Goal: Task Accomplishment & Management: Complete application form

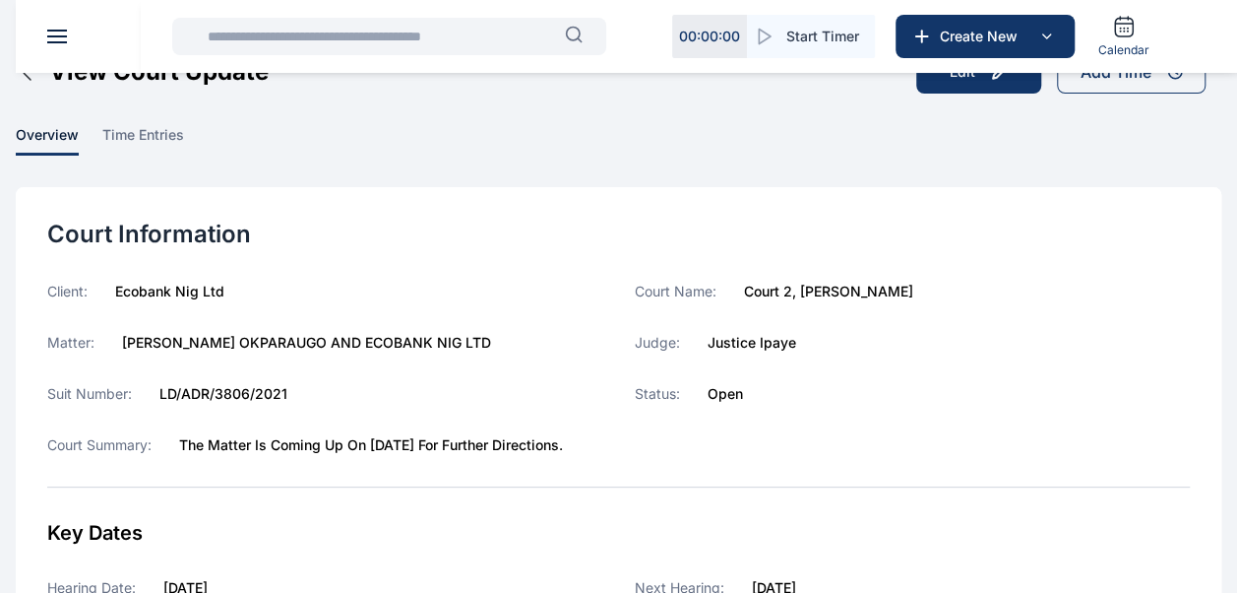
scroll to position [98, 0]
click at [390, 33] on input "text" at bounding box center [380, 36] width 369 height 39
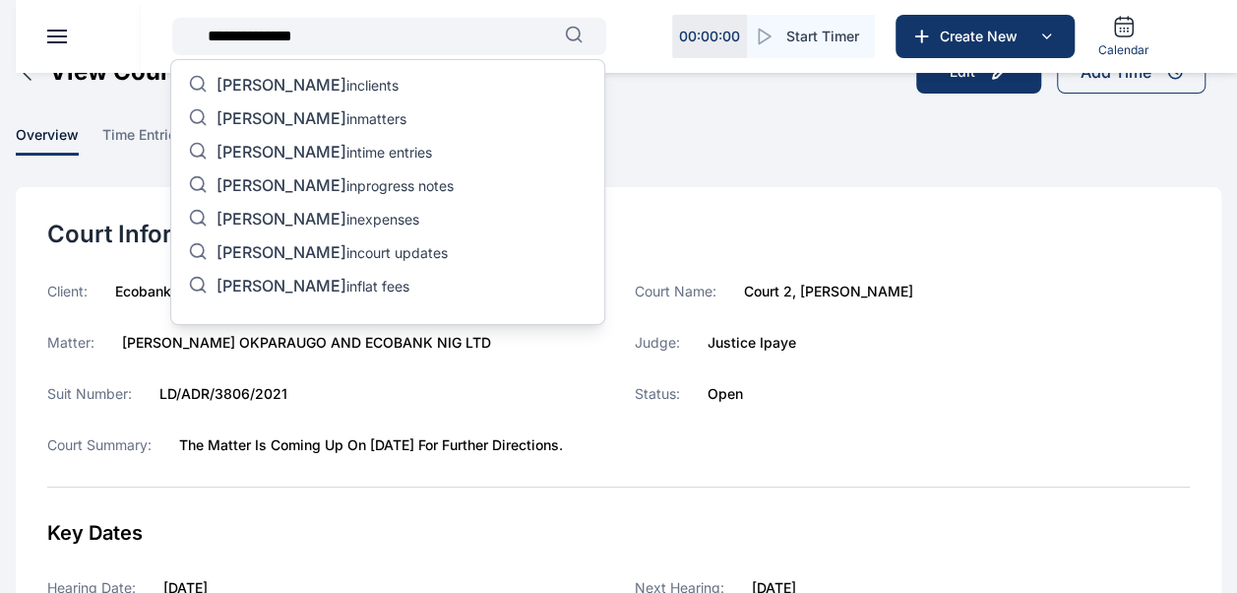
type input "**********"
click at [380, 114] on p "[PERSON_NAME] in matters" at bounding box center [312, 120] width 190 height 24
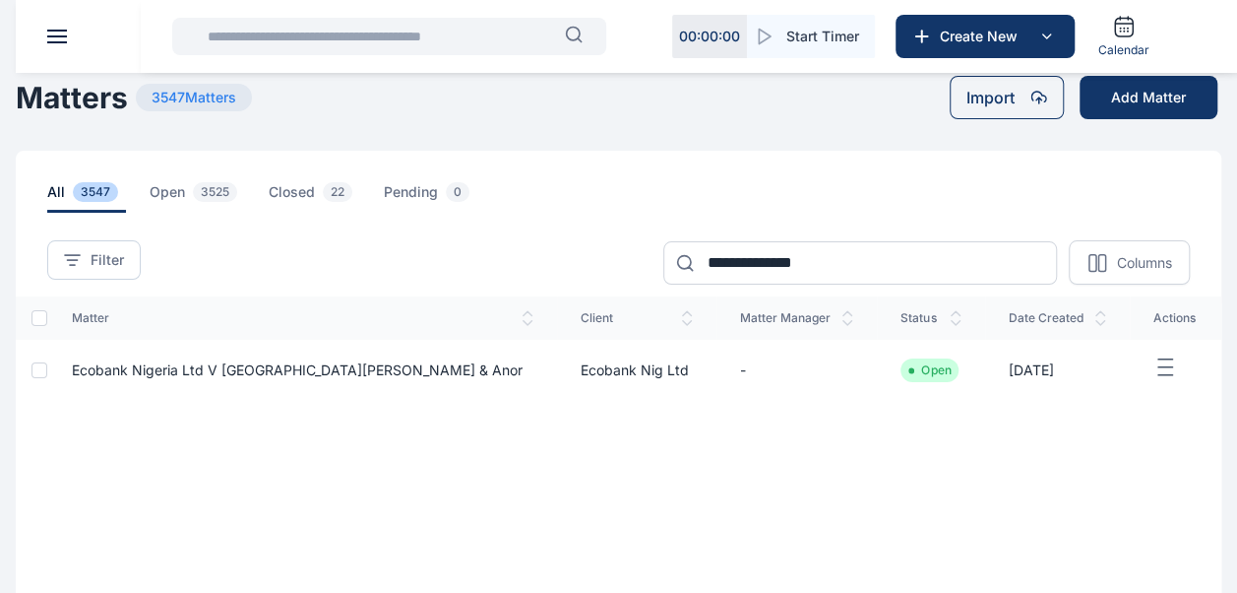
click at [134, 366] on span "Ecobank Nigeria Ltd V [GEOGRAPHIC_DATA][PERSON_NAME] & Anor" at bounding box center [297, 369] width 451 height 17
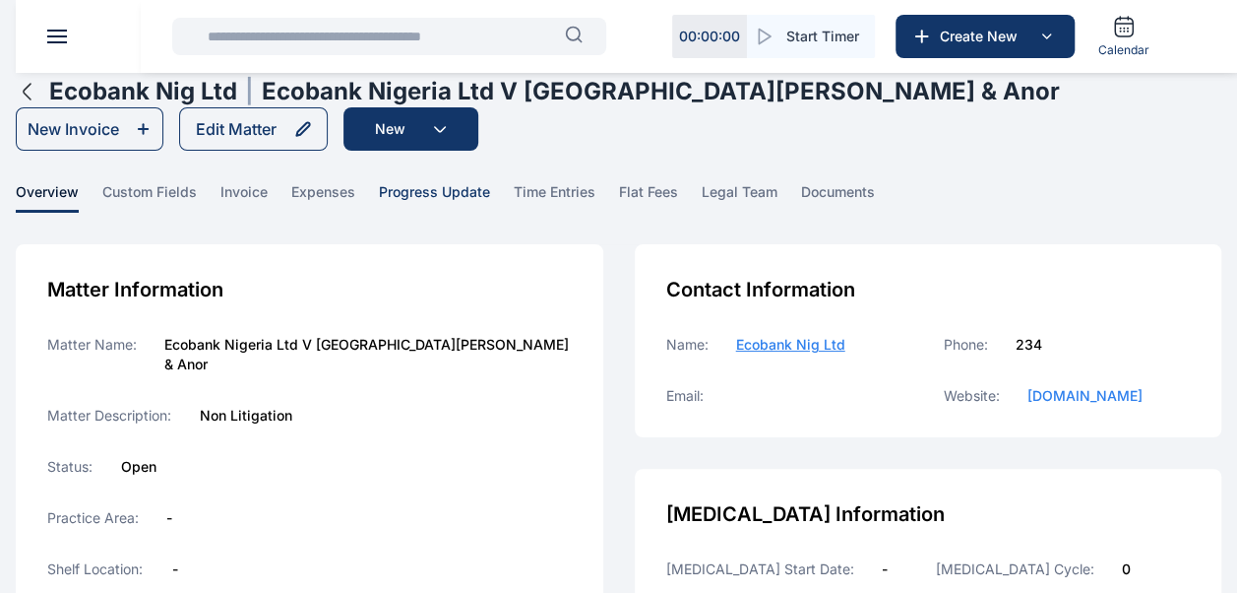
click at [461, 194] on span "progress update" at bounding box center [434, 197] width 111 height 31
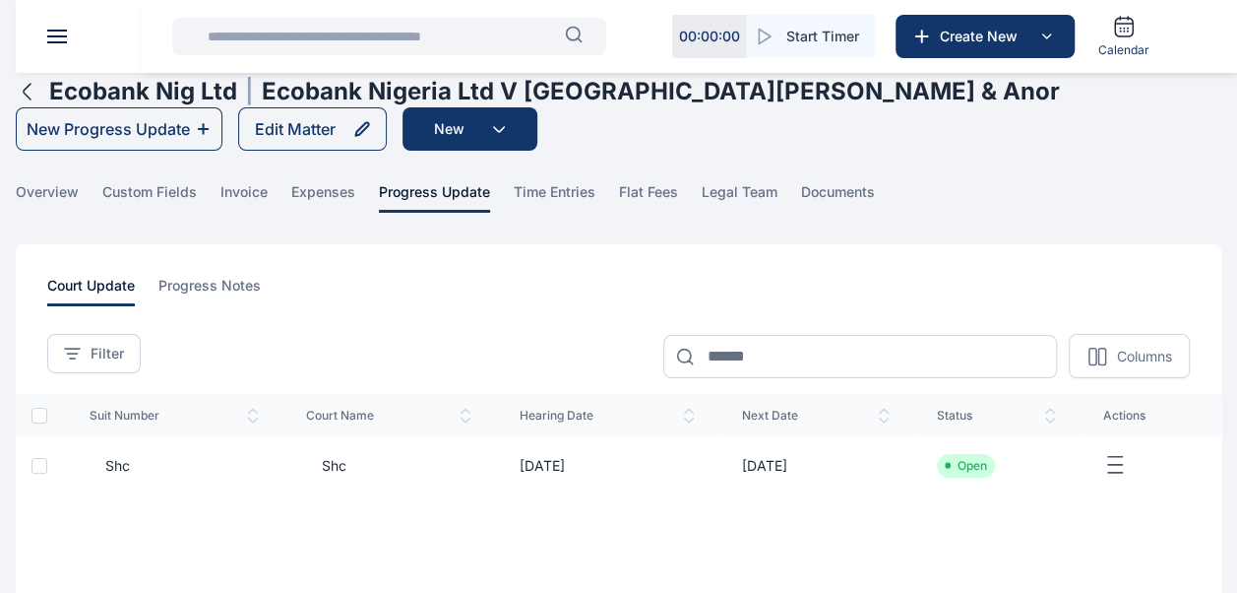
click at [114, 463] on span "shc" at bounding box center [110, 466] width 40 height 20
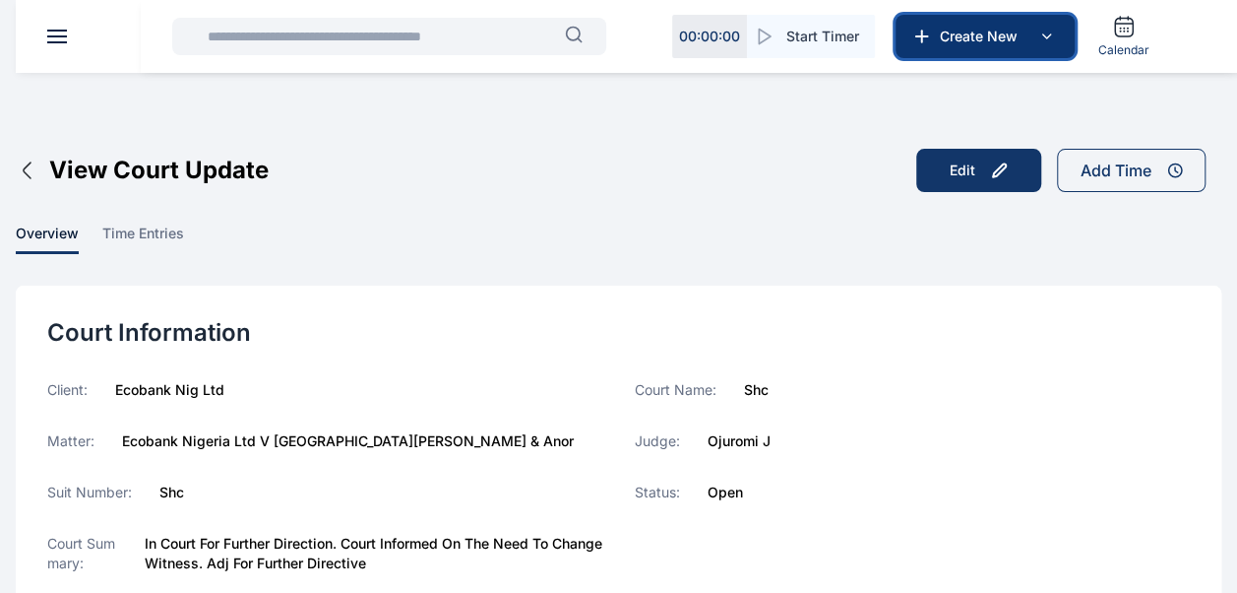
click at [989, 35] on span "Create New" at bounding box center [983, 37] width 102 height 20
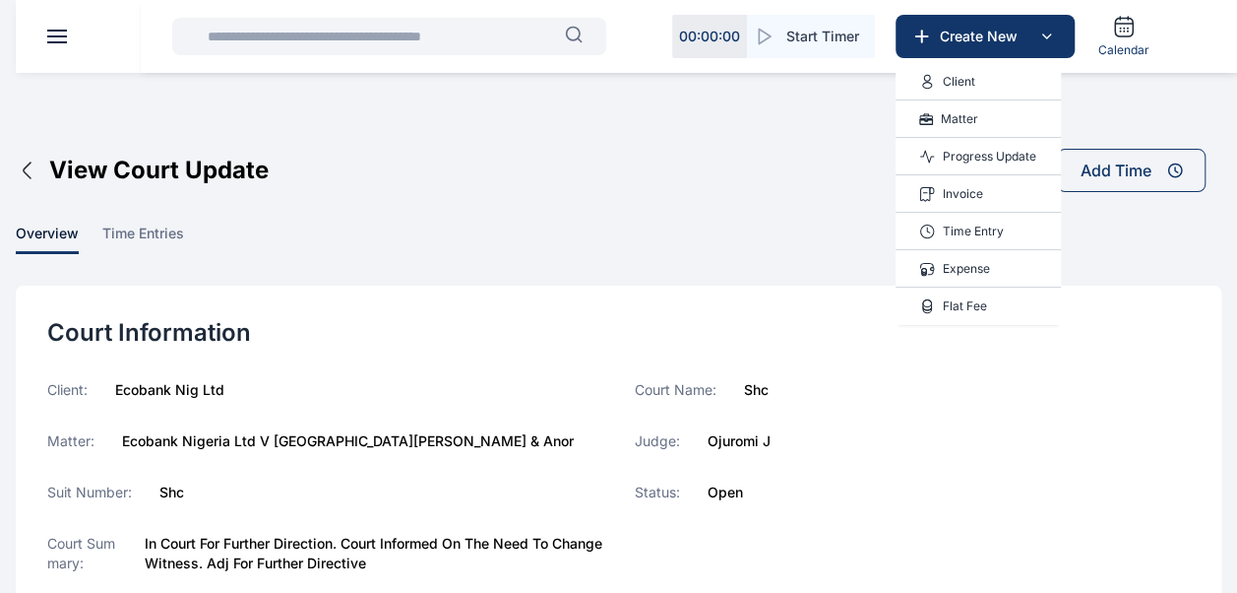
click at [985, 161] on p "Progress Update" at bounding box center [990, 157] width 94 height 20
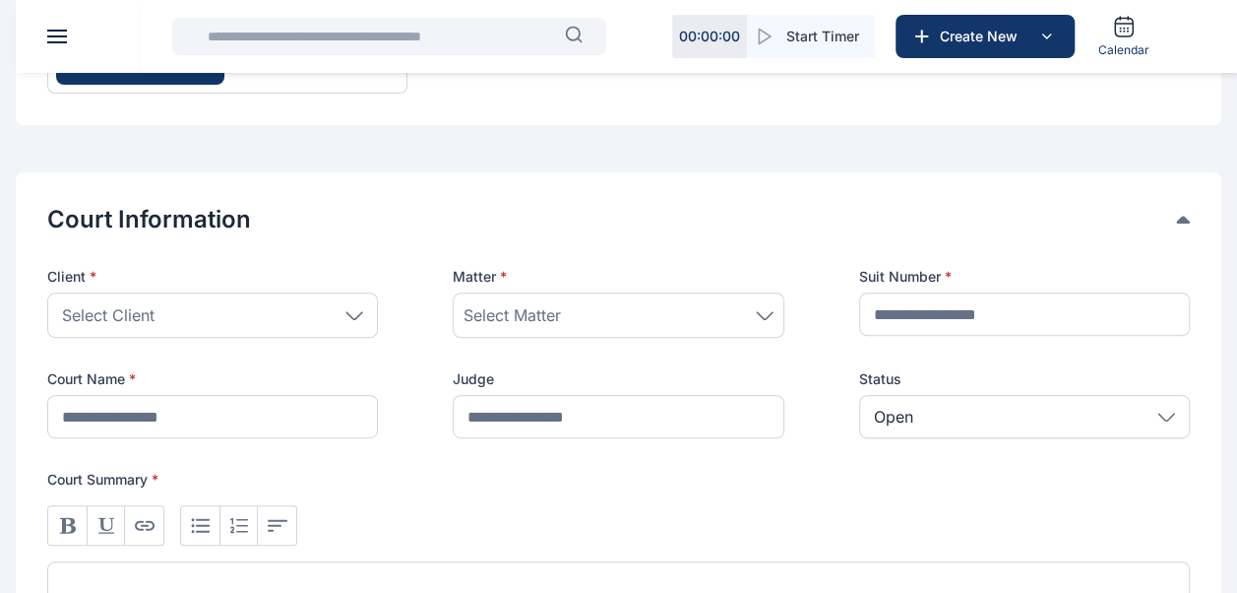
scroll to position [295, 0]
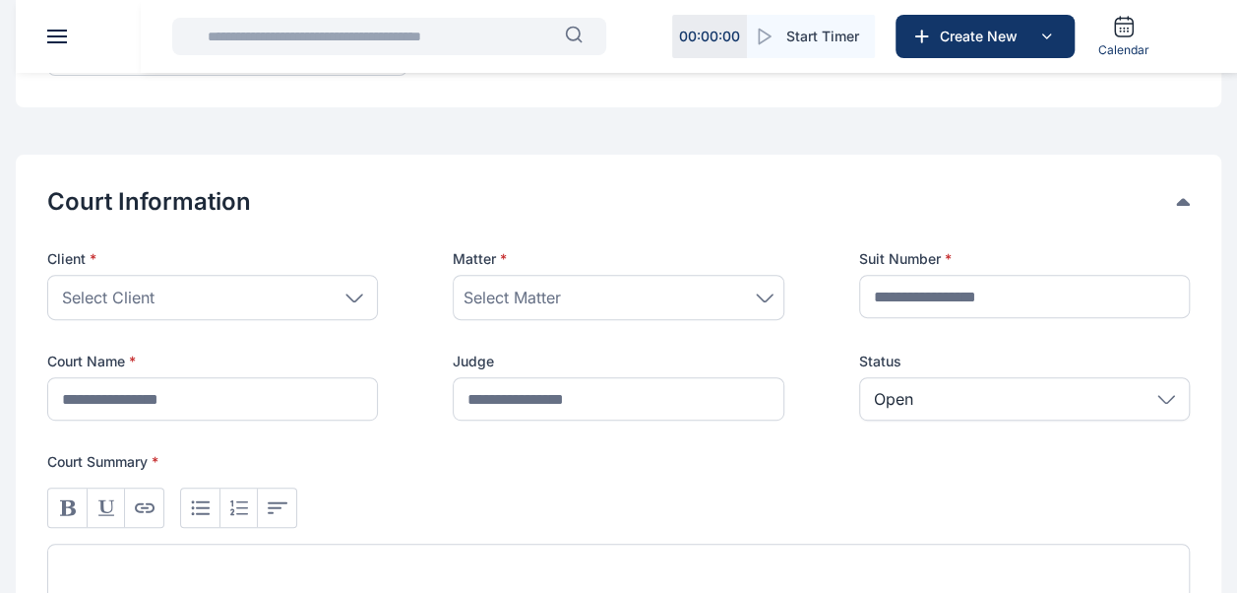
click at [243, 307] on div "Select Client" at bounding box center [212, 297] width 331 height 45
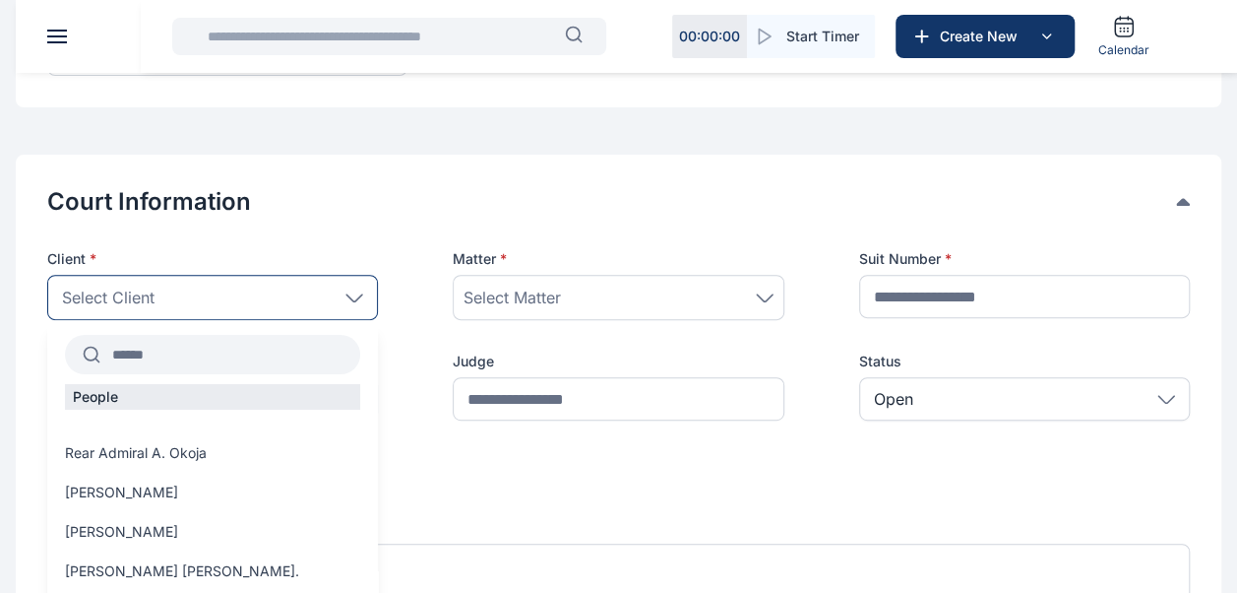
drag, startPoint x: 229, startPoint y: 341, endPoint x: 230, endPoint y: 324, distance: 16.8
click at [229, 340] on input "text" at bounding box center [230, 354] width 260 height 35
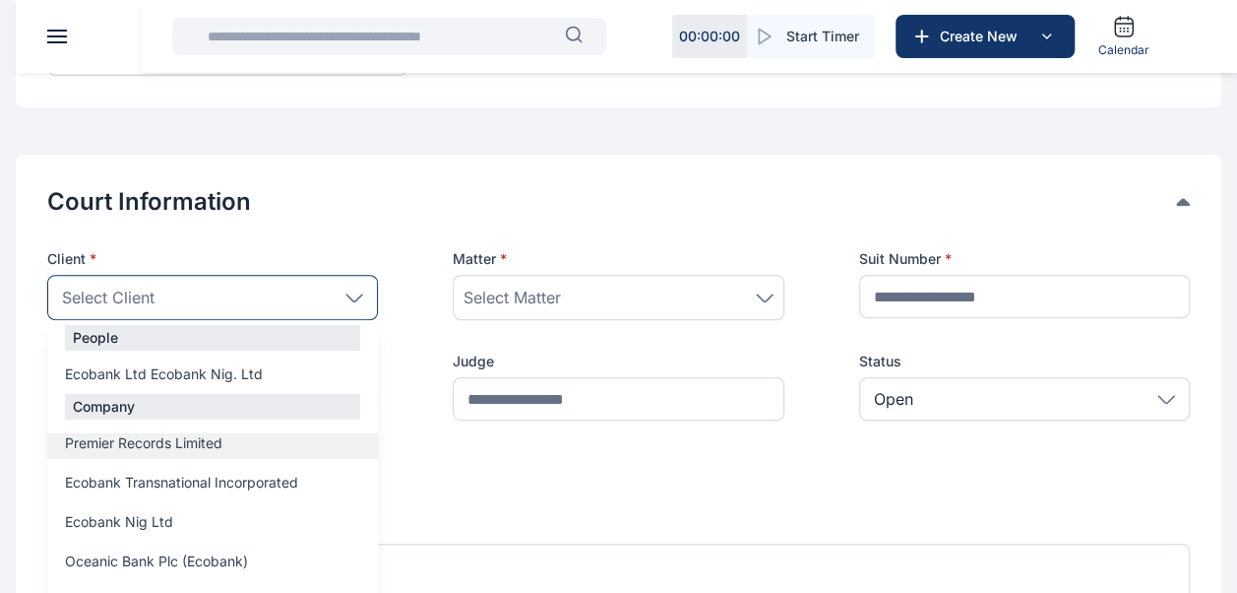
scroll to position [98, 0]
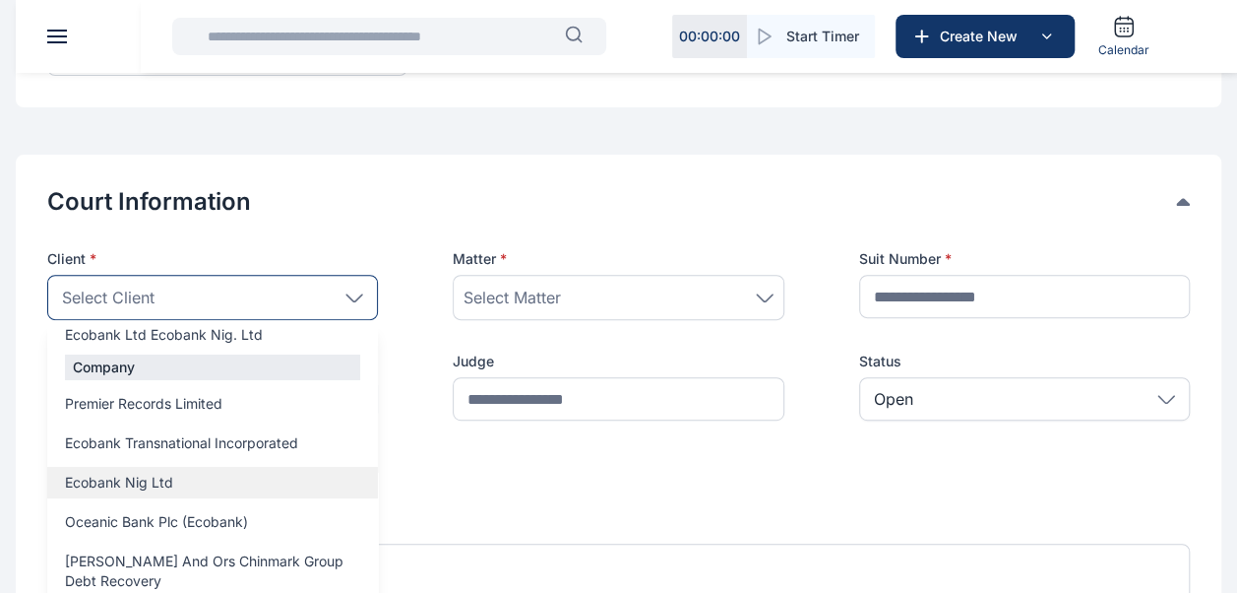
type input "***"
click at [160, 482] on span "Ecobank Nig Ltd" at bounding box center [119, 482] width 108 height 20
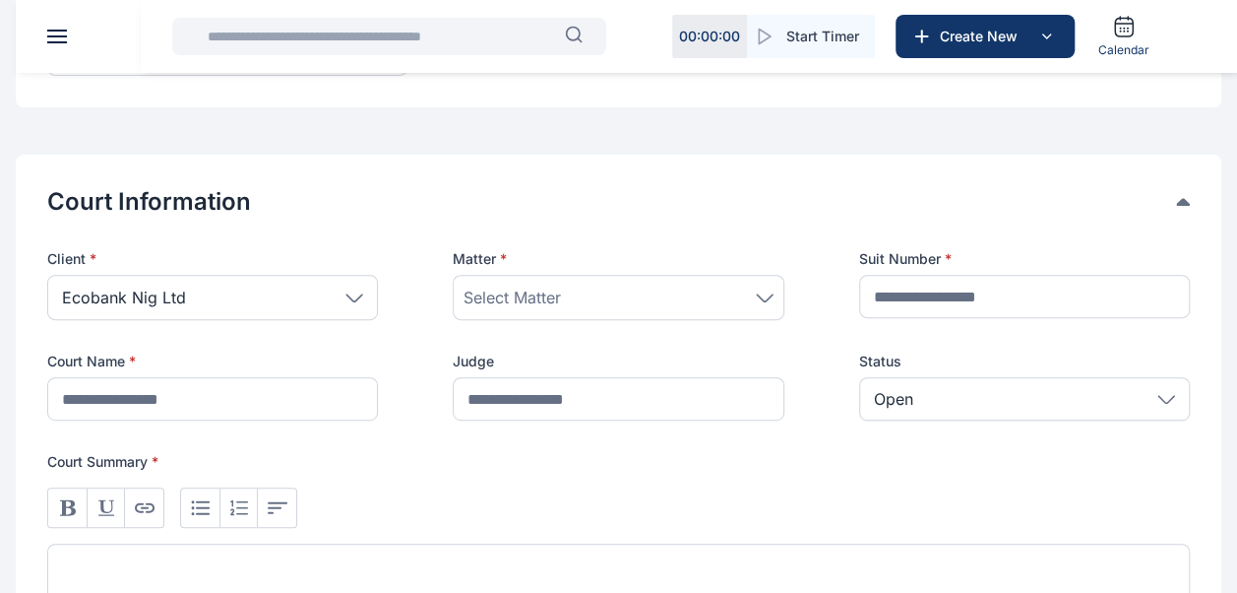
click at [573, 289] on div "Select Matter" at bounding box center [618, 297] width 309 height 24
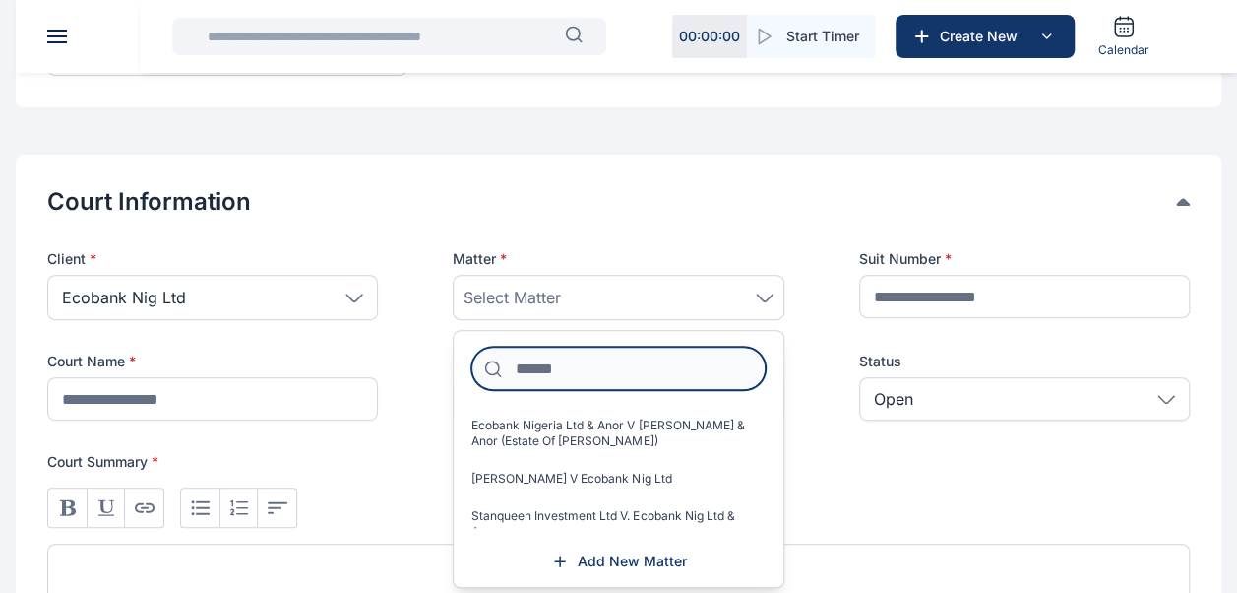
click at [533, 368] on input at bounding box center [617, 367] width 293 height 43
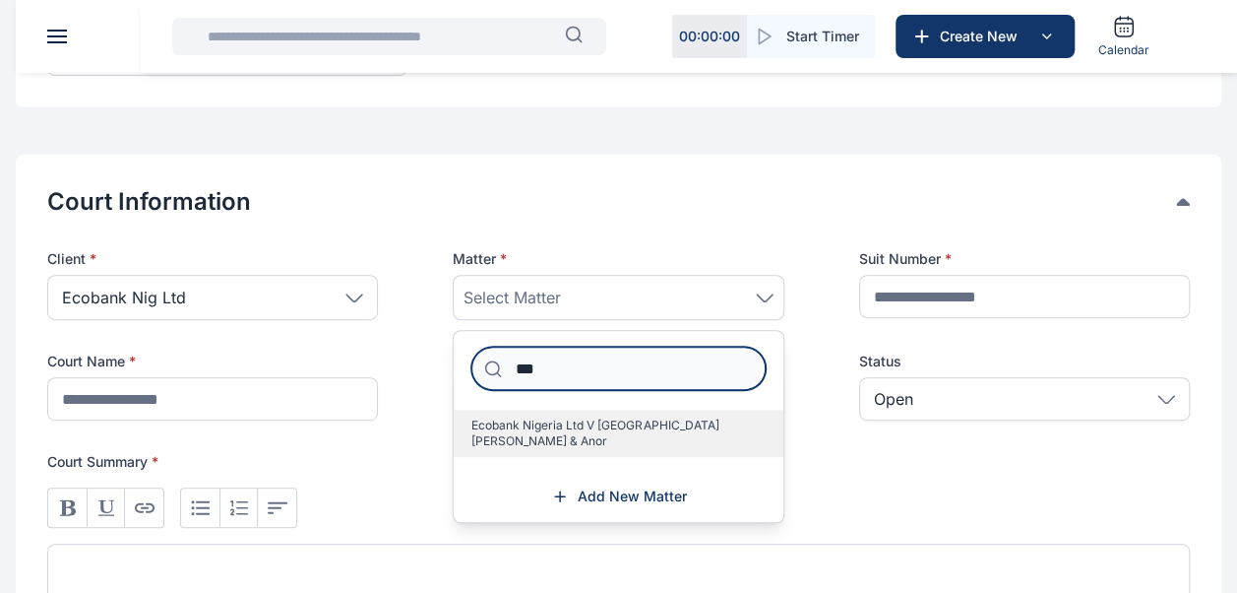
type input "***"
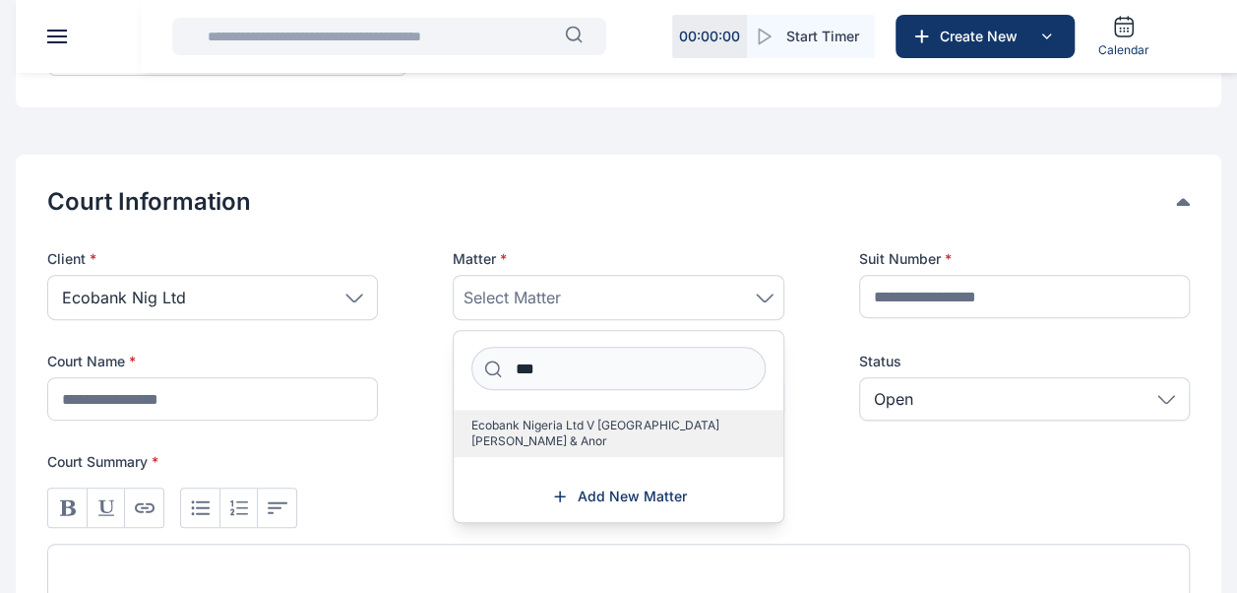
click at [605, 427] on span "Ecobank Nigeria Ltd V [GEOGRAPHIC_DATA][PERSON_NAME] & Anor" at bounding box center [610, 432] width 278 height 31
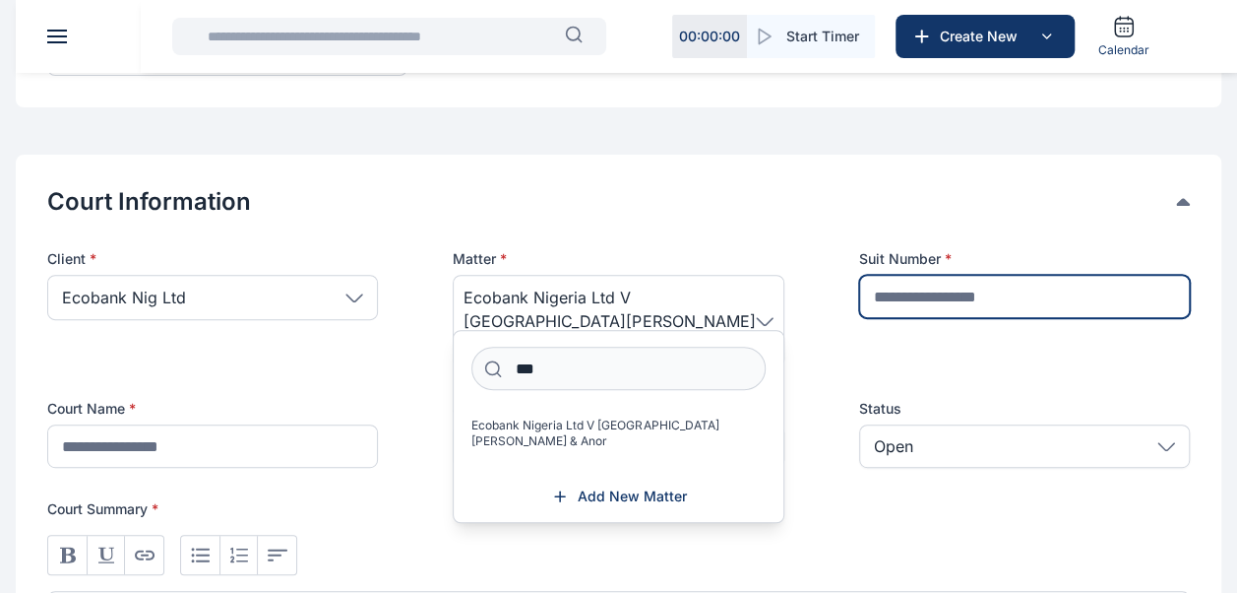
click at [896, 297] on input "text" at bounding box center [1024, 296] width 331 height 43
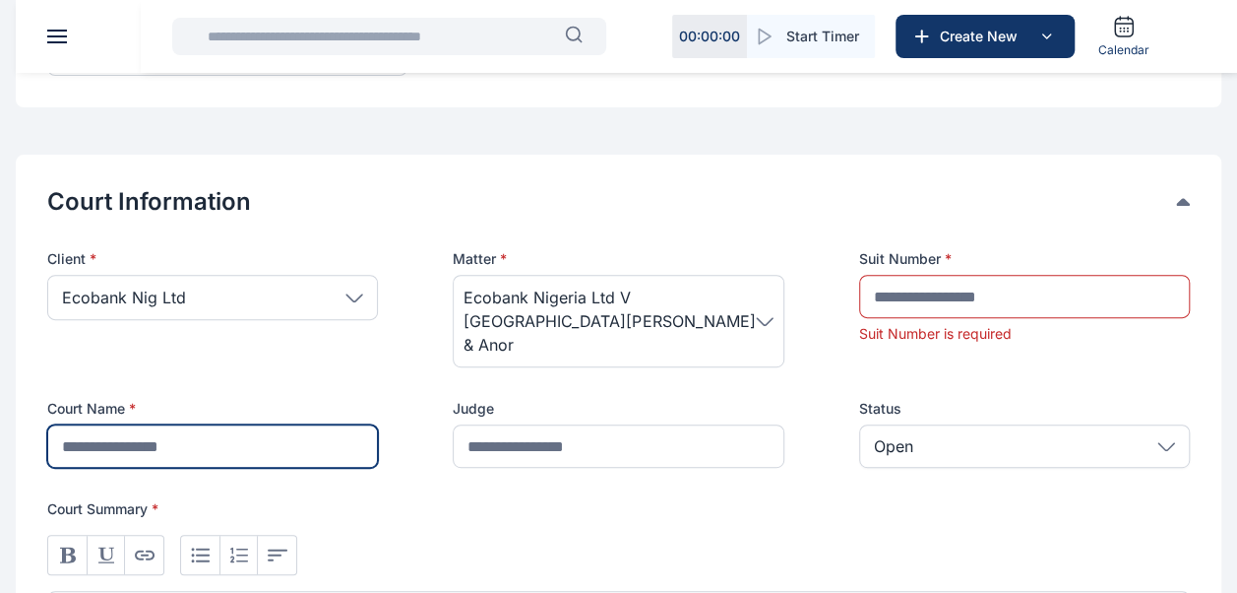
click at [329, 426] on input "text" at bounding box center [212, 445] width 331 height 43
type input "**********"
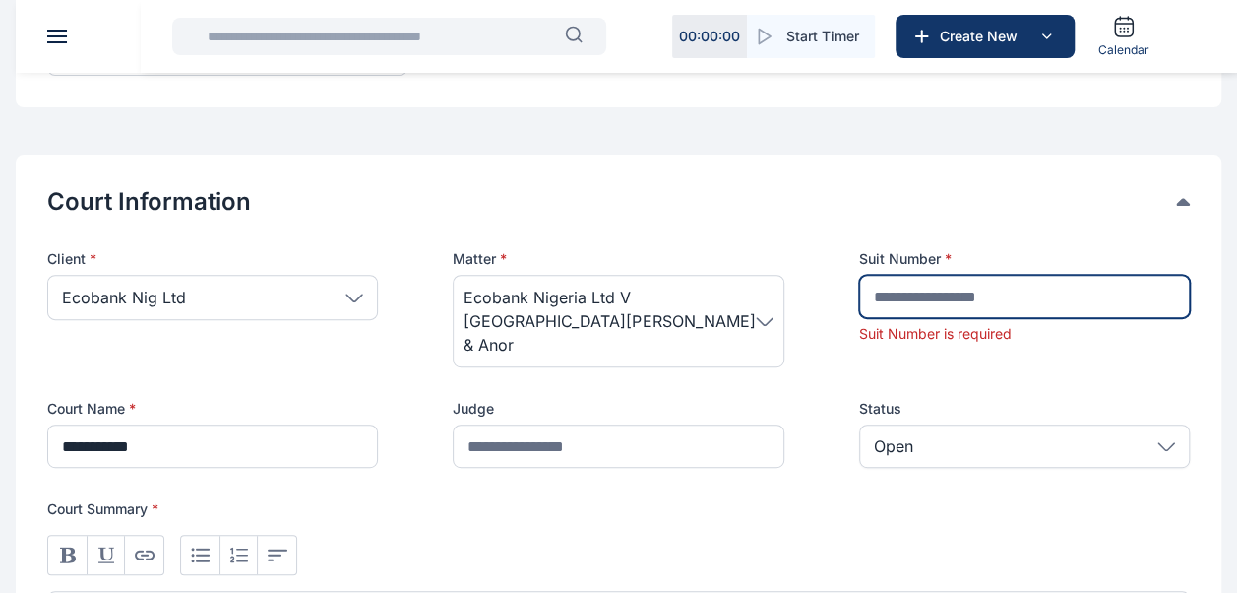
click at [958, 301] on input "text" at bounding box center [1024, 296] width 331 height 43
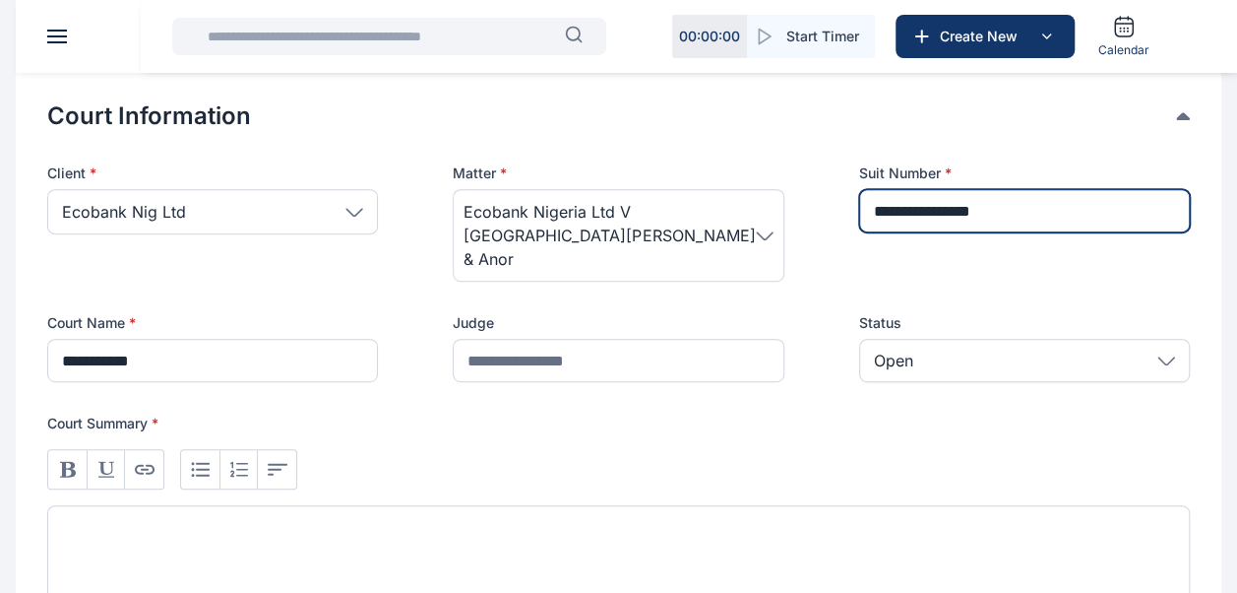
scroll to position [591, 0]
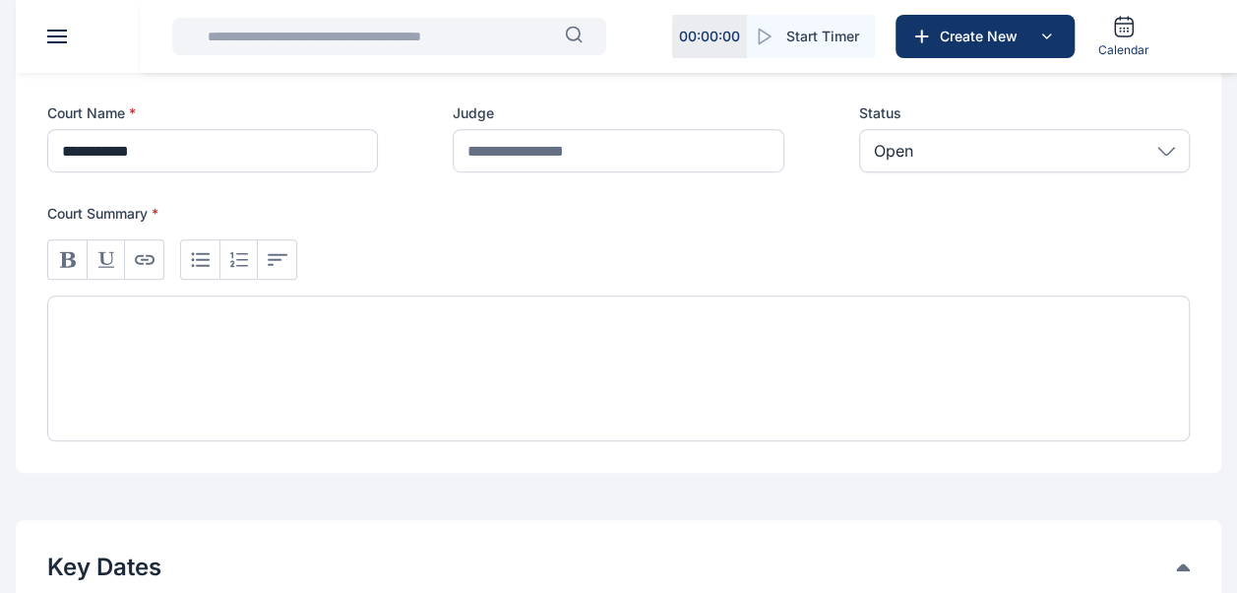
type input "**********"
click at [411, 343] on div at bounding box center [618, 368] width 1143 height 146
click at [303, 368] on div at bounding box center [618, 368] width 1143 height 146
paste div
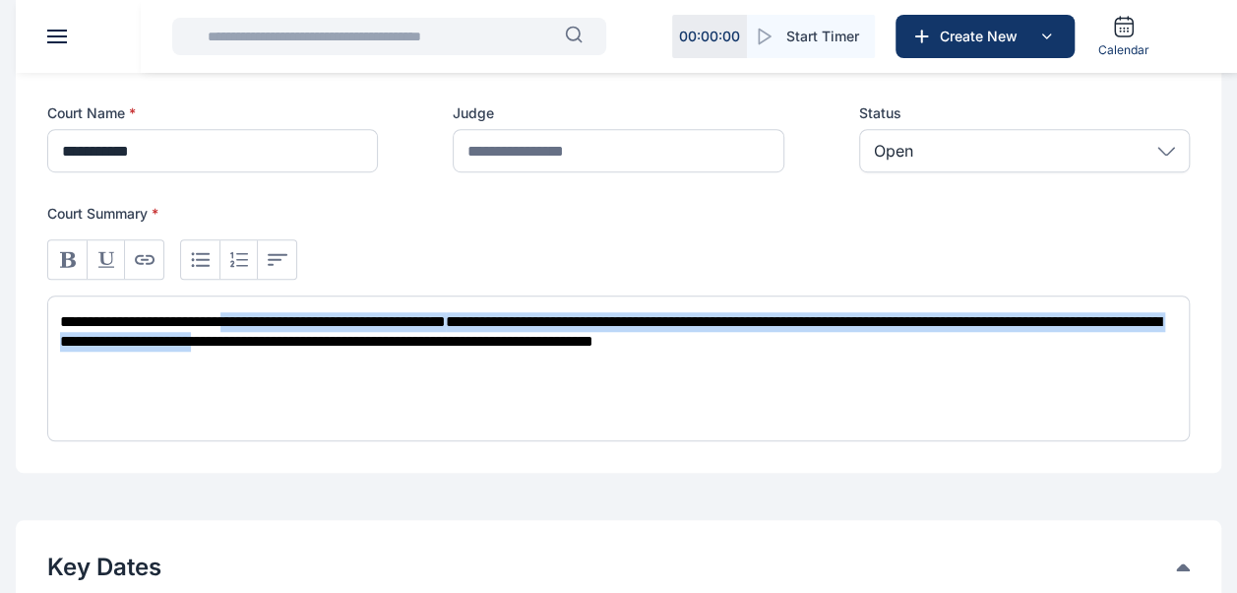
drag, startPoint x: 264, startPoint y: 297, endPoint x: 349, endPoint y: 313, distance: 87.1
click at [414, 325] on div "**********" at bounding box center [618, 368] width 1143 height 146
click at [265, 314] on span "**********" at bounding box center [253, 321] width 386 height 15
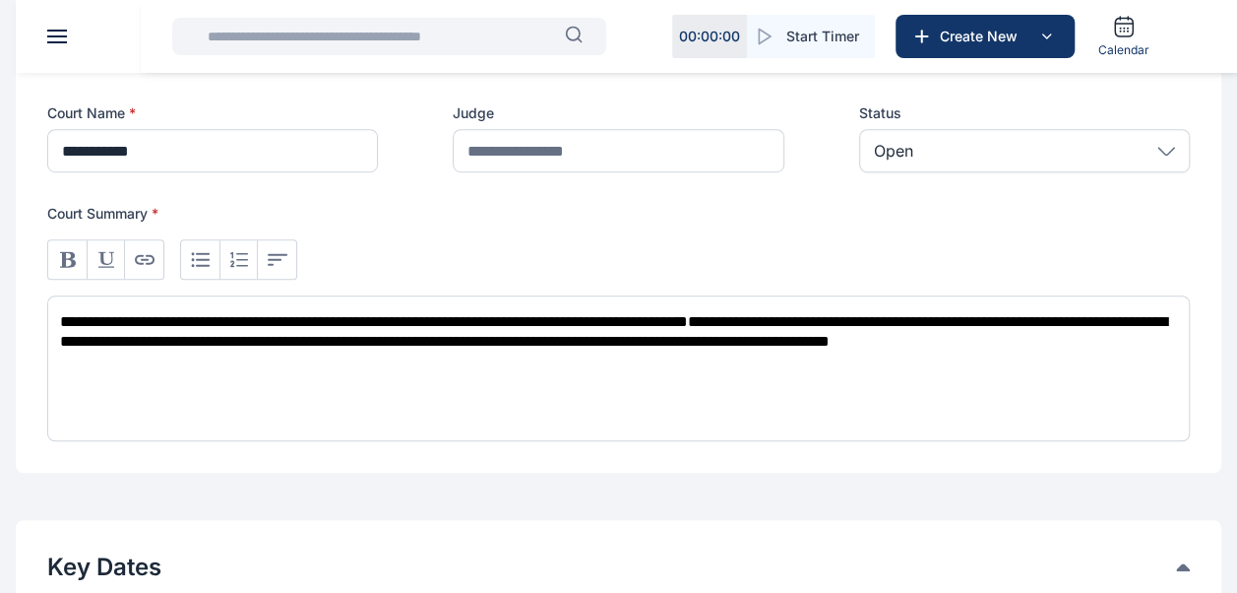
click at [319, 318] on span "**********" at bounding box center [613, 331] width 1107 height 34
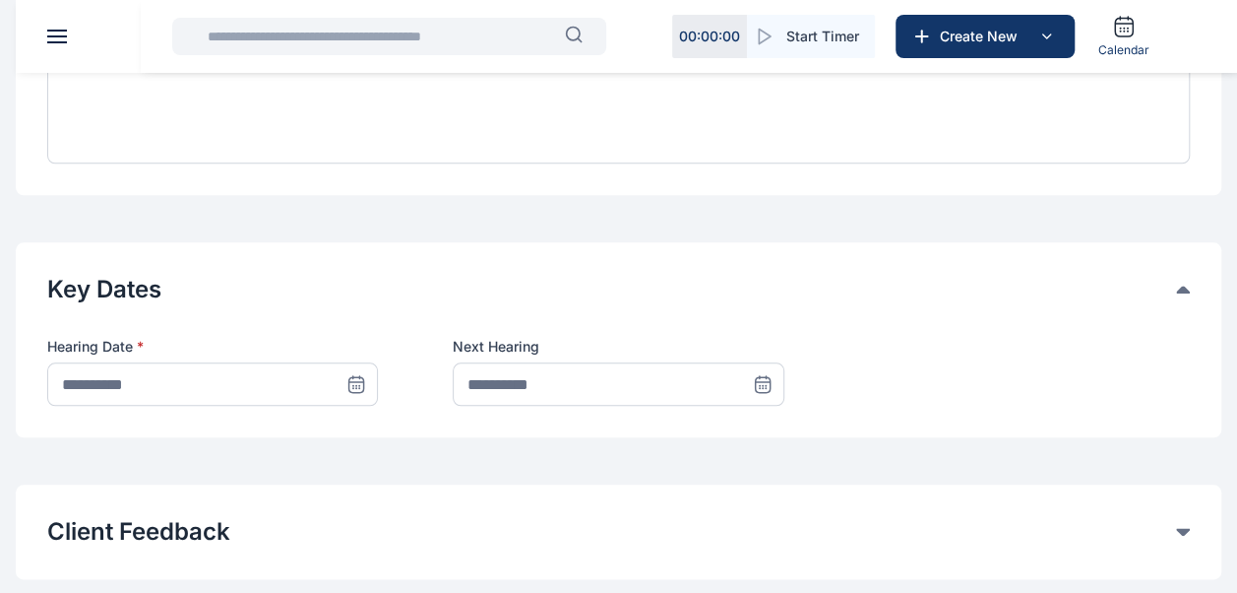
scroll to position [886, 0]
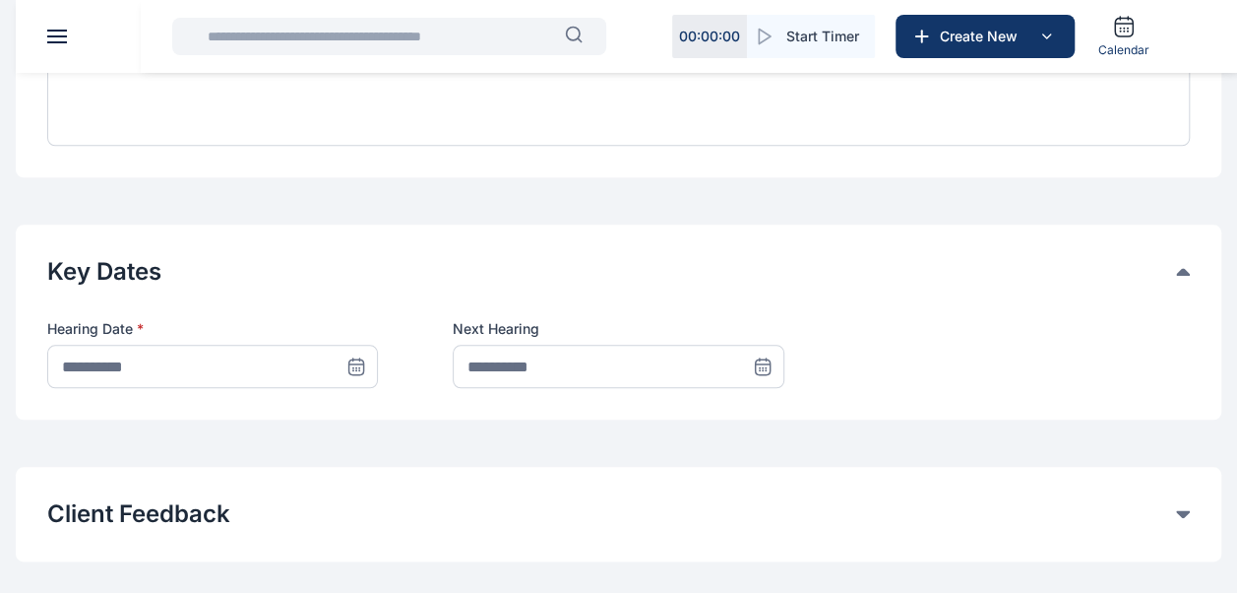
click at [350, 359] on icon at bounding box center [356, 366] width 15 height 15
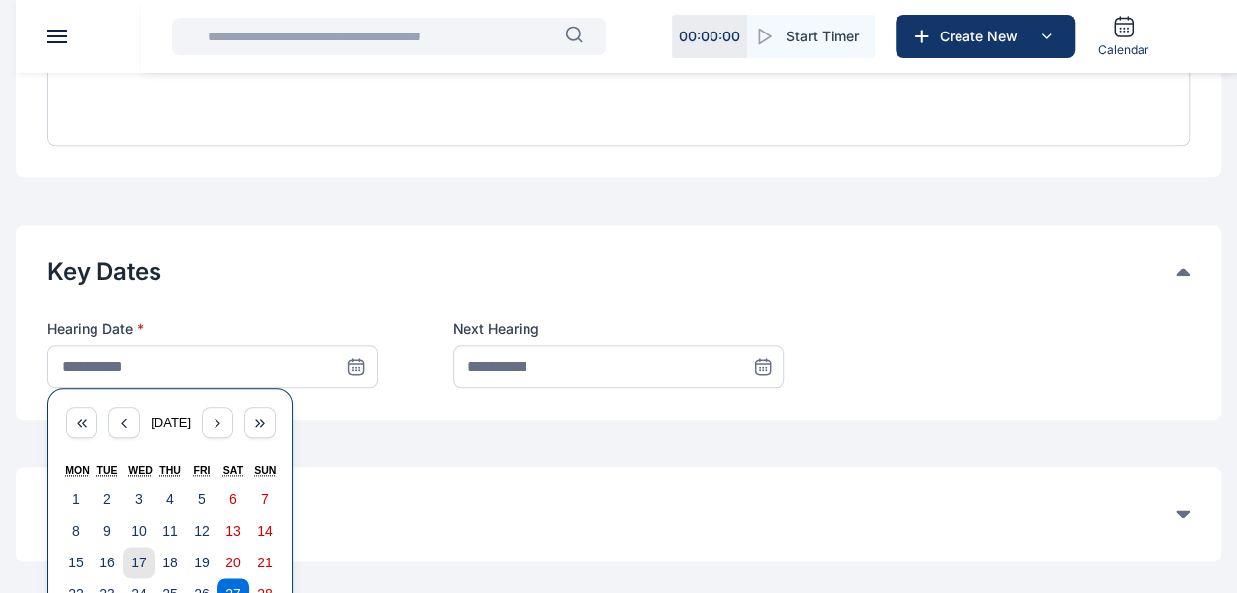
click at [144, 554] on abbr "17" at bounding box center [139, 562] width 16 height 16
type input "**********"
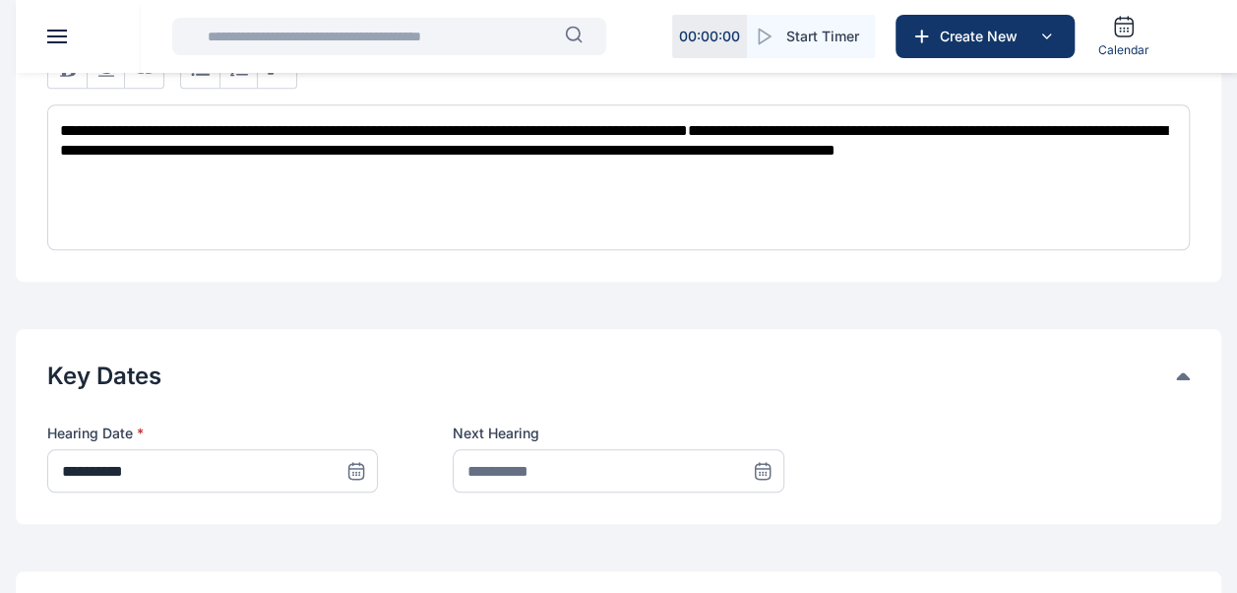
scroll to position [787, 0]
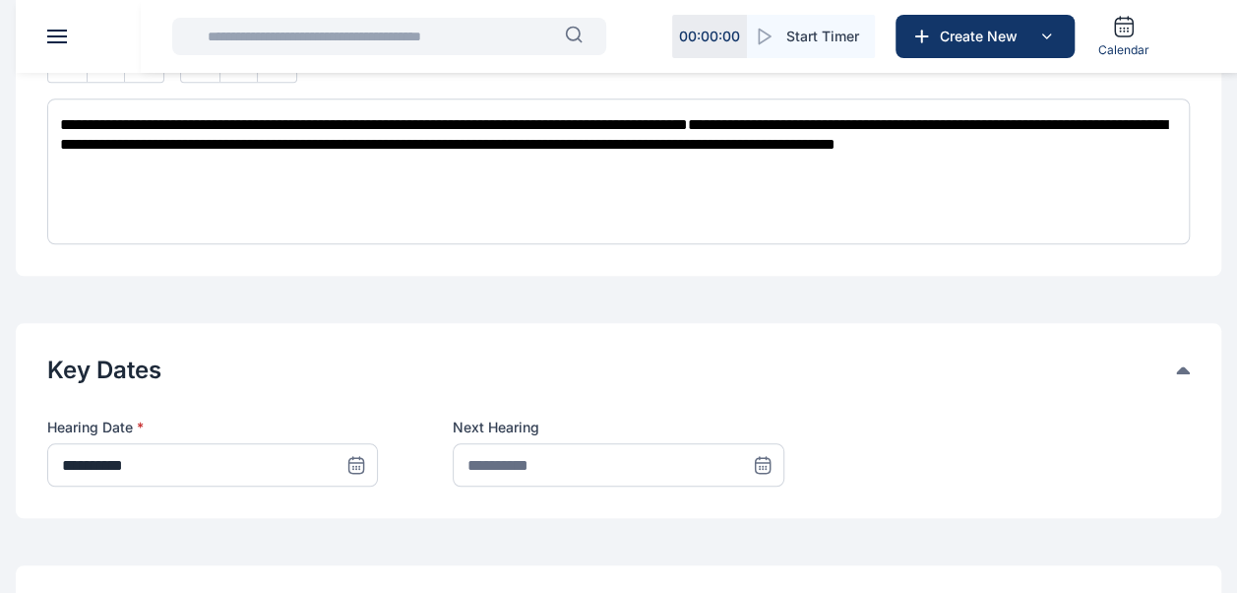
click at [760, 455] on icon at bounding box center [763, 465] width 20 height 20
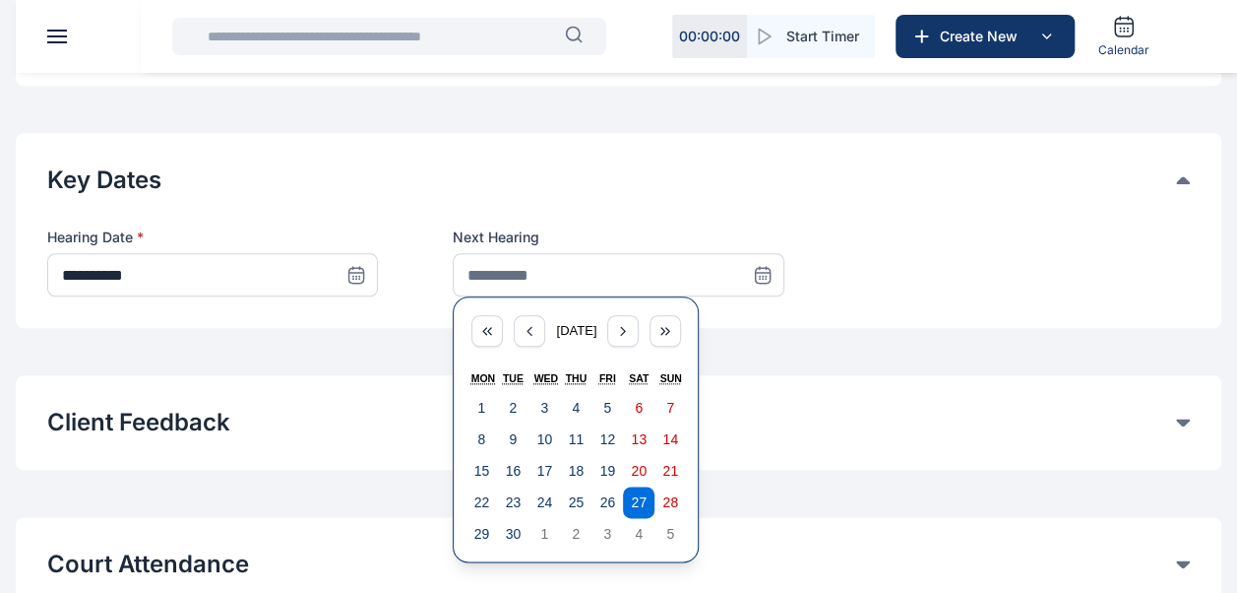
scroll to position [984, 0]
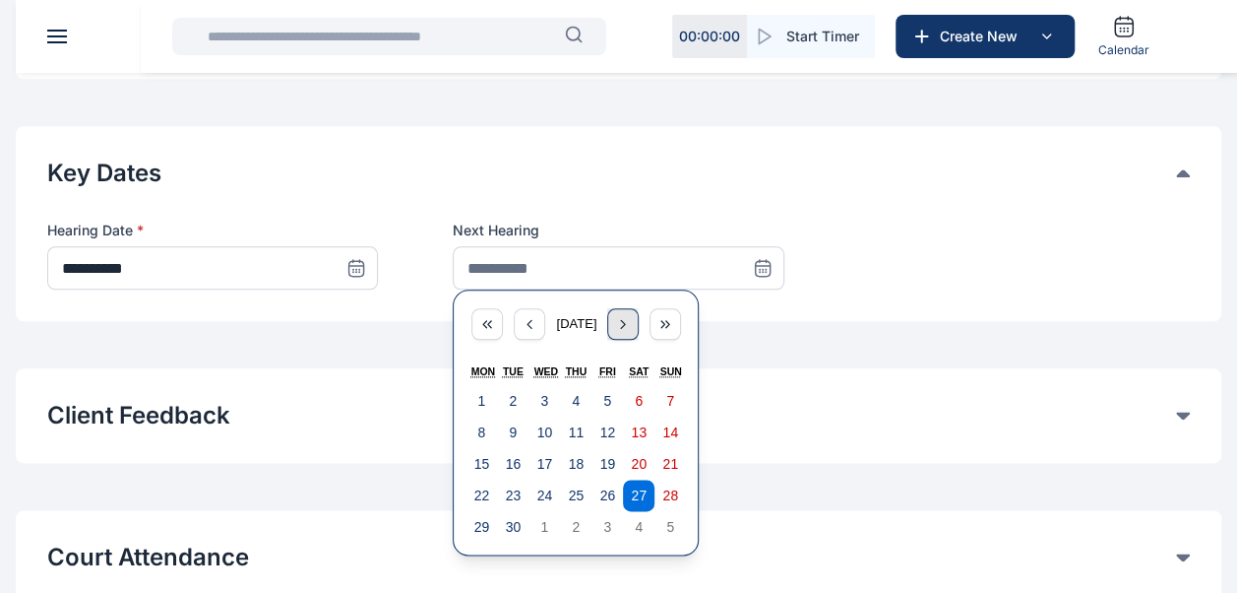
click at [628, 316] on icon "button" at bounding box center [623, 324] width 16 height 16
click at [516, 487] on abbr "18" at bounding box center [514, 495] width 16 height 16
type input "**********"
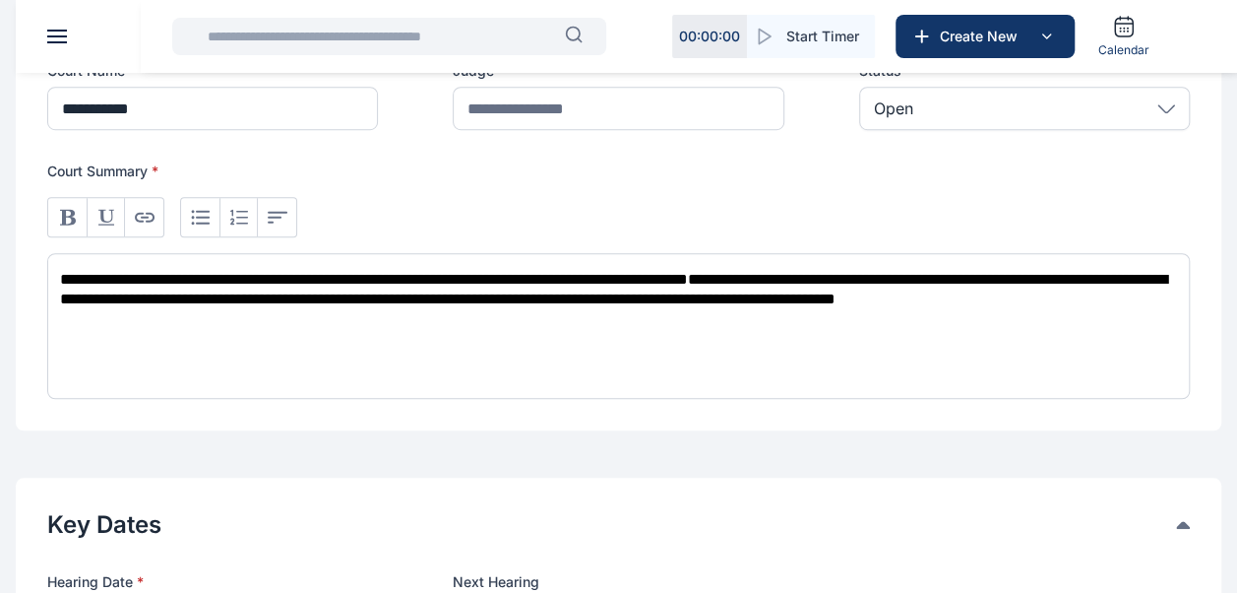
scroll to position [591, 0]
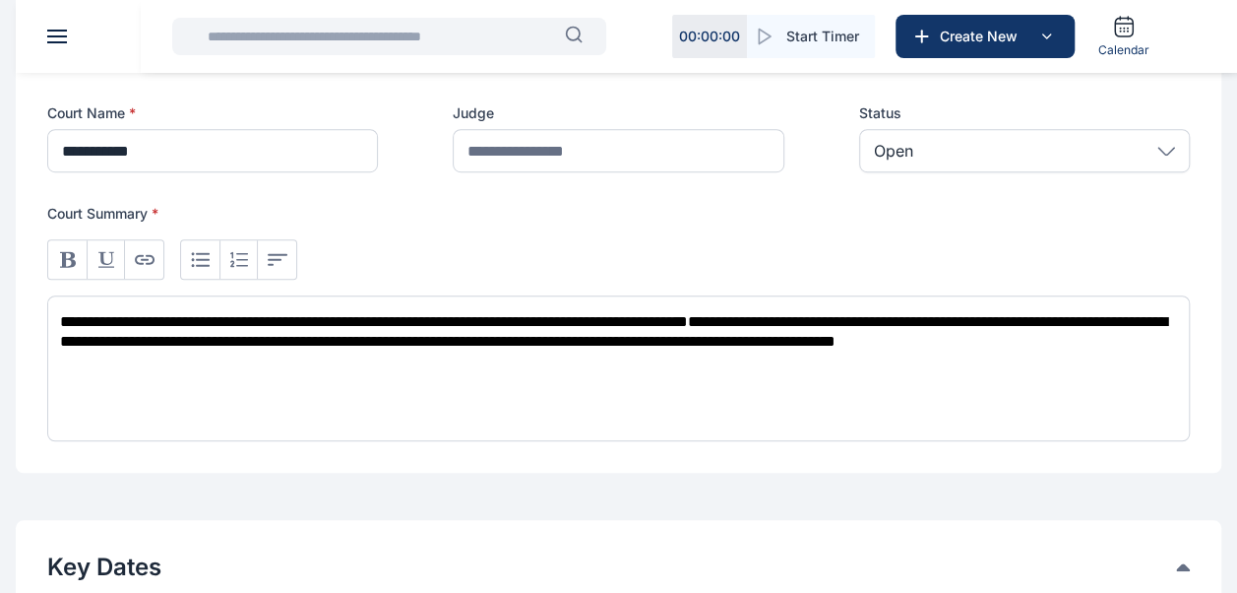
click at [1163, 314] on div "**********" at bounding box center [618, 368] width 1143 height 146
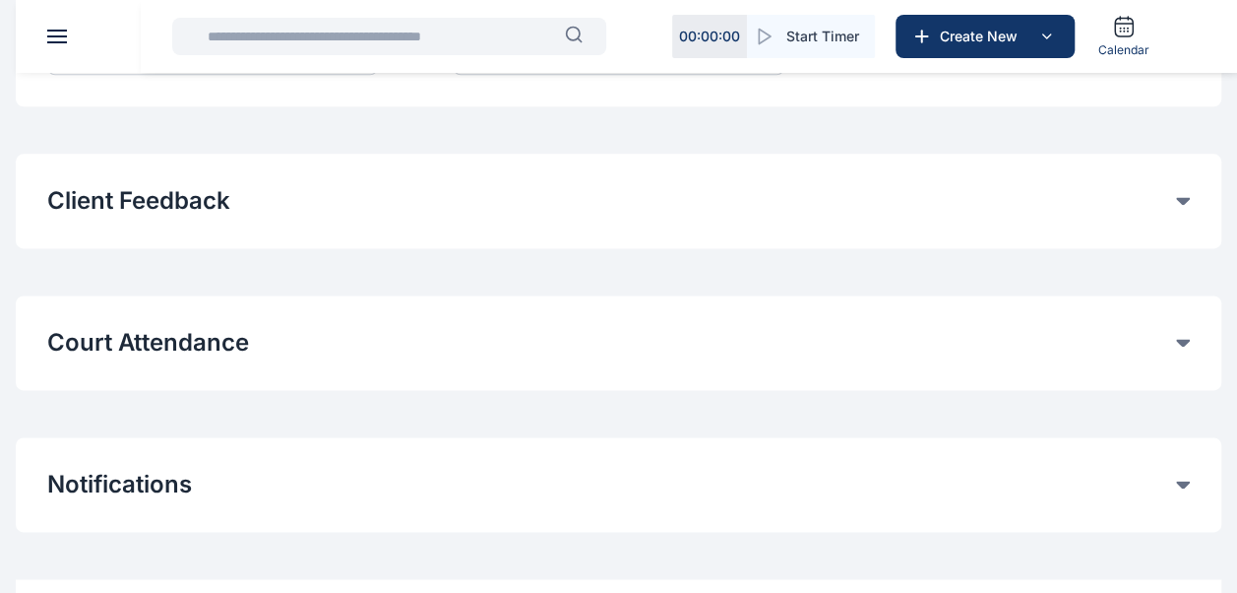
scroll to position [1286, 0]
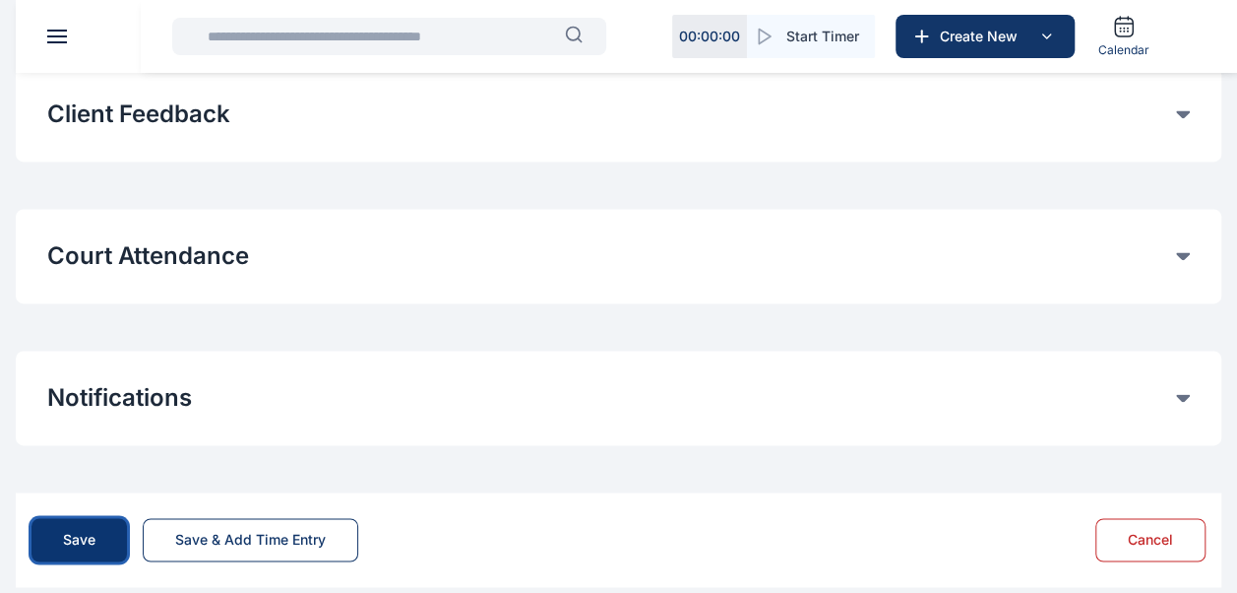
click at [122, 518] on button "Save" at bounding box center [78, 539] width 95 height 43
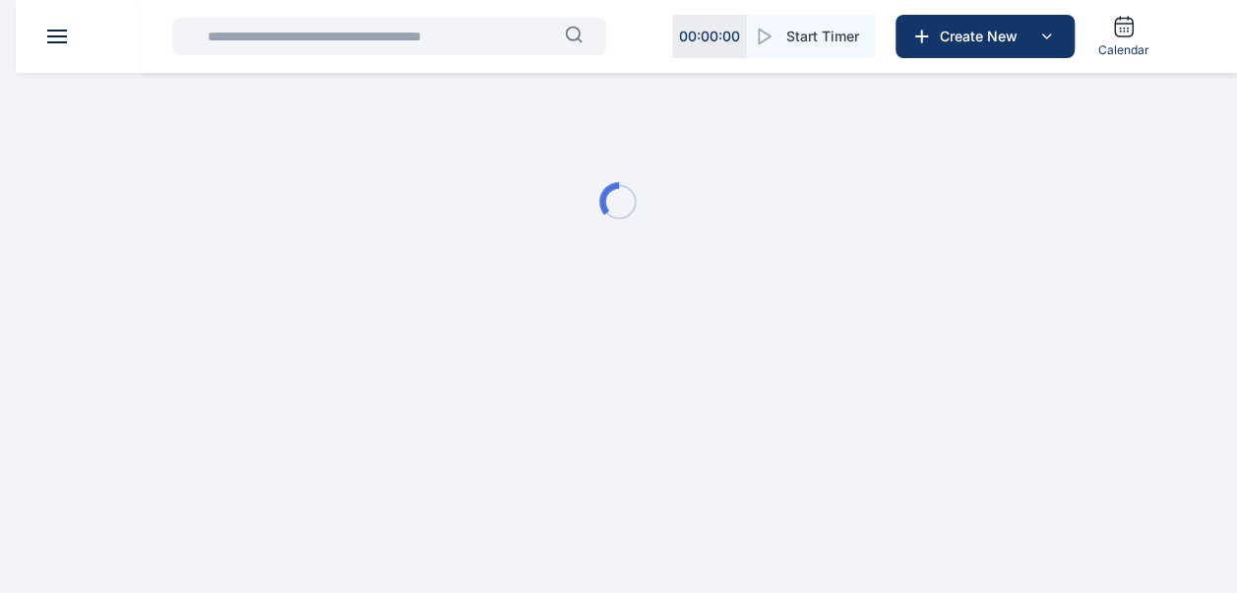
scroll to position [0, 0]
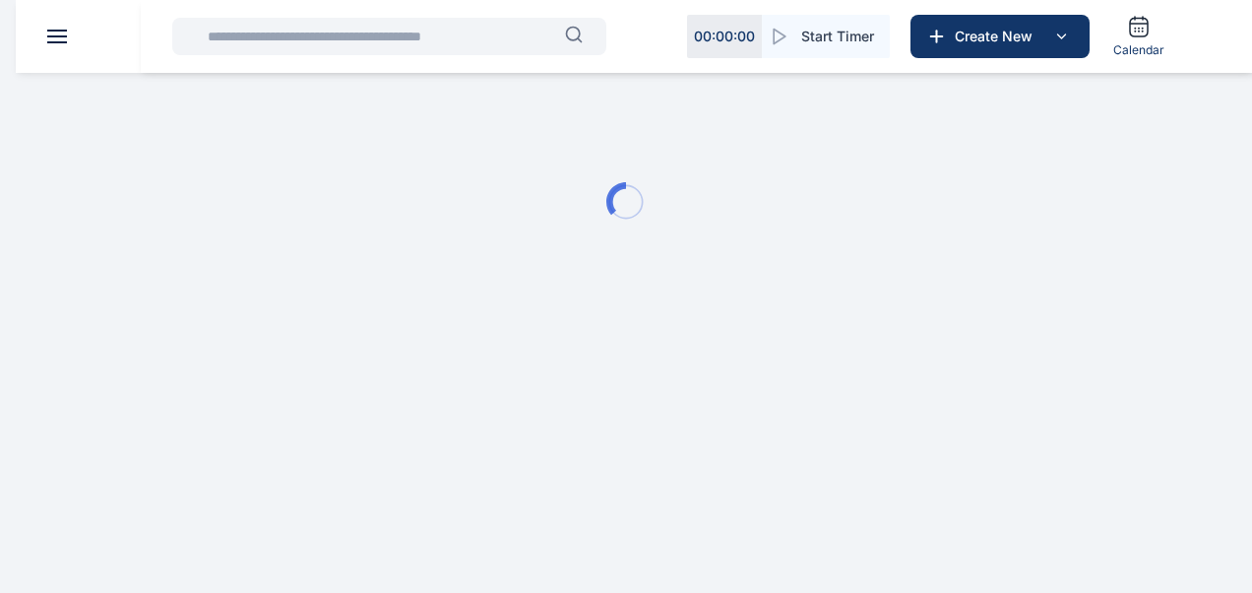
type input "**********"
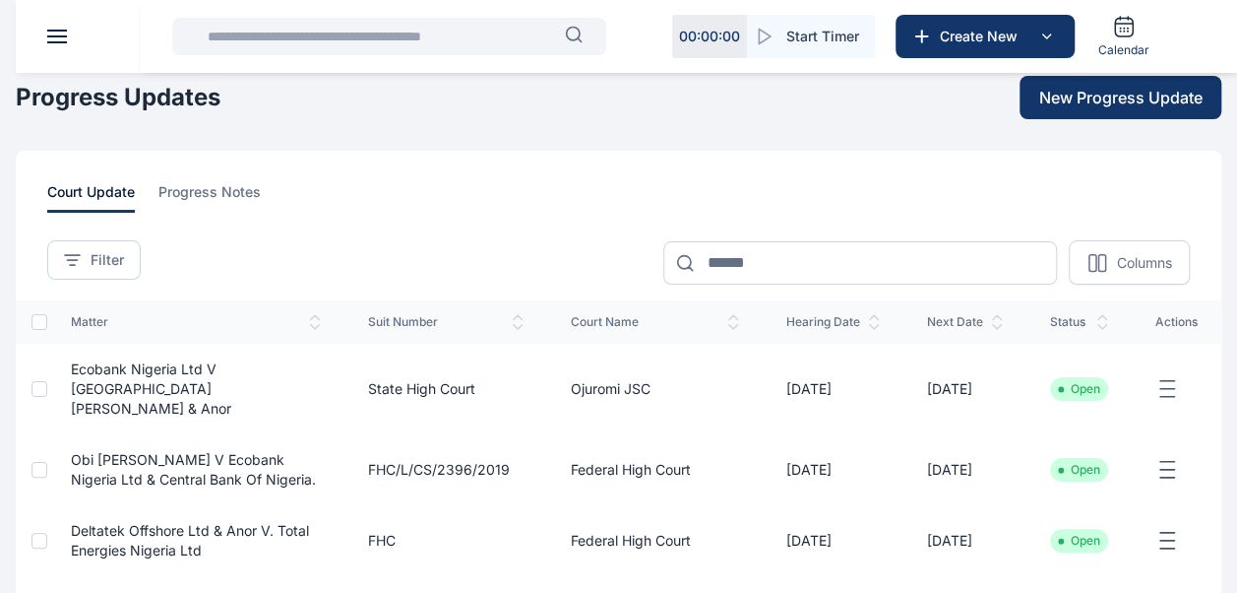
click at [374, 38] on input "text" at bounding box center [380, 36] width 369 height 39
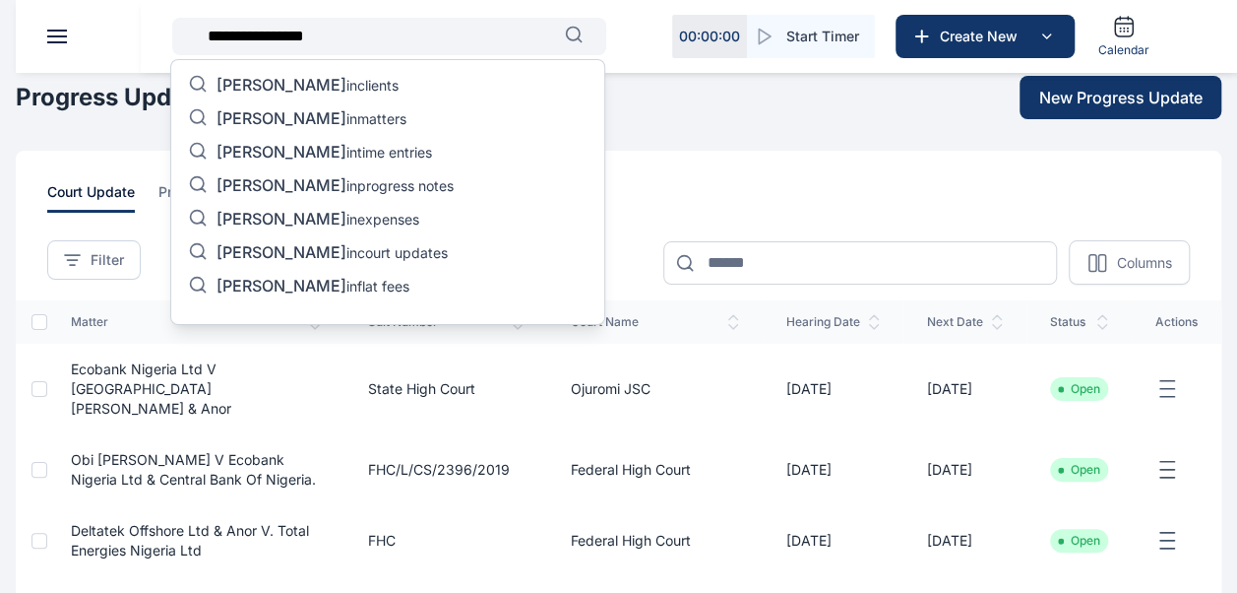
type input "**********"
click at [307, 115] on span "[PERSON_NAME]" at bounding box center [282, 118] width 130 height 20
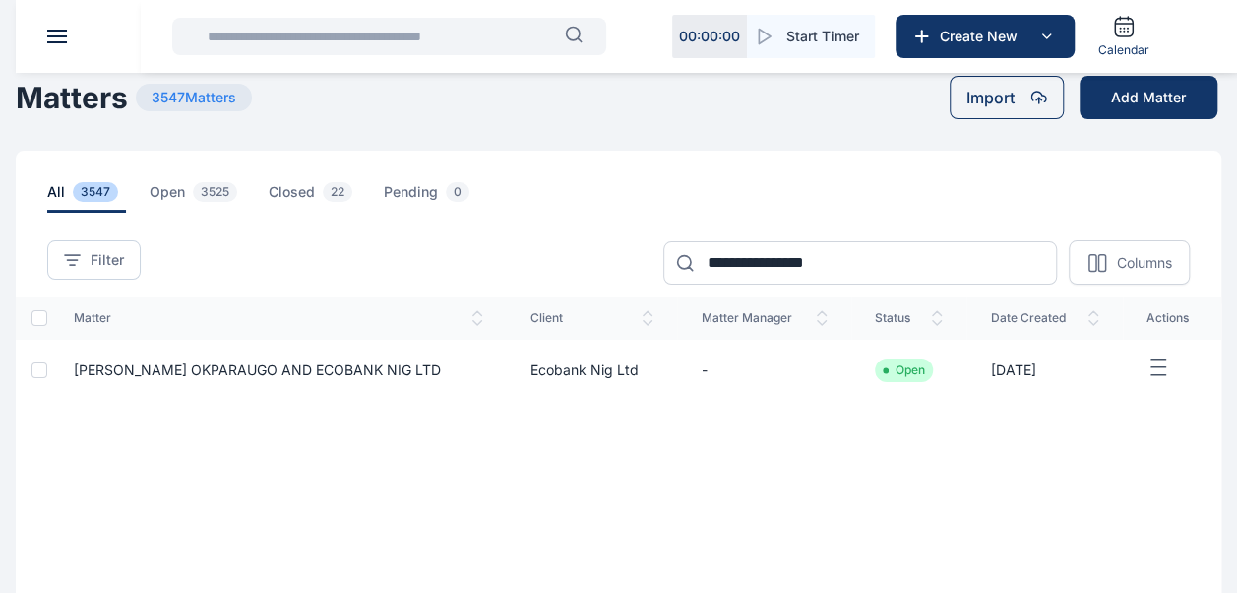
click at [273, 372] on span "[PERSON_NAME] OKPARAUGO AND ECOBANK NIG LTD" at bounding box center [257, 369] width 367 height 17
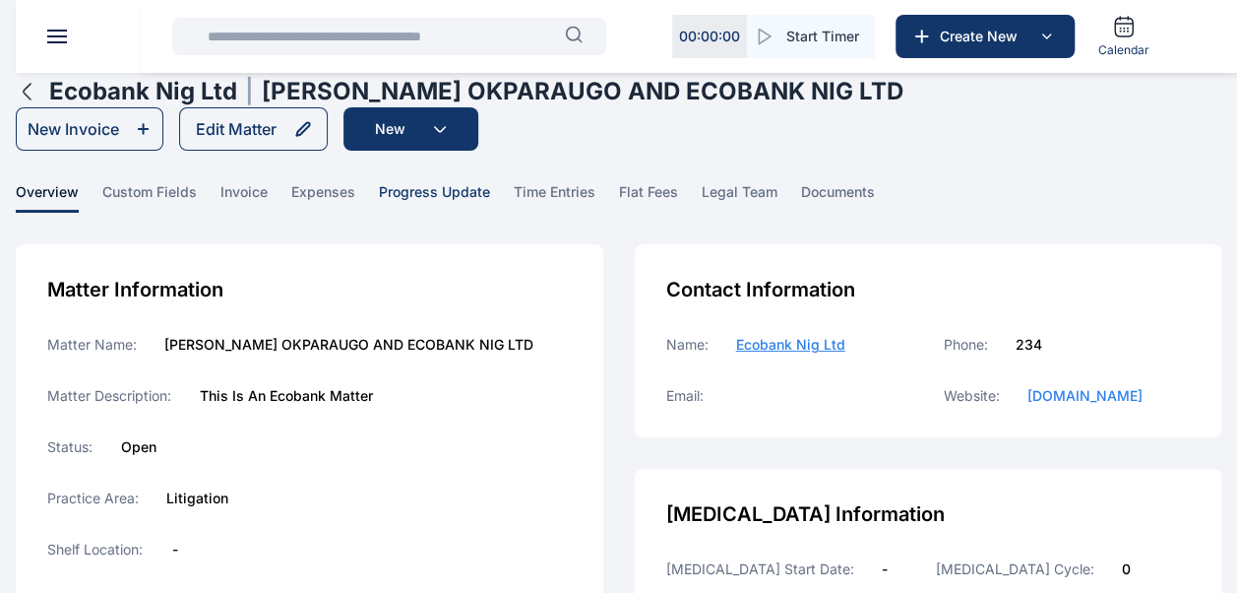
click at [413, 183] on span "progress update" at bounding box center [434, 197] width 111 height 31
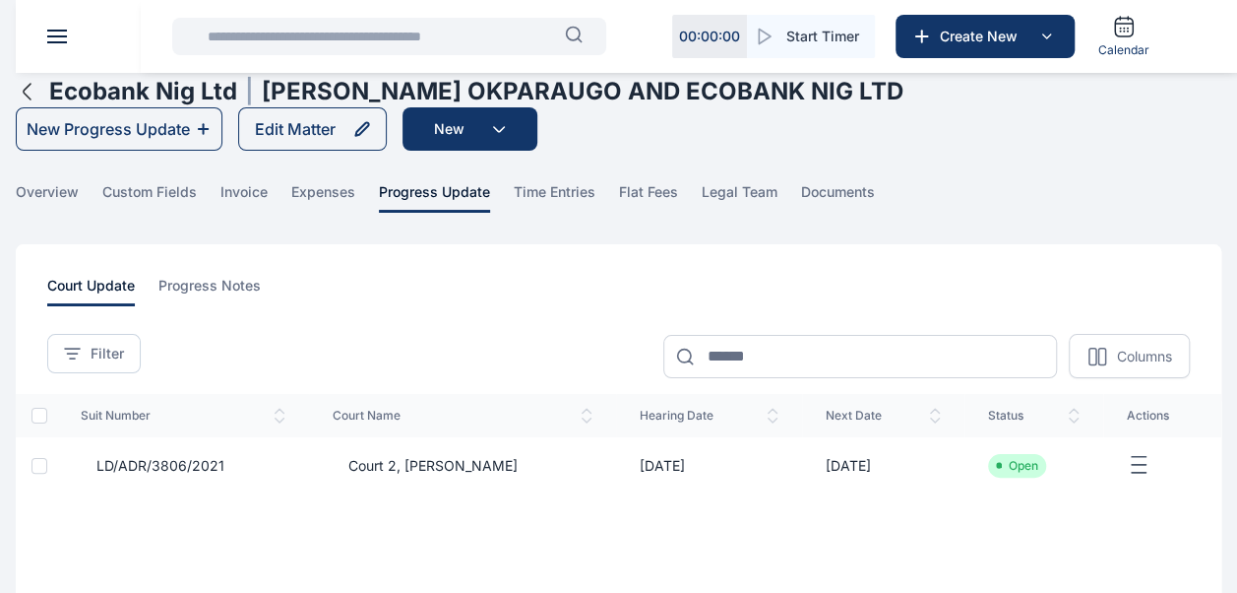
click at [114, 464] on span "LD/ADR/3806/2021" at bounding box center [153, 466] width 144 height 20
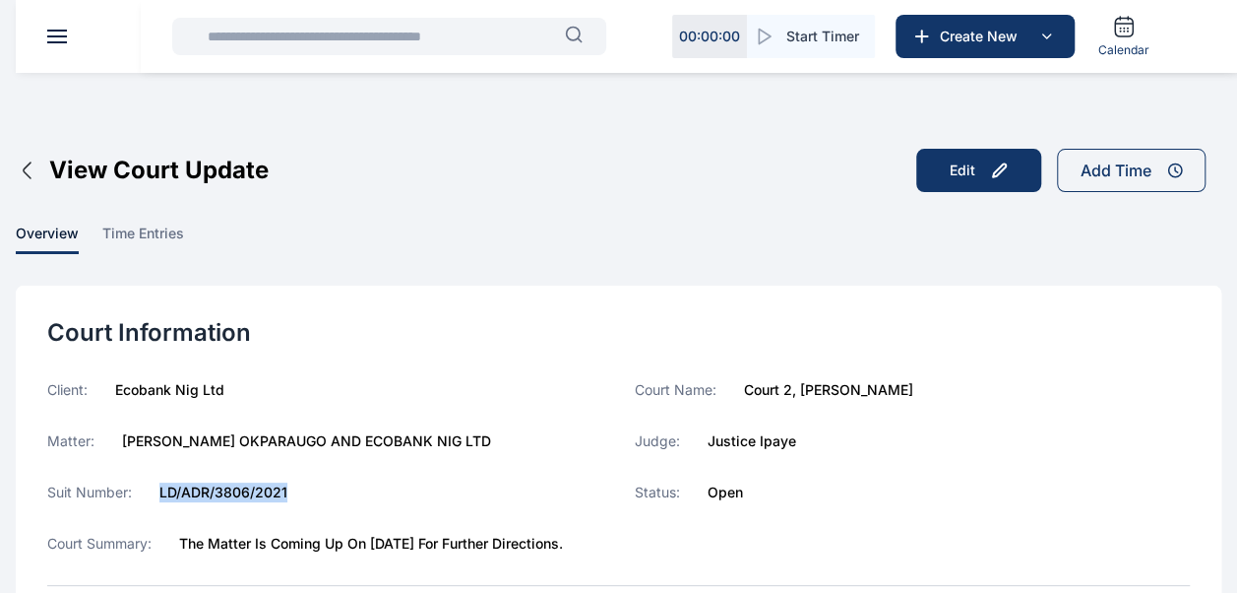
drag, startPoint x: 156, startPoint y: 486, endPoint x: 324, endPoint y: 491, distance: 168.4
click at [324, 491] on div "Suit Number: LD/ADR/3806/2021" at bounding box center [325, 492] width 556 height 20
copy label "LD/ADR/3806/2021"
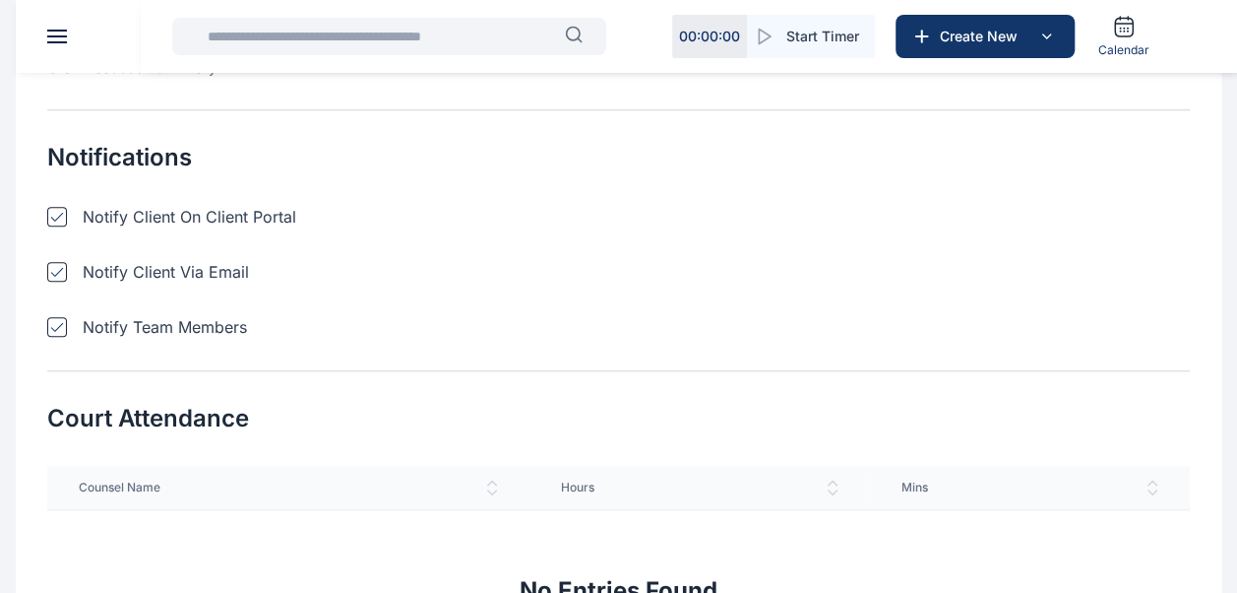
scroll to position [886, 0]
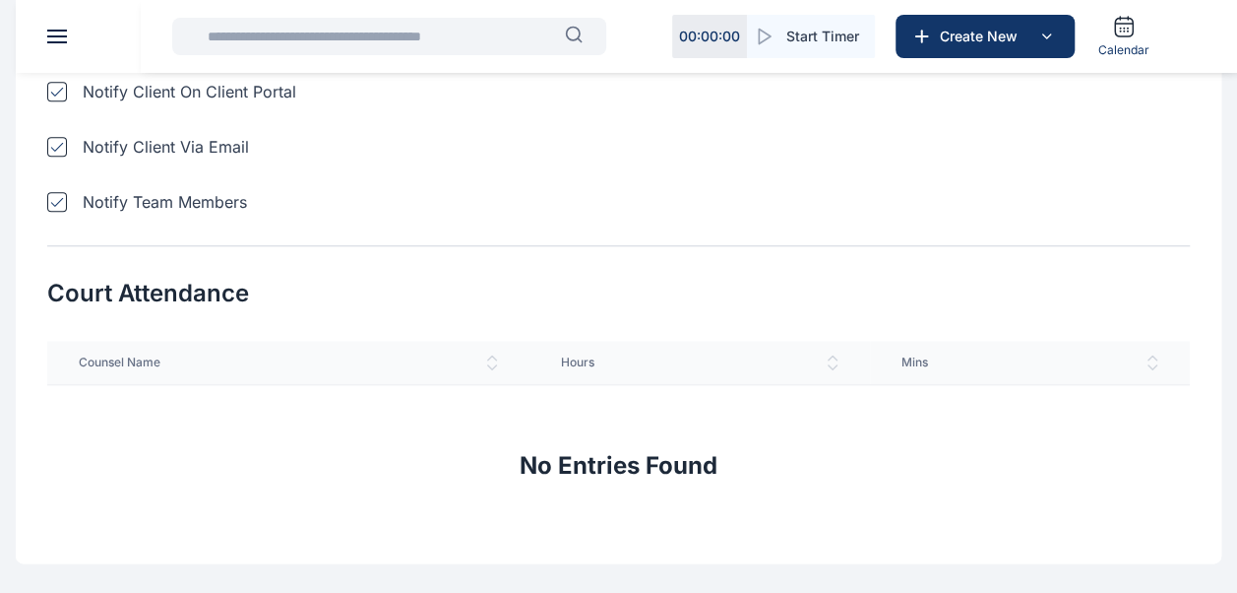
click at [372, 34] on input "text" at bounding box center [380, 36] width 369 height 39
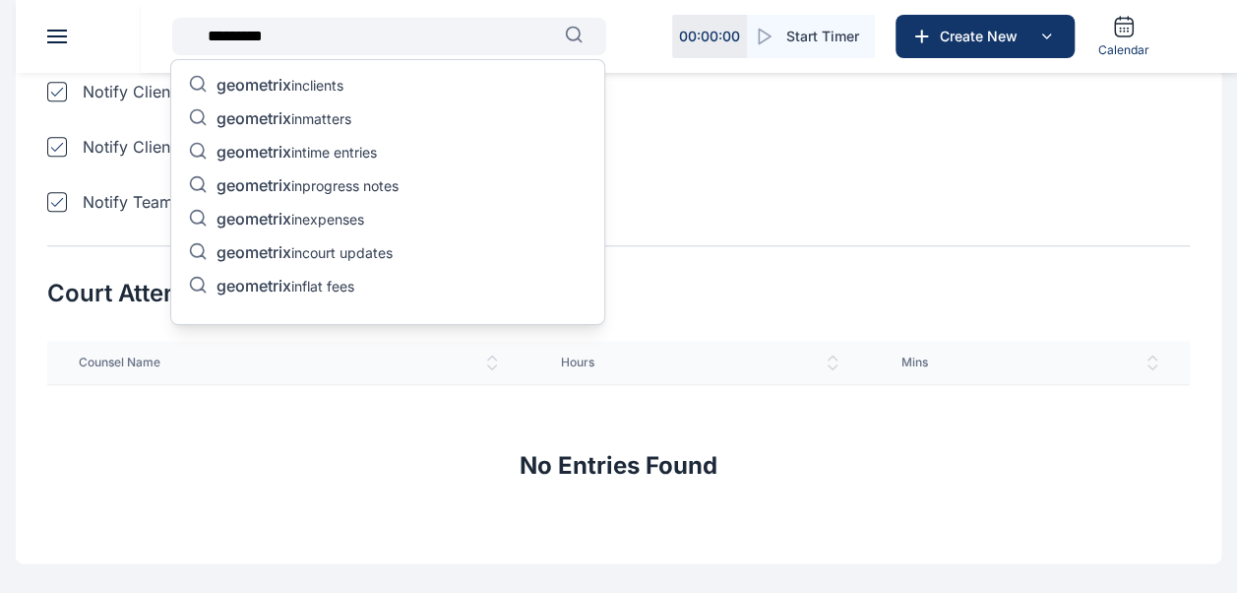
type input "*********"
click at [351, 116] on p "geometrix in matters" at bounding box center [284, 120] width 135 height 24
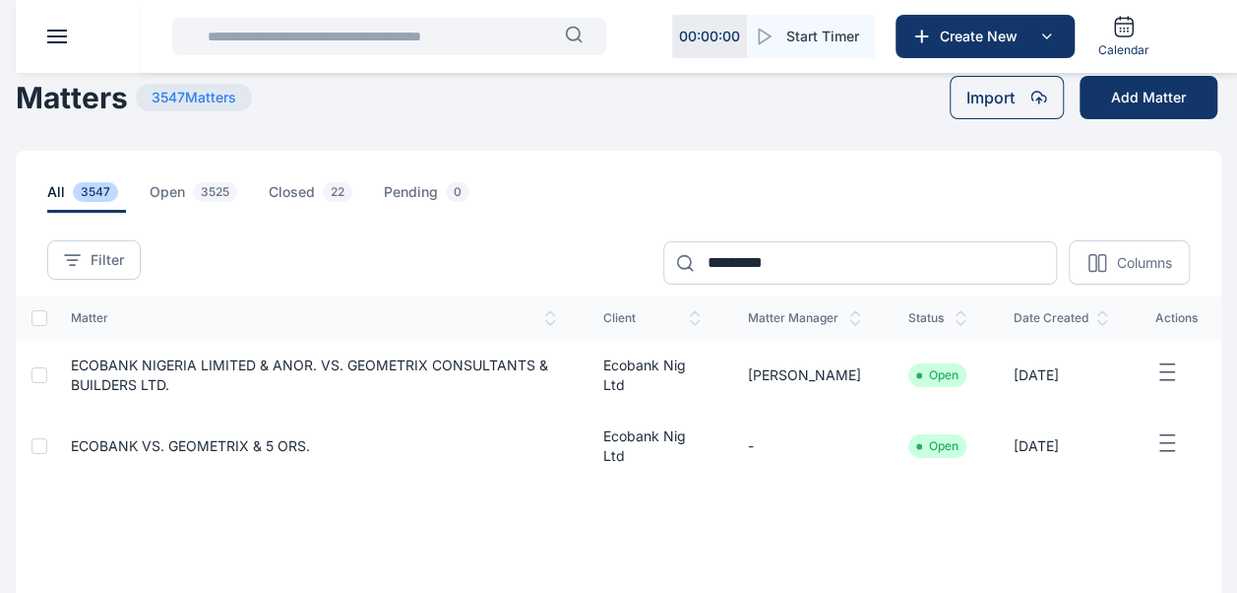
click at [444, 358] on span "ECOBANK NIGERIA LIMITED & ANOR. VS. GEOMETRIX CONSULTANTS & BUILDERS LTD." at bounding box center [309, 374] width 477 height 36
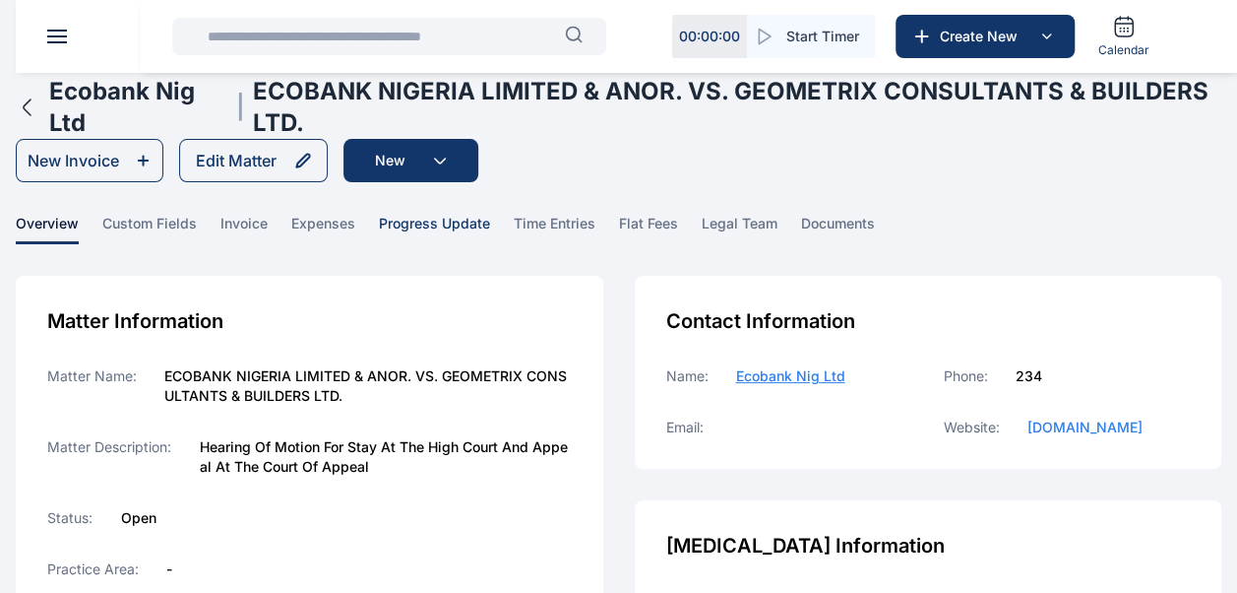
click at [475, 229] on span "progress update" at bounding box center [434, 229] width 111 height 31
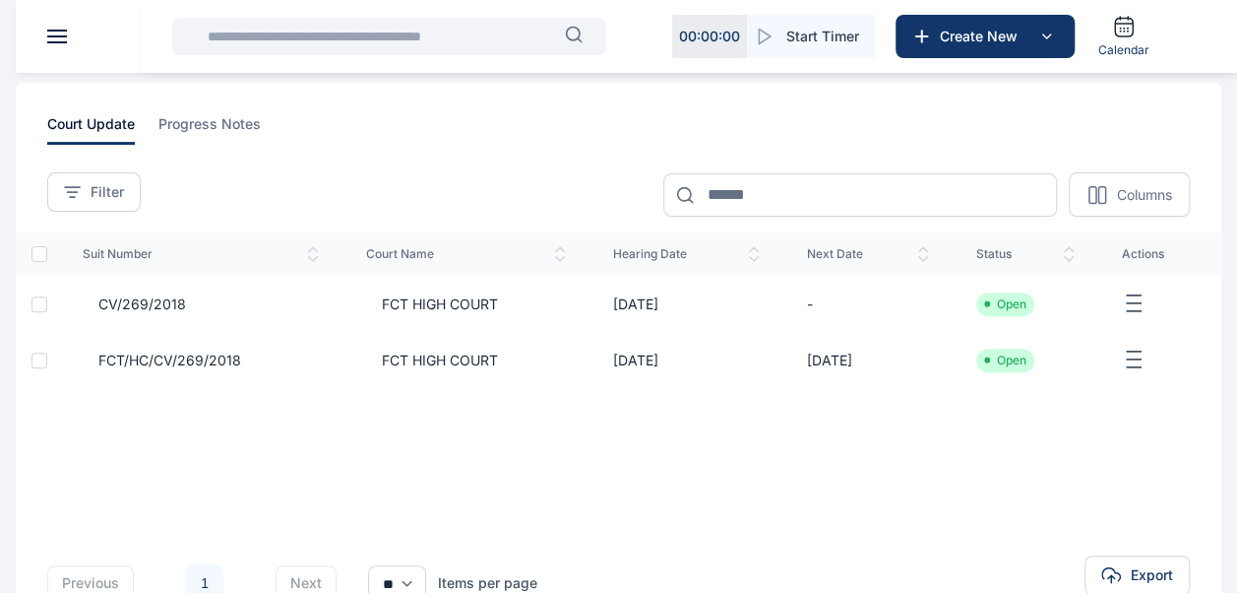
scroll to position [197, 0]
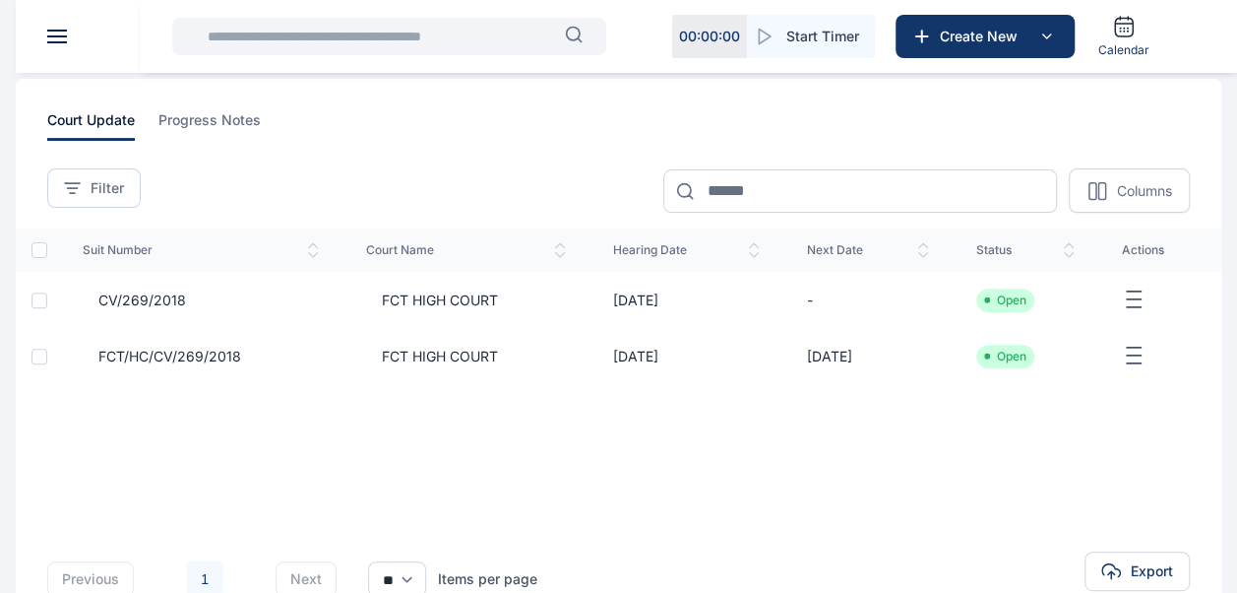
click at [419, 299] on span "FCT HIGH COURT" at bounding box center [432, 300] width 132 height 20
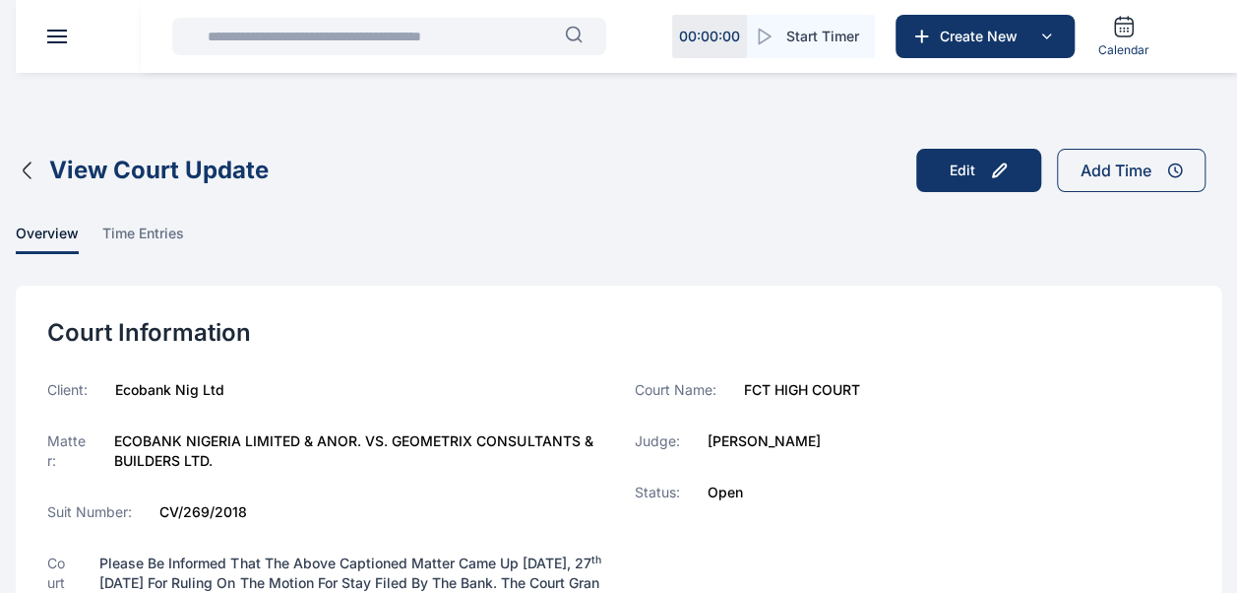
click at [35, 175] on icon "button" at bounding box center [28, 170] width 24 height 24
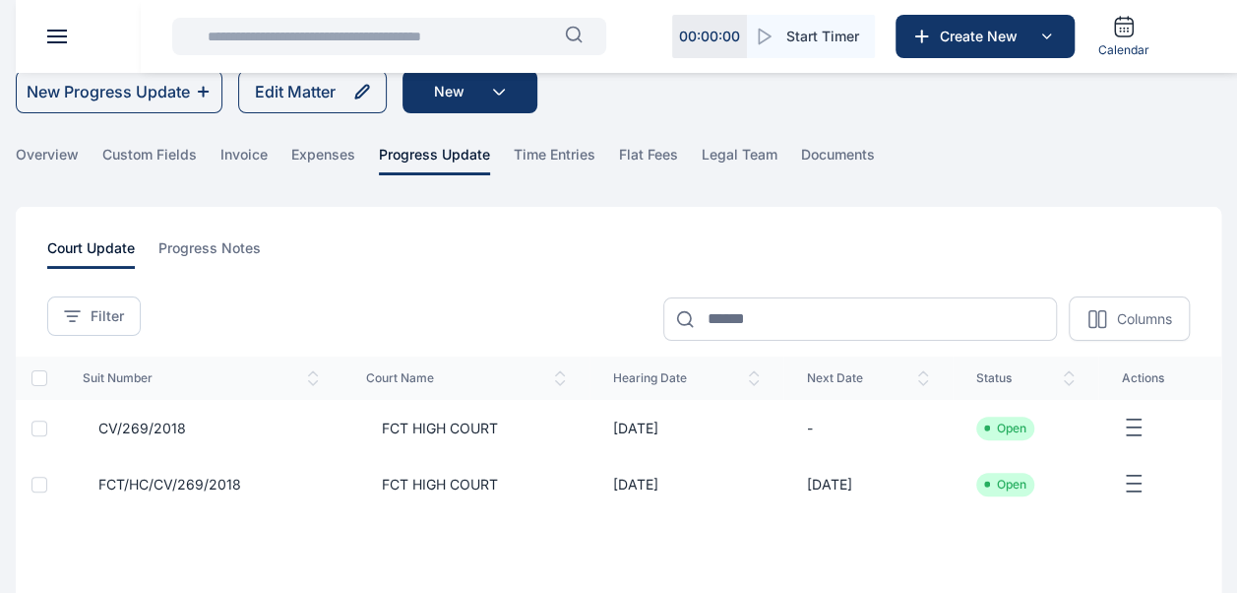
scroll to position [98, 0]
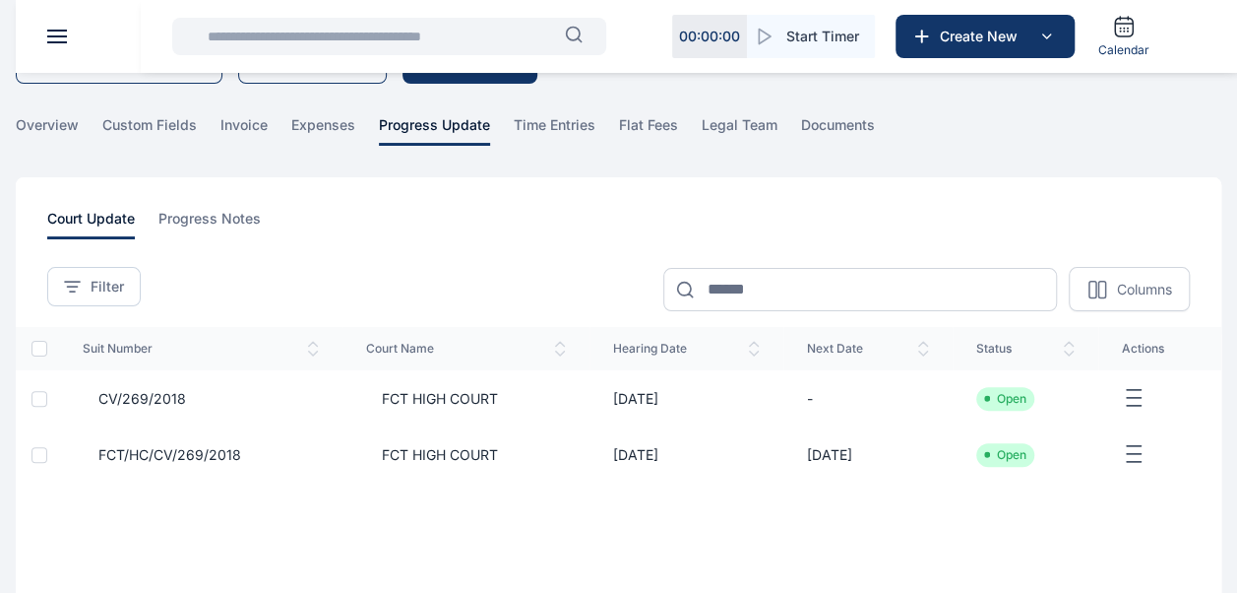
click at [445, 451] on span "FCT HIGH COURT" at bounding box center [432, 455] width 132 height 20
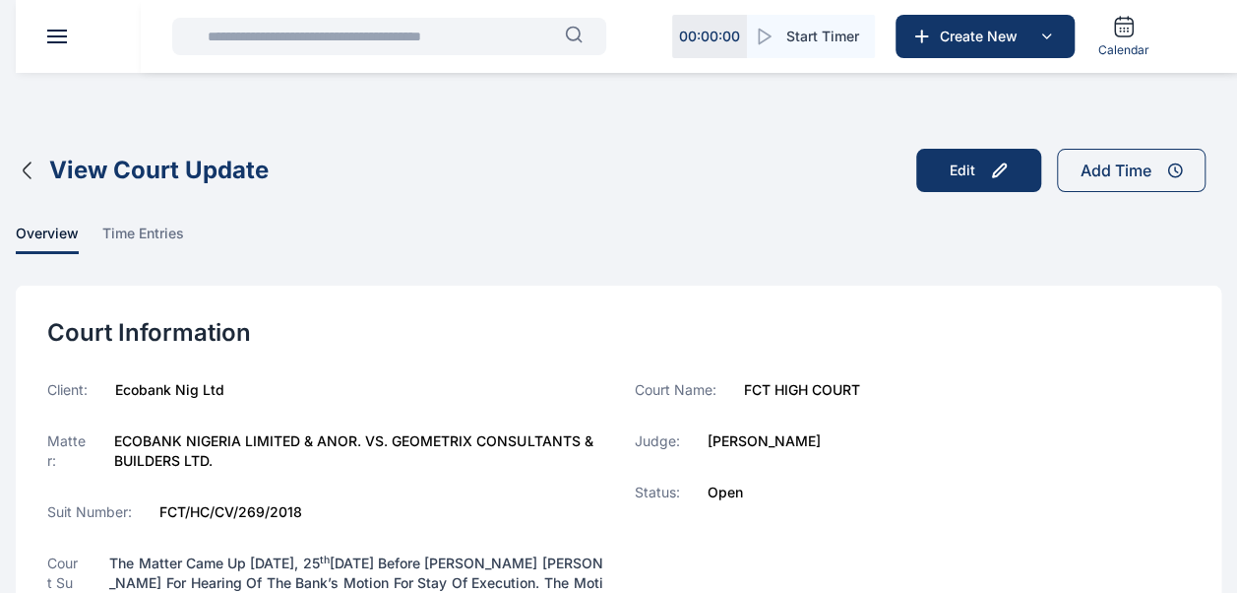
click at [26, 167] on icon "button" at bounding box center [27, 170] width 7 height 16
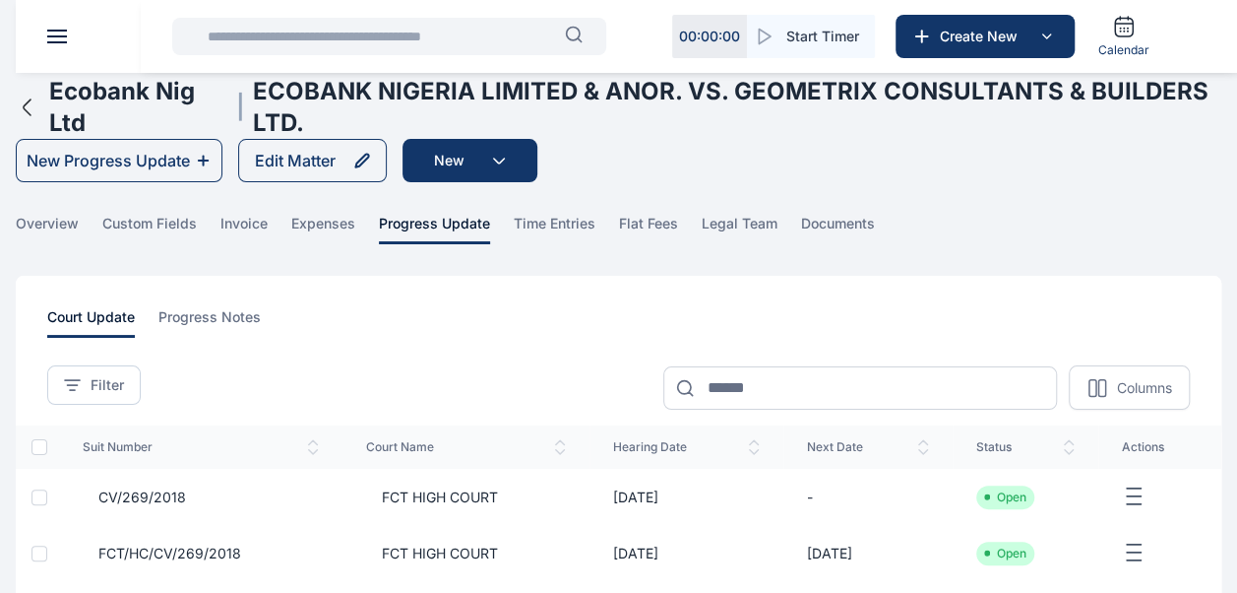
click at [31, 112] on icon "button" at bounding box center [28, 107] width 24 height 24
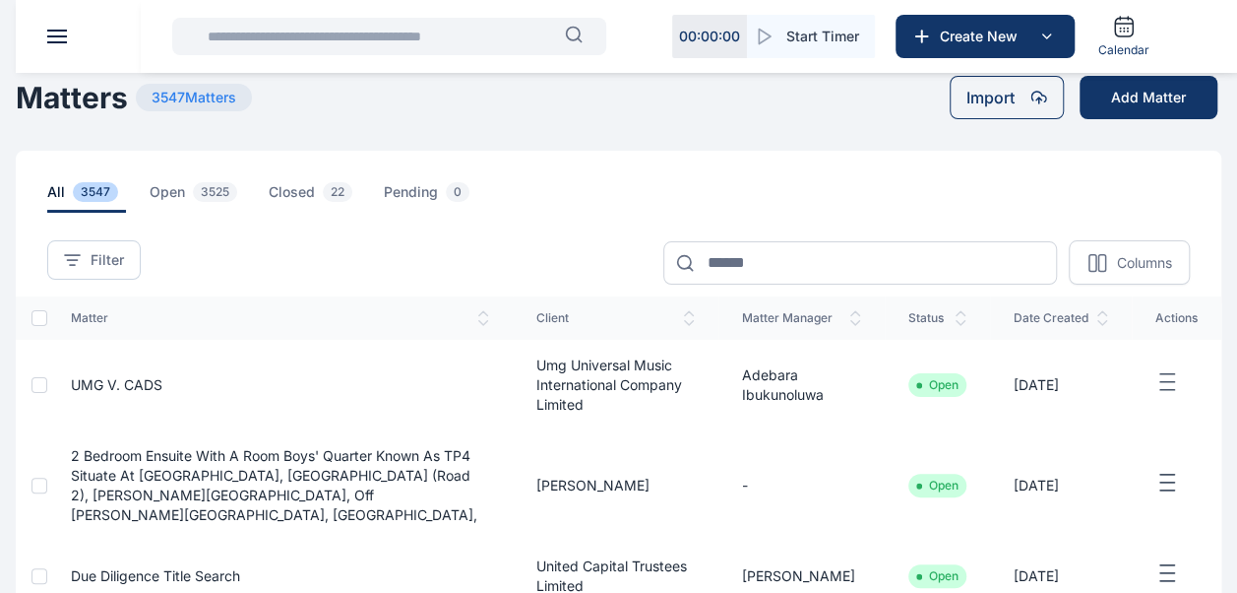
click at [480, 51] on input "text" at bounding box center [380, 36] width 369 height 39
click at [477, 38] on input "text" at bounding box center [380, 36] width 369 height 39
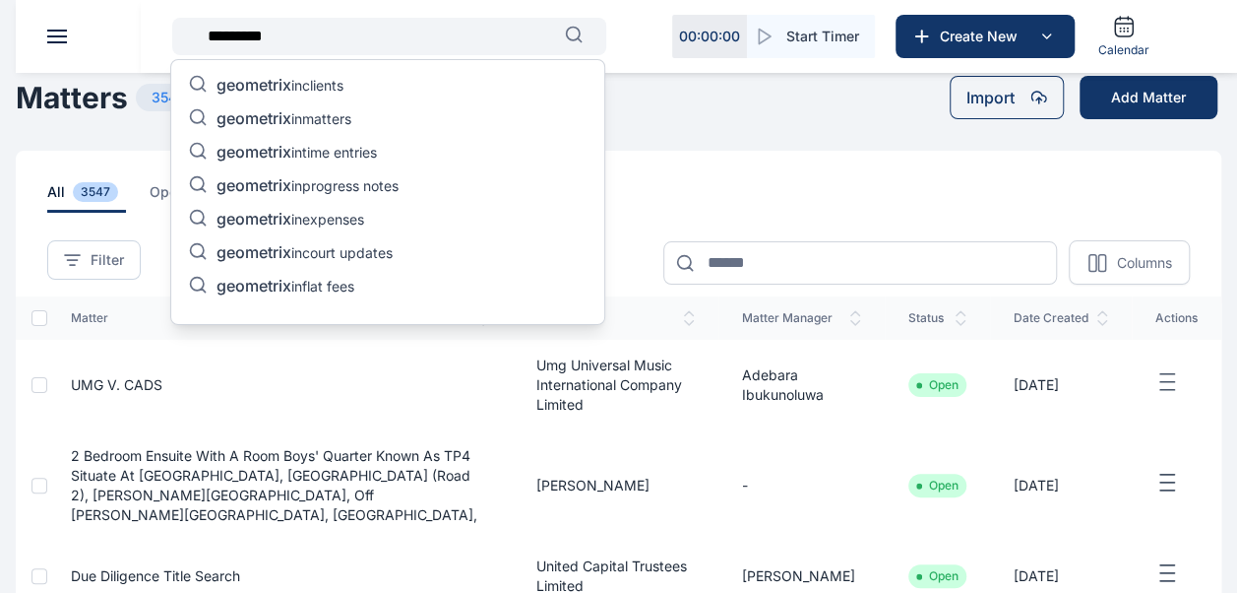
type input "*********"
click at [262, 122] on span "geometrix" at bounding box center [254, 118] width 75 height 20
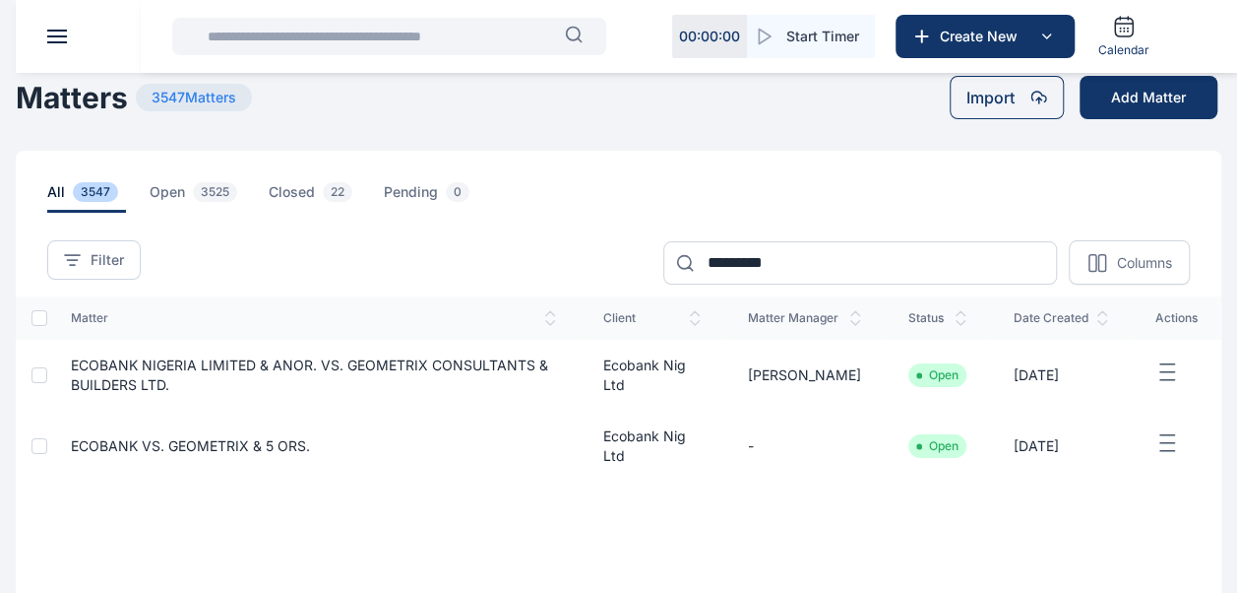
click at [164, 451] on span "ECOBANK VS. GEOMETRIX & 5 ORS." at bounding box center [190, 445] width 239 height 17
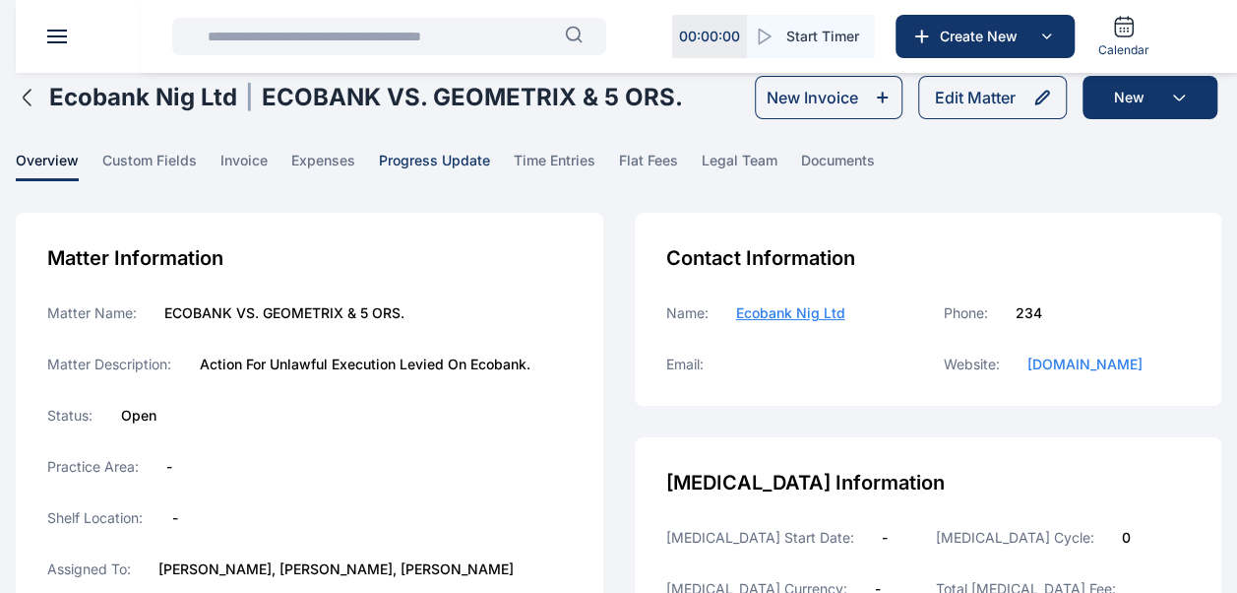
click at [478, 156] on span "progress update" at bounding box center [434, 166] width 111 height 31
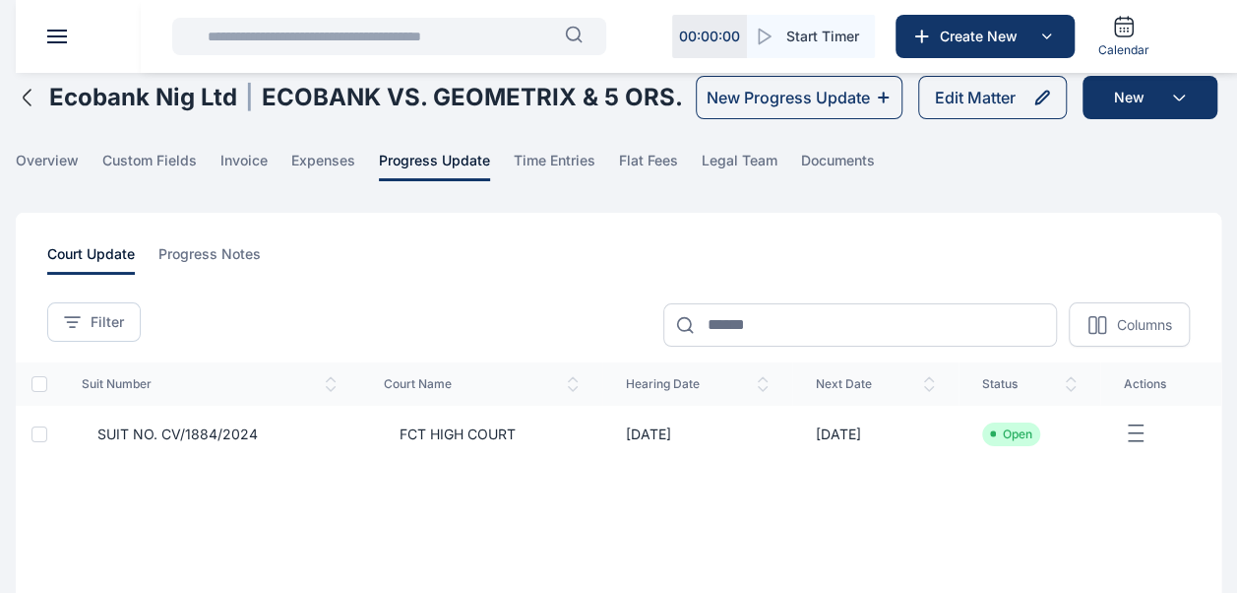
click at [449, 433] on span "FCT HIGH COURT" at bounding box center [450, 434] width 132 height 20
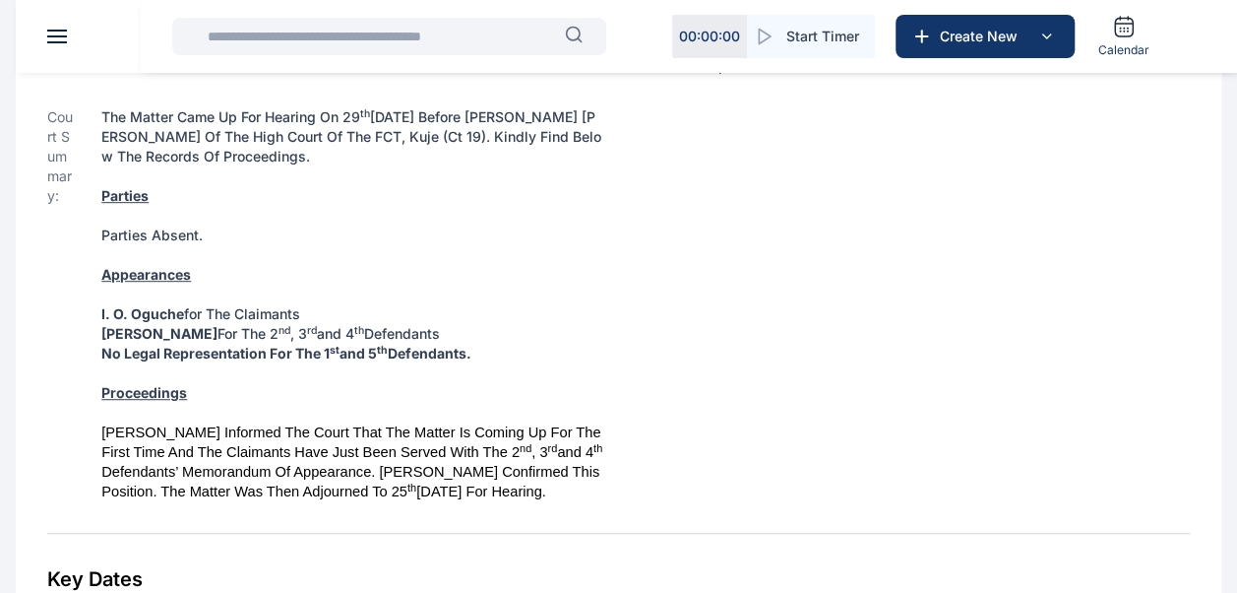
scroll to position [295, 0]
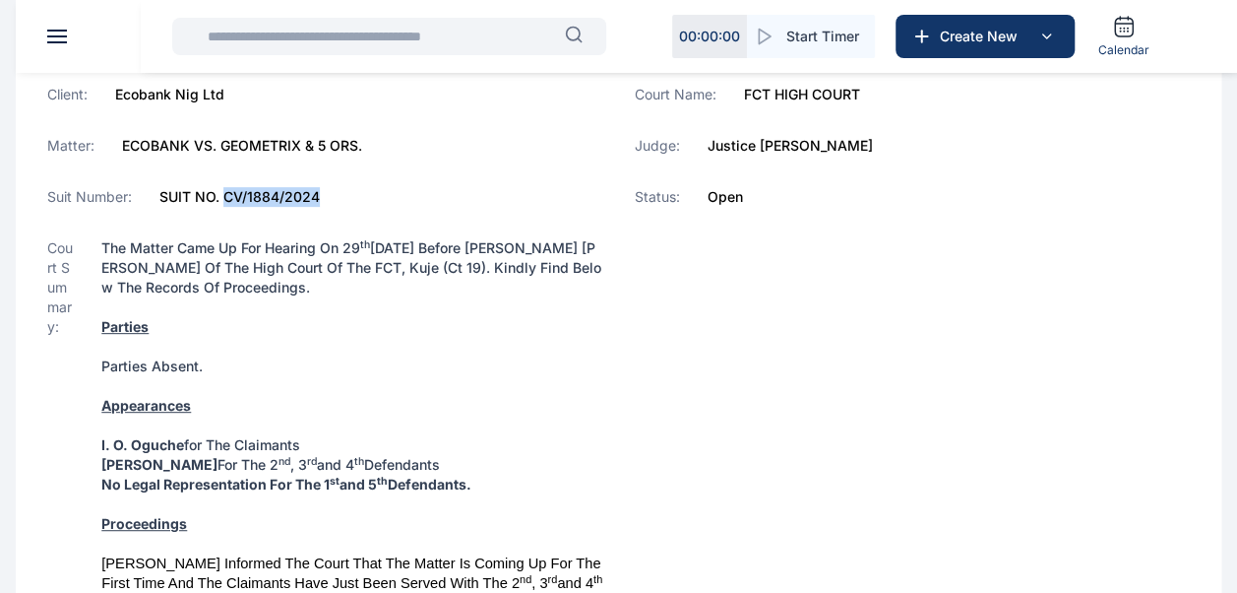
drag, startPoint x: 222, startPoint y: 192, endPoint x: 328, endPoint y: 202, distance: 105.8
click at [328, 202] on div "Suit Number: SUIT NO. CV/1884/2024" at bounding box center [325, 197] width 556 height 20
copy label "CV/1884/2024"
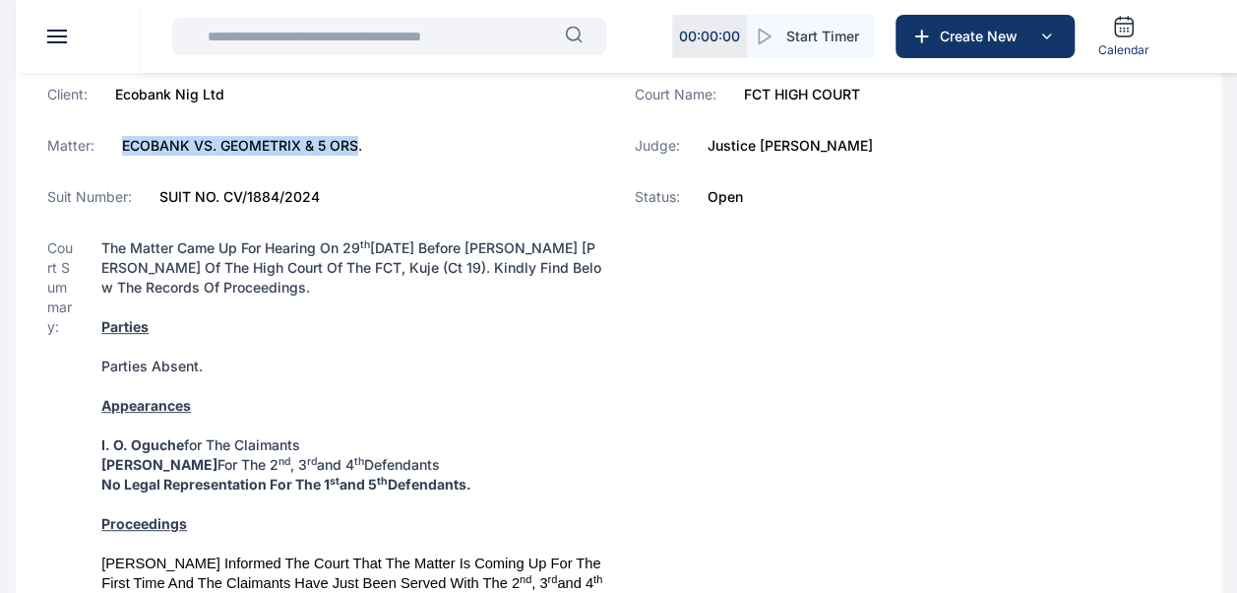
drag, startPoint x: 122, startPoint y: 146, endPoint x: 355, endPoint y: 138, distance: 233.4
click at [355, 138] on label "ECOBANK VS. GEOMETRIX & 5 ORS." at bounding box center [242, 146] width 240 height 20
copy label "ECOBANK VS. GEOMETRIX & 5 ORS"
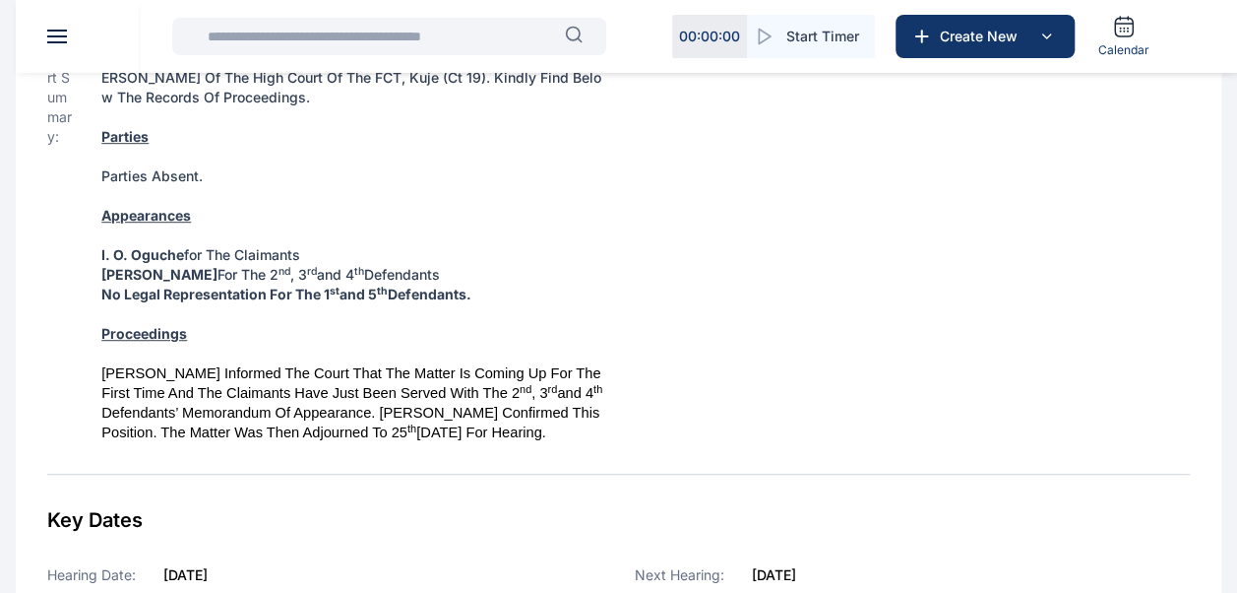
scroll to position [492, 0]
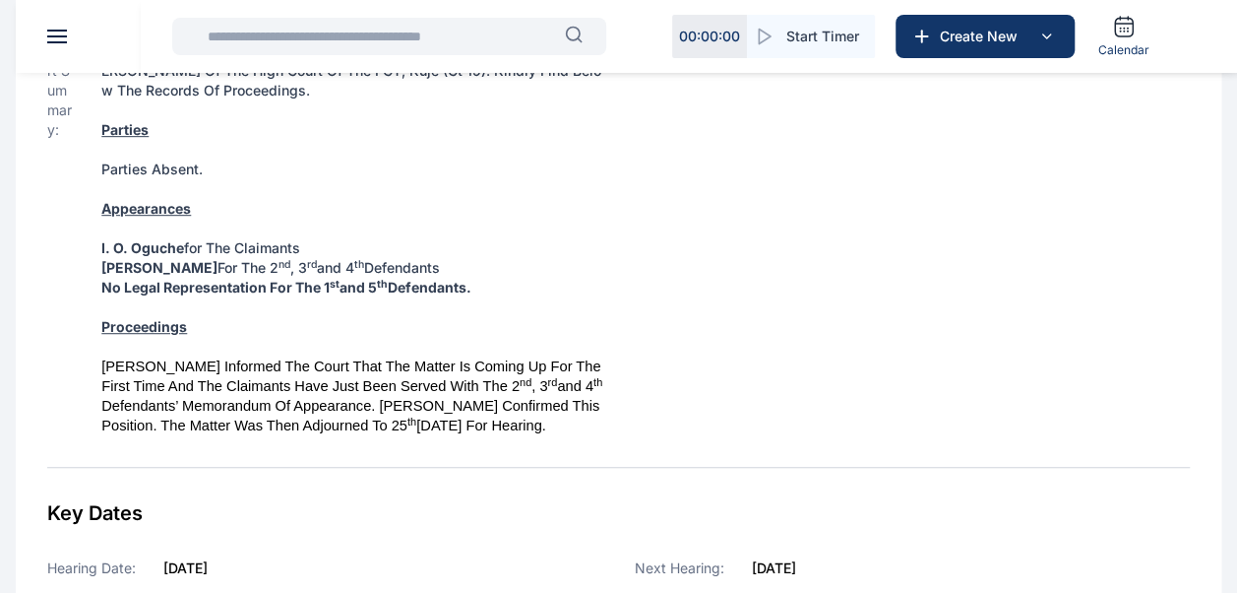
drag, startPoint x: 99, startPoint y: 363, endPoint x: 502, endPoint y: 441, distance: 410.0
click at [502, 441] on div "Client: Ecobank Nig Ltd Matter: ECOBANK VS. GEOMETRIX & 5 ORS. Suit Number: SUI…" at bounding box center [325, 177] width 556 height 579
copy span "[PERSON_NAME] informed the court that the matter is coming up for the first tim…"
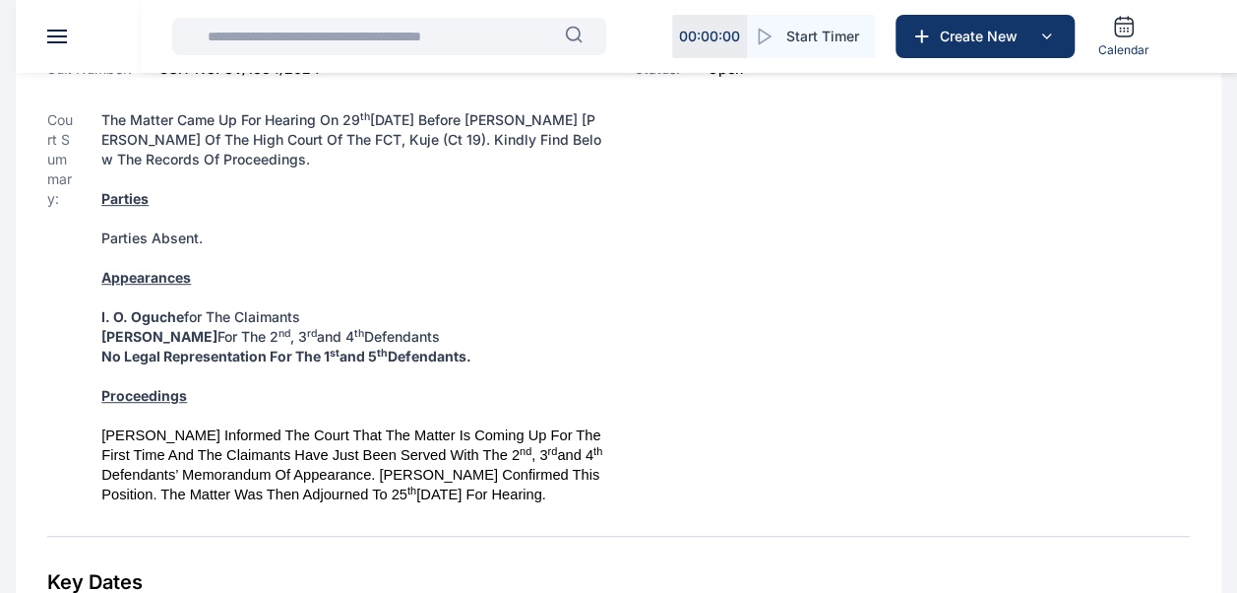
scroll to position [394, 0]
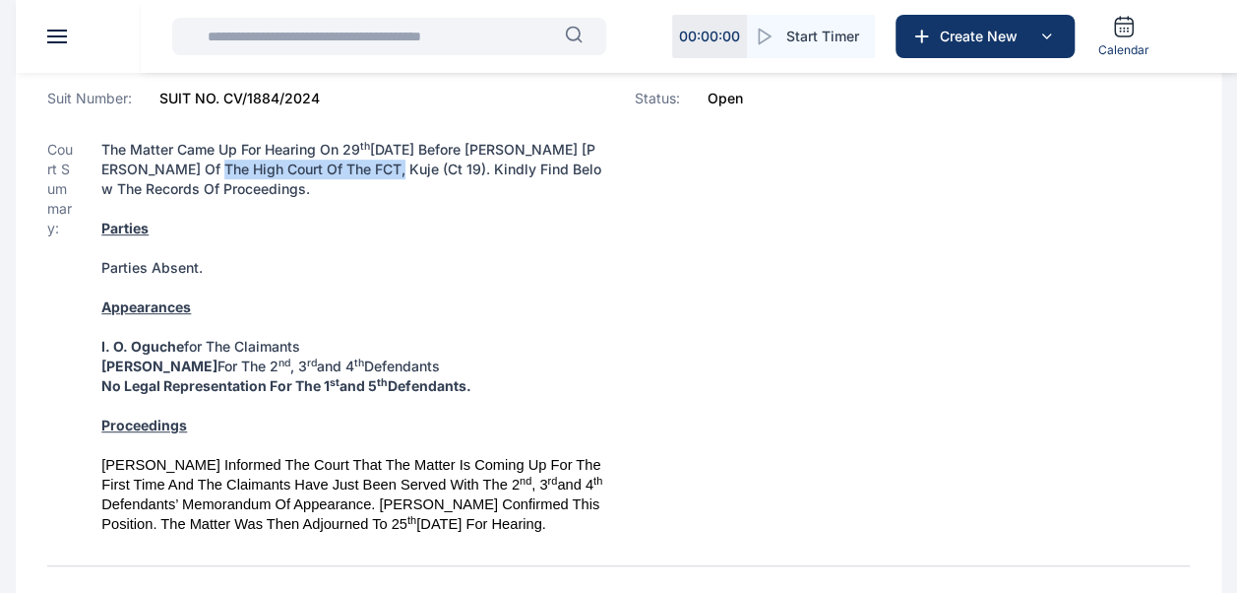
drag, startPoint x: 178, startPoint y: 169, endPoint x: 359, endPoint y: 172, distance: 181.1
click at [359, 172] on span "The matter came up for hearing on [DATE] before [PERSON_NAME] [PERSON_NAME] of …" at bounding box center [351, 169] width 500 height 56
copy span "igh Court of the FCT, Kuje"
click at [497, 146] on span "The matter came up for hearing on [DATE] before [PERSON_NAME] [PERSON_NAME] of …" at bounding box center [351, 169] width 500 height 56
drag, startPoint x: 497, startPoint y: 146, endPoint x: 116, endPoint y: 167, distance: 381.6
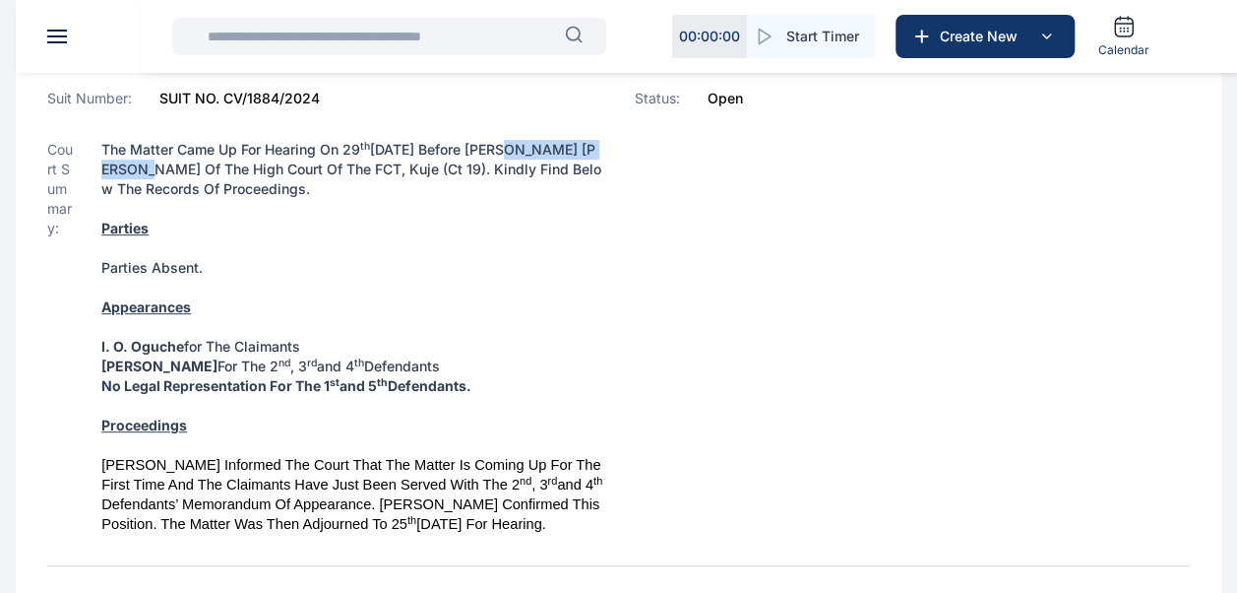
click at [116, 167] on span "The matter came up for hearing on [DATE] before [PERSON_NAME] [PERSON_NAME] of …" at bounding box center [351, 169] width 500 height 56
copy span "[PERSON_NAME] Gaba"
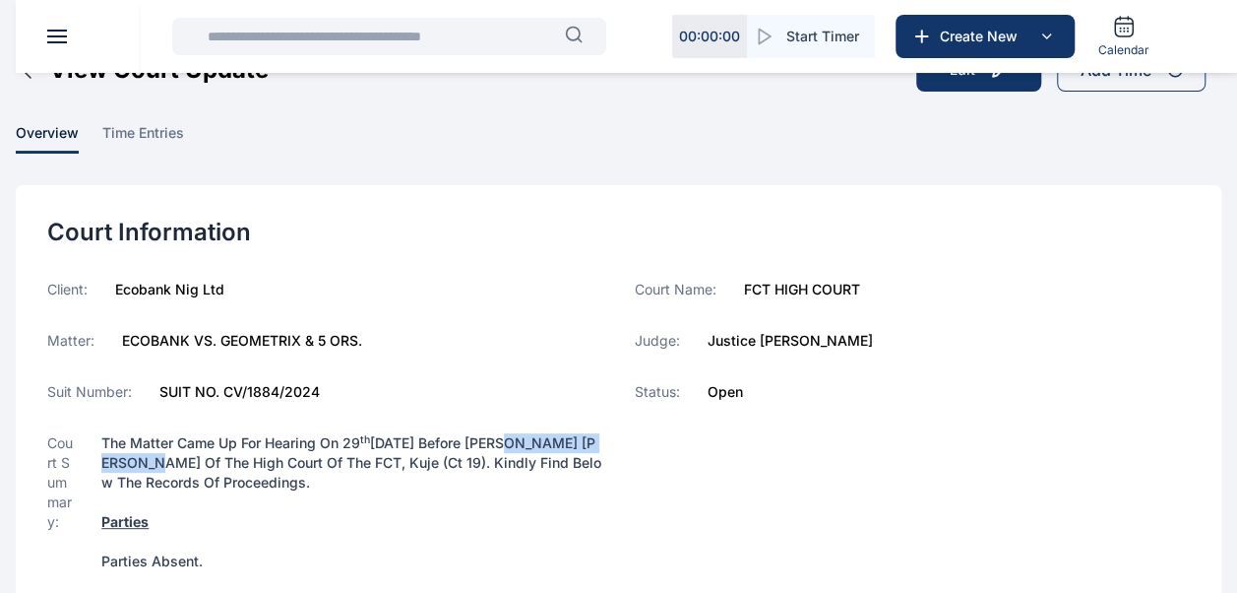
scroll to position [98, 0]
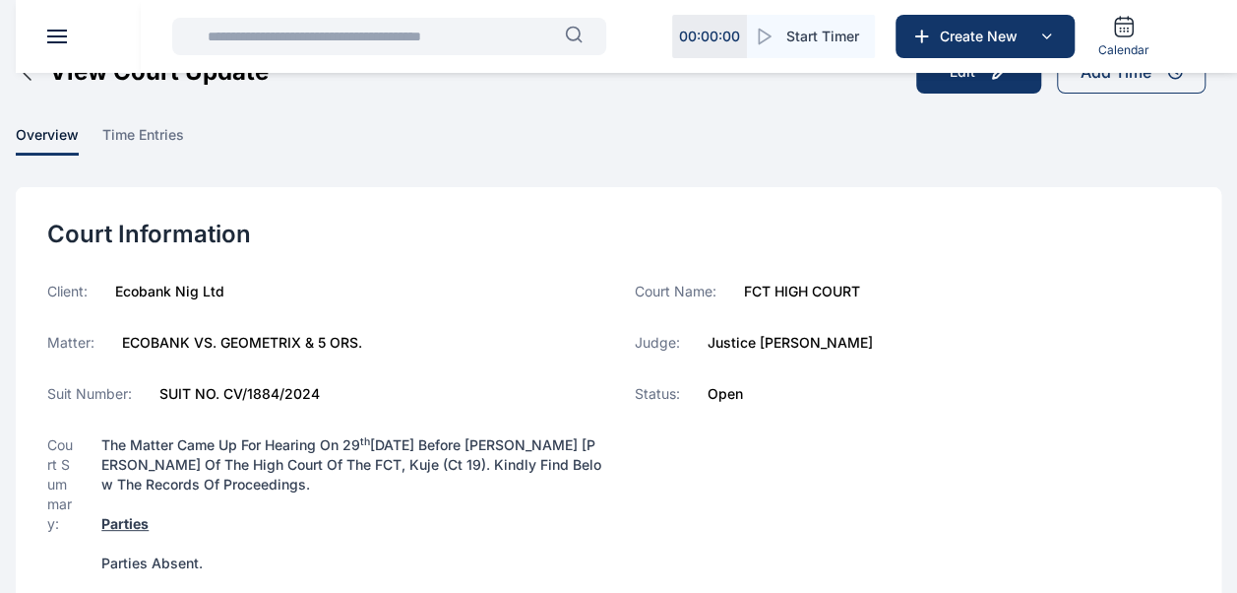
click at [437, 41] on input "text" at bounding box center [380, 36] width 369 height 39
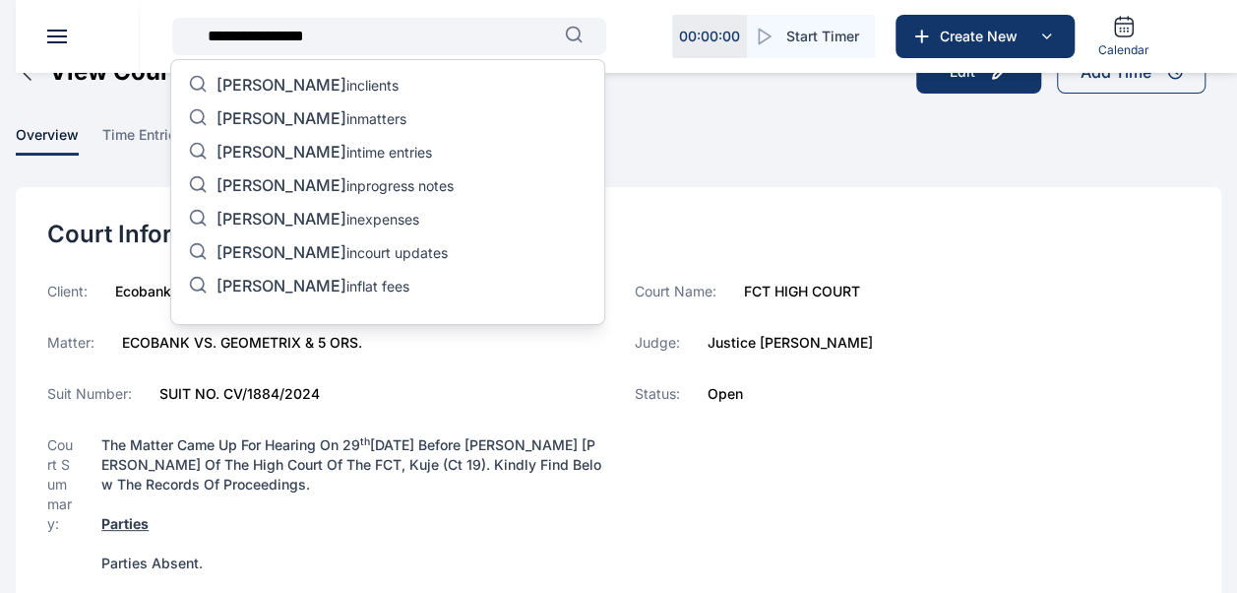
type input "**********"
click at [404, 113] on p "[PERSON_NAME] in matters" at bounding box center [312, 120] width 190 height 24
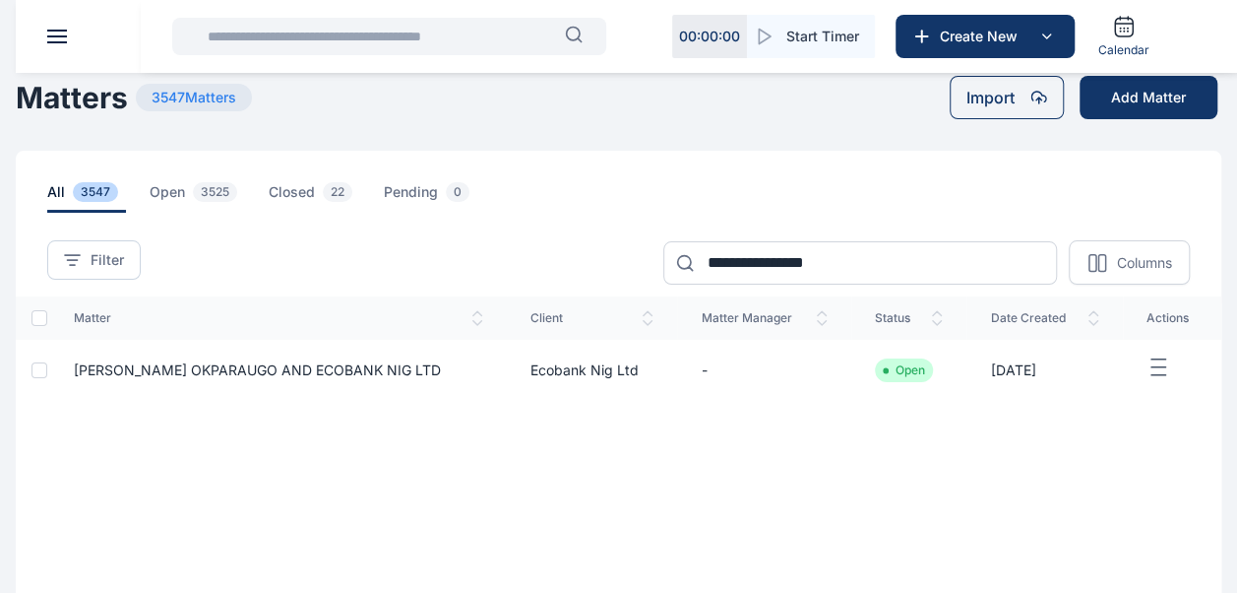
click at [219, 370] on span "[PERSON_NAME] OKPARAUGO AND ECOBANK NIG LTD" at bounding box center [257, 369] width 367 height 17
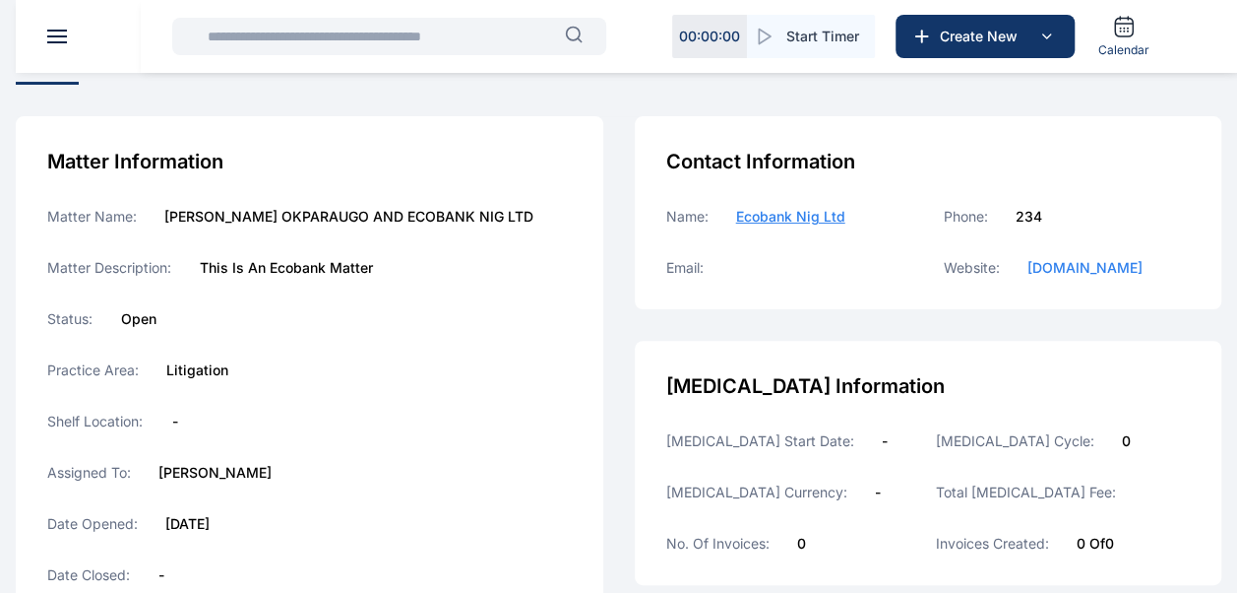
scroll to position [98, 0]
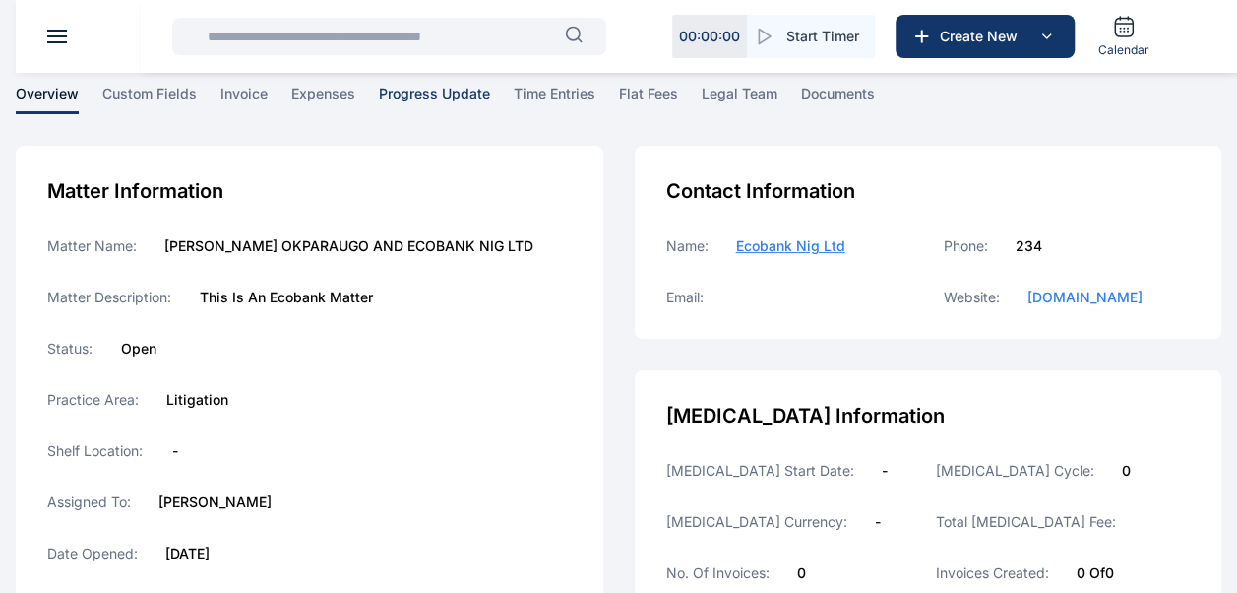
click at [450, 87] on span "progress update" at bounding box center [434, 99] width 111 height 31
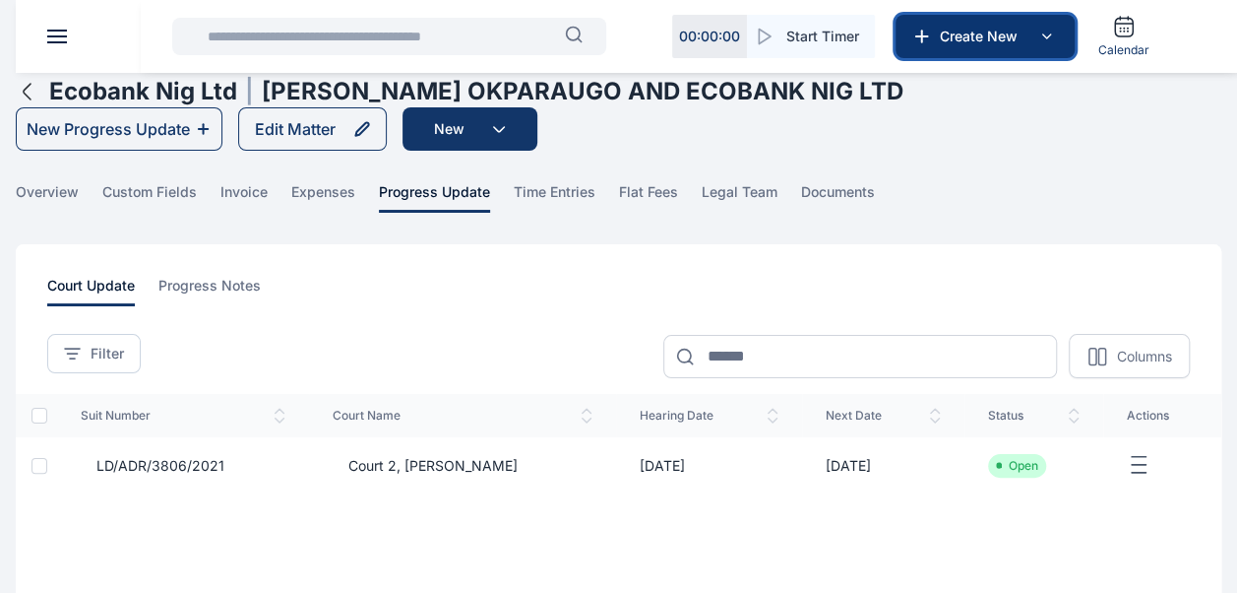
click at [1012, 33] on span "Create New" at bounding box center [983, 37] width 102 height 20
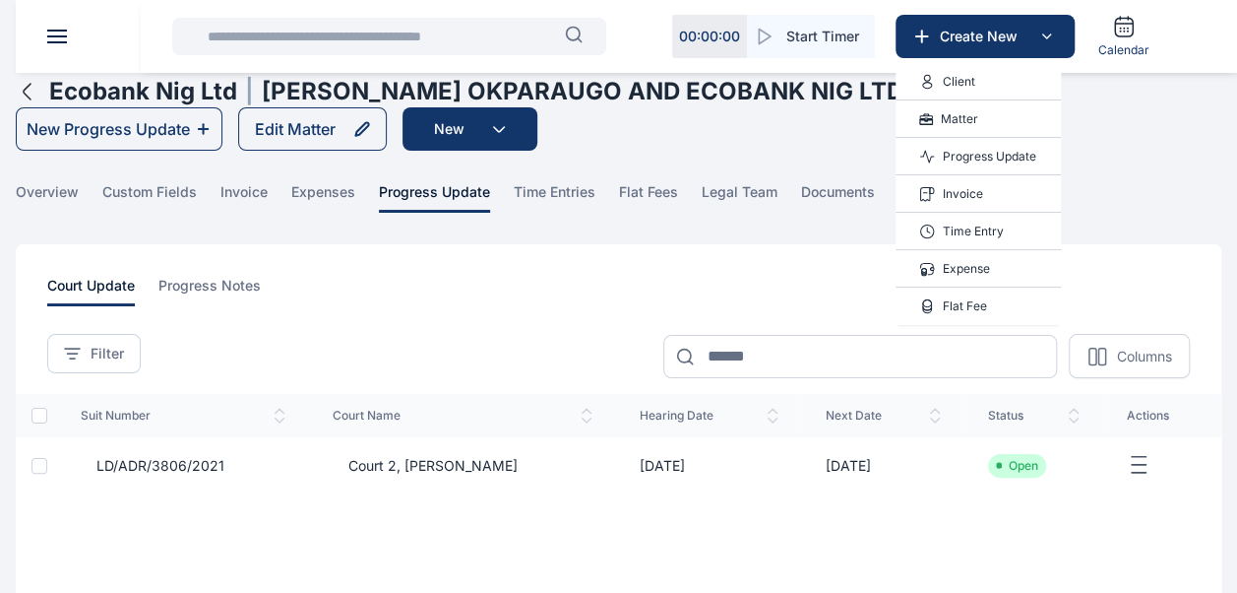
click at [434, 469] on span "Court 2, [PERSON_NAME]" at bounding box center [425, 466] width 185 height 20
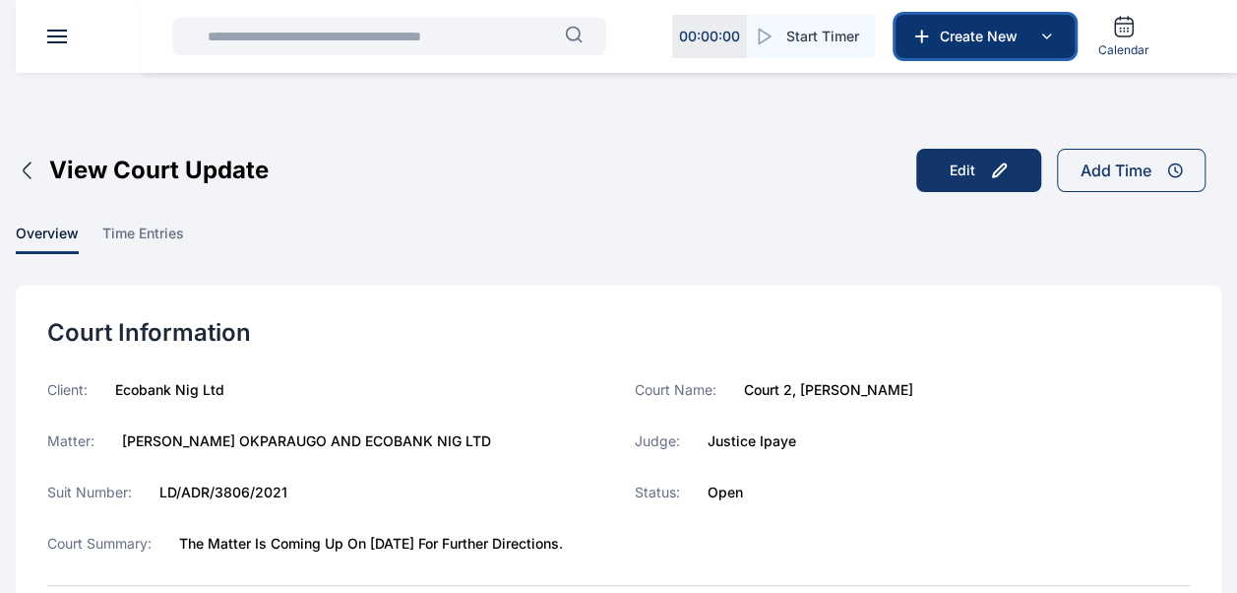
click at [1028, 35] on span "Create New" at bounding box center [983, 37] width 102 height 20
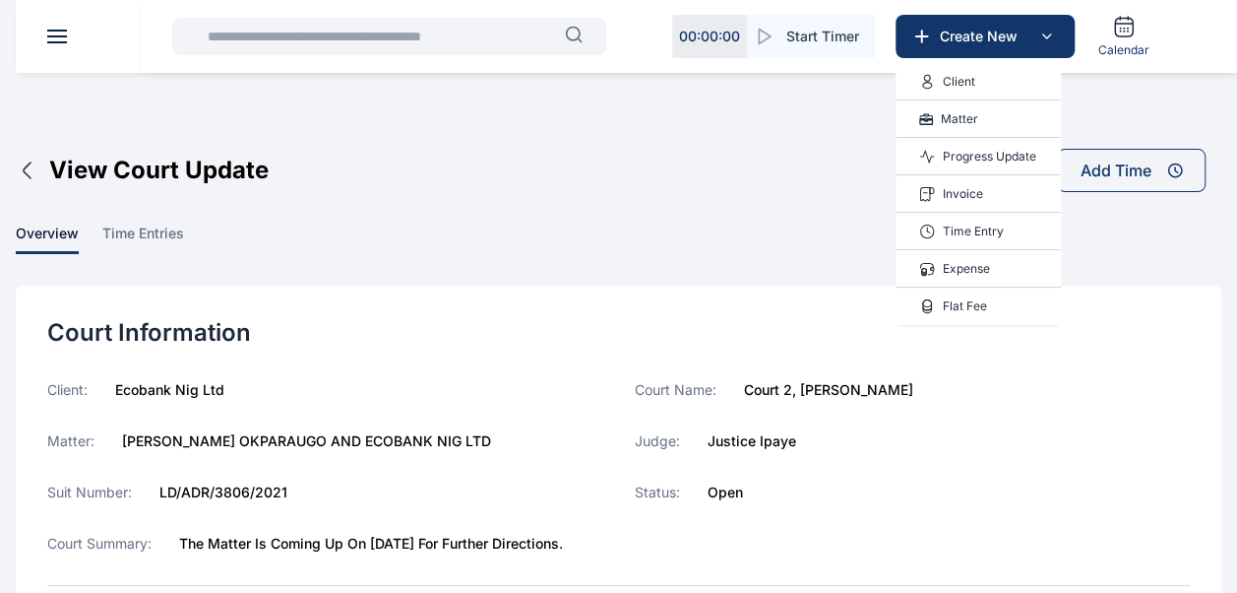
click at [1004, 162] on p "Progress Update" at bounding box center [990, 157] width 94 height 20
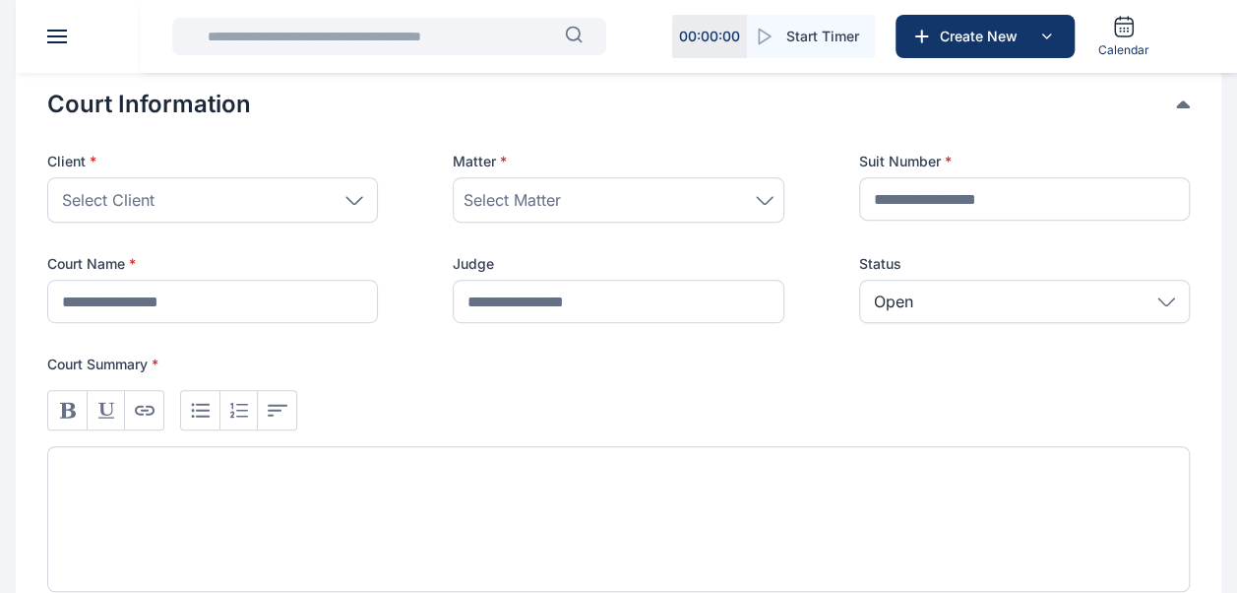
scroll to position [394, 0]
click at [362, 199] on icon at bounding box center [355, 199] width 18 height 9
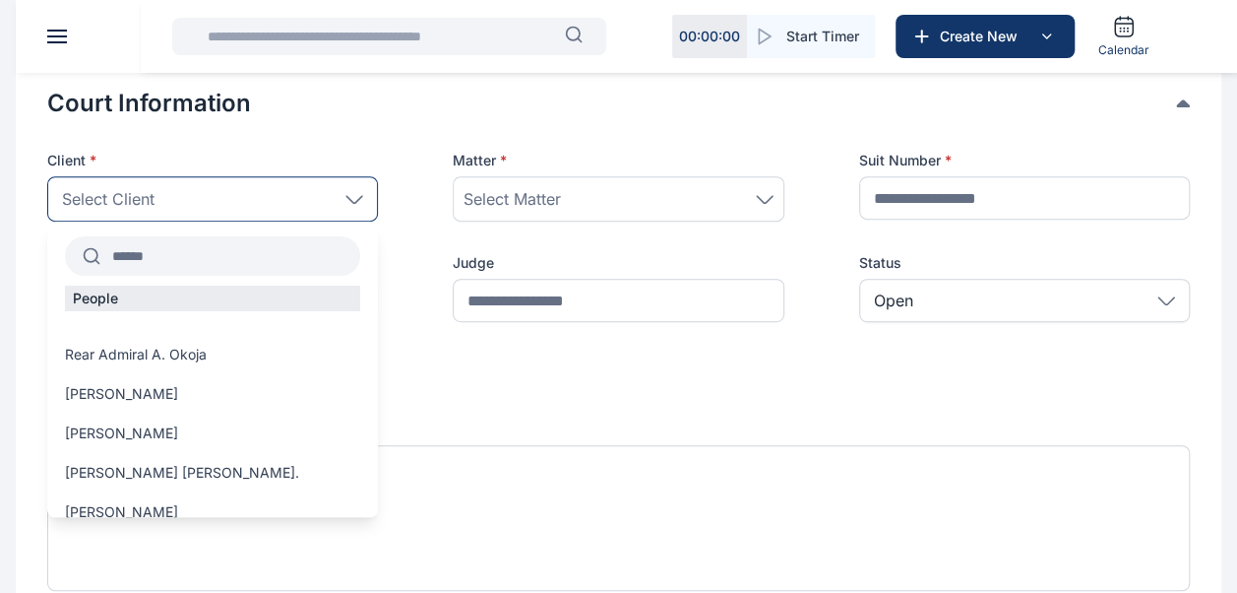
click at [252, 238] on input "text" at bounding box center [230, 255] width 260 height 35
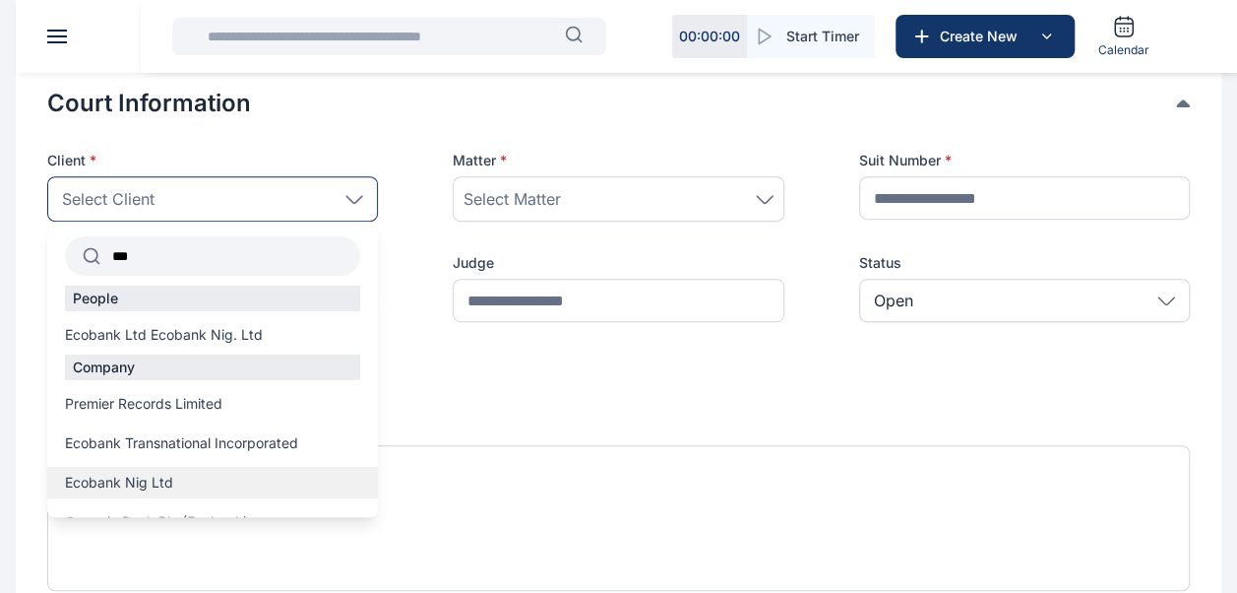
type input "***"
click at [149, 481] on span "Ecobank Nig Ltd" at bounding box center [119, 482] width 108 height 20
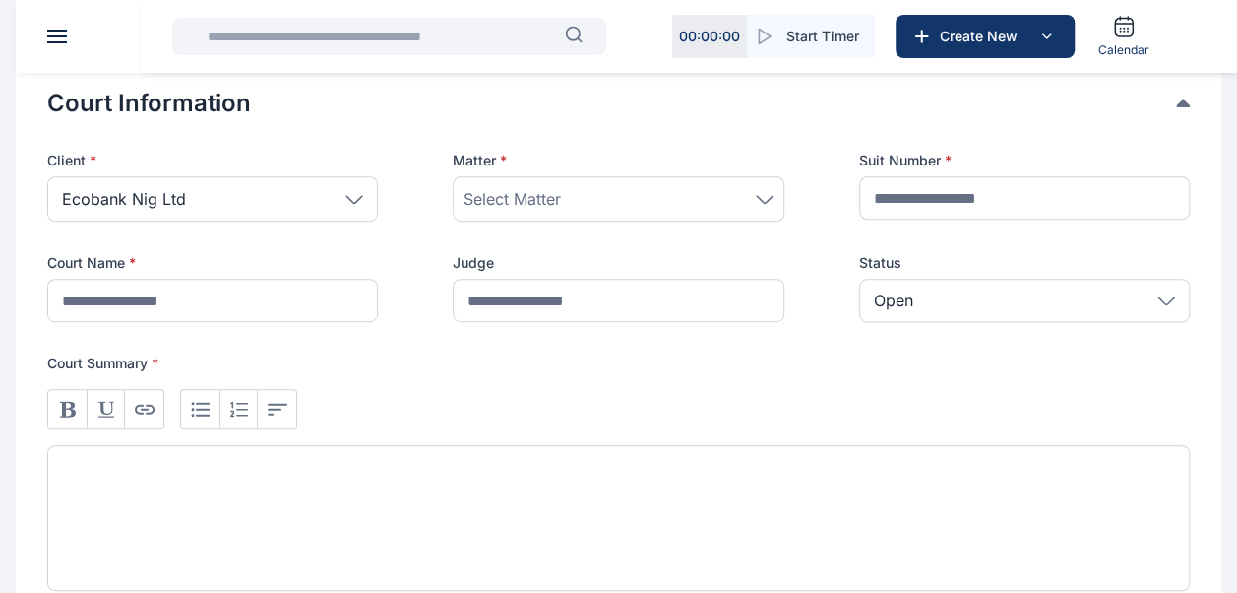
click at [614, 200] on div "Select Matter" at bounding box center [618, 199] width 309 height 24
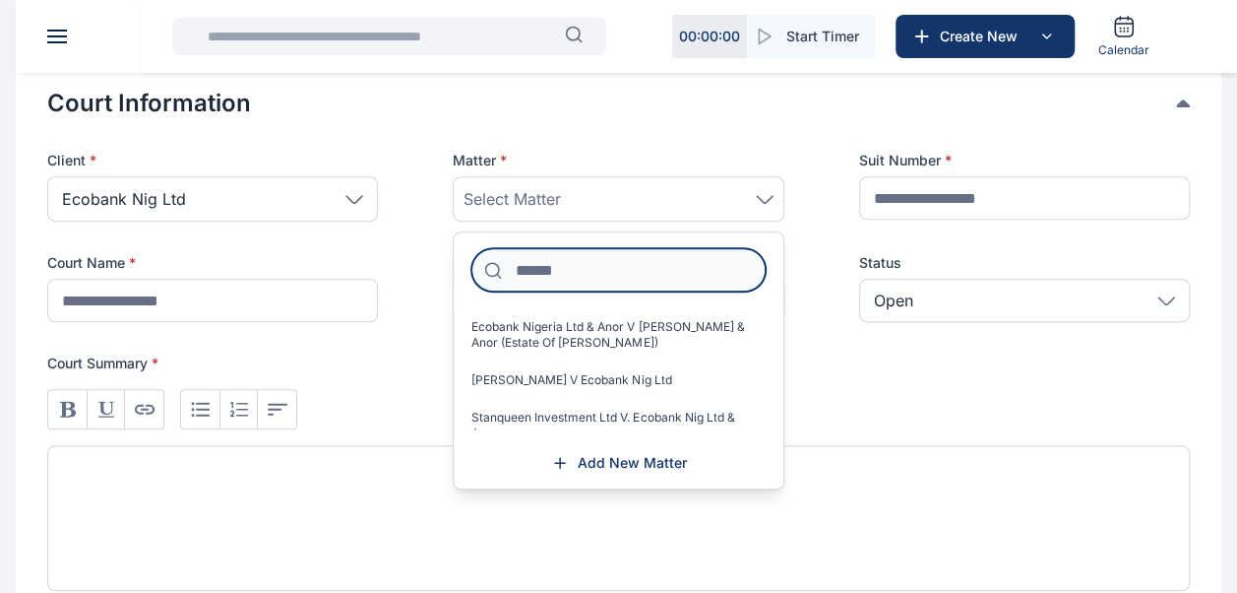
click at [560, 267] on input at bounding box center [617, 269] width 293 height 43
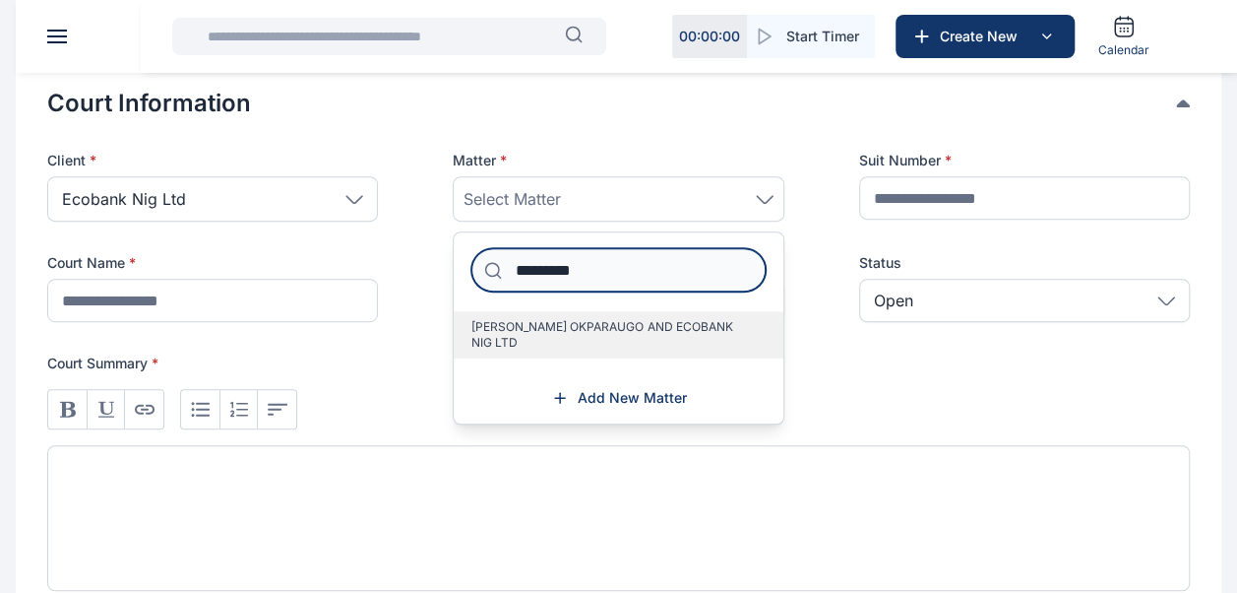
type input "*********"
click at [678, 335] on span "[PERSON_NAME] OKPARAUGO AND ECOBANK NIG LTD" at bounding box center [610, 334] width 278 height 31
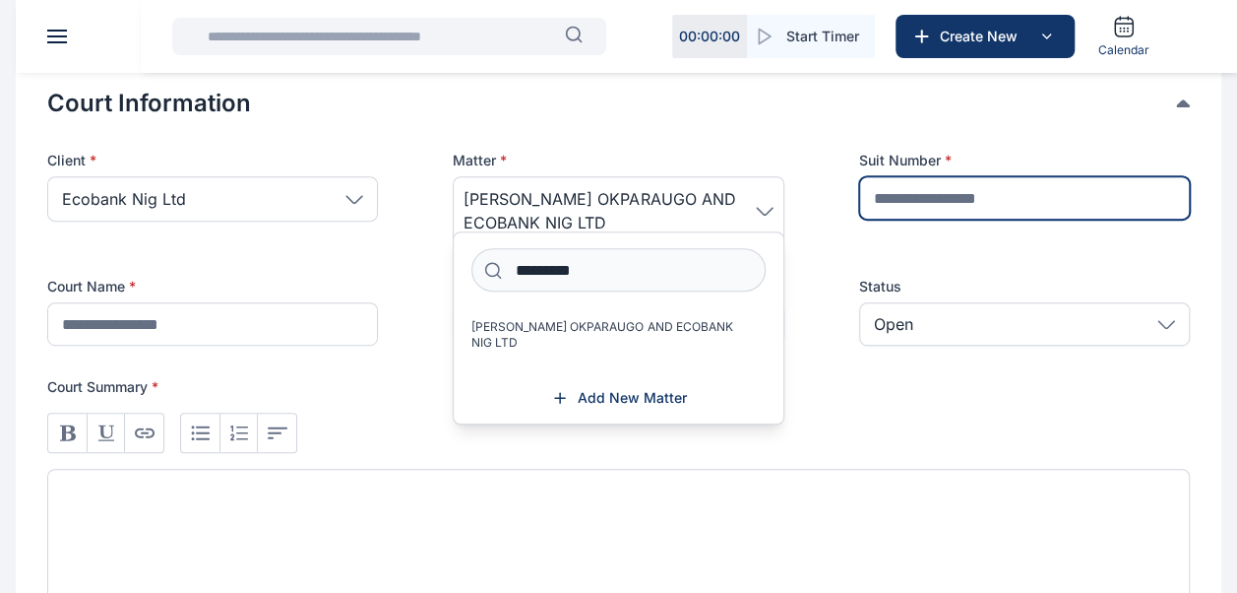
click at [1009, 201] on input "text" at bounding box center [1024, 197] width 331 height 43
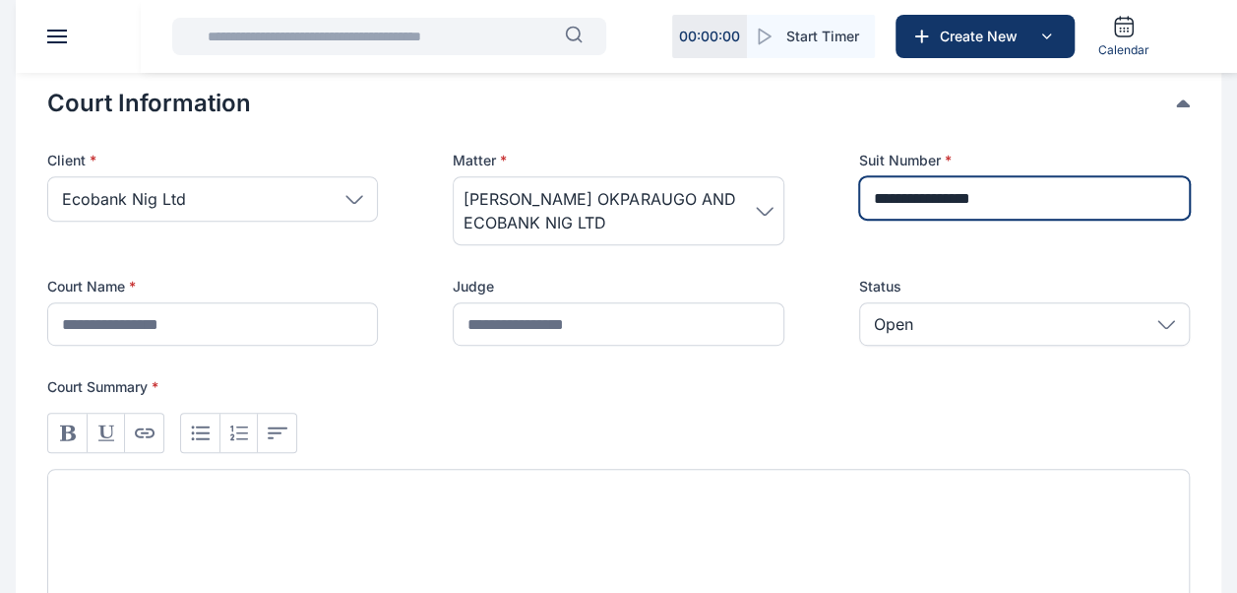
type input "**********"
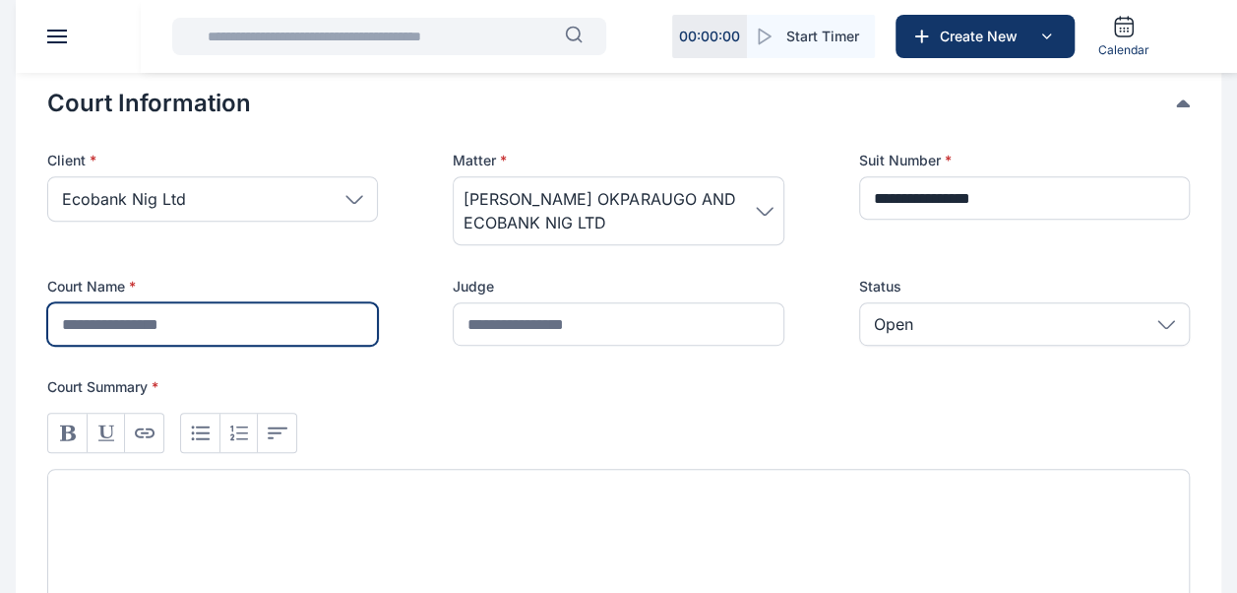
click at [255, 310] on input "text" at bounding box center [212, 323] width 331 height 43
type input "**********"
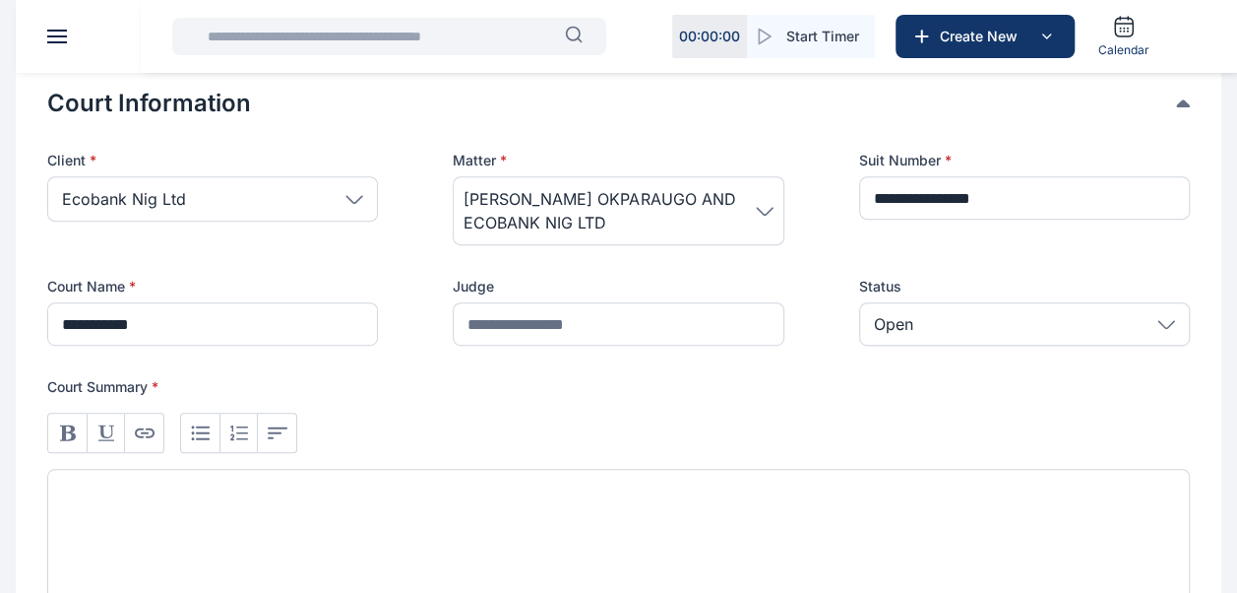
click at [420, 526] on div at bounding box center [618, 542] width 1143 height 146
paste div
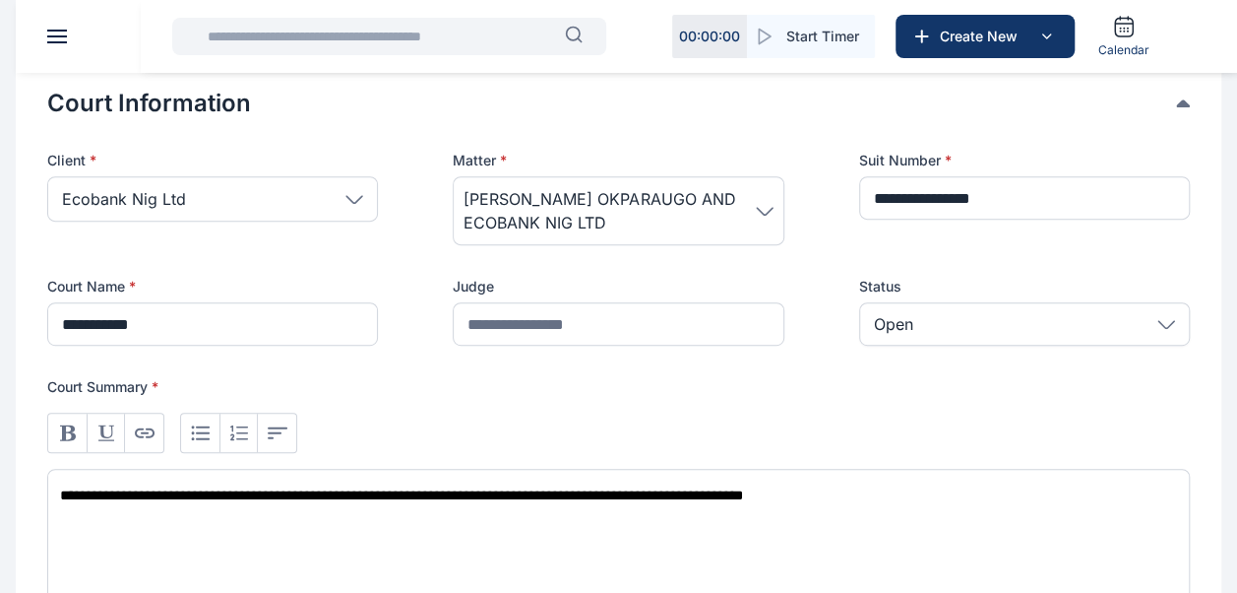
click at [210, 492] on span "**********" at bounding box center [401, 495] width 683 height 14
click at [882, 487] on div "**********" at bounding box center [618, 542] width 1143 height 146
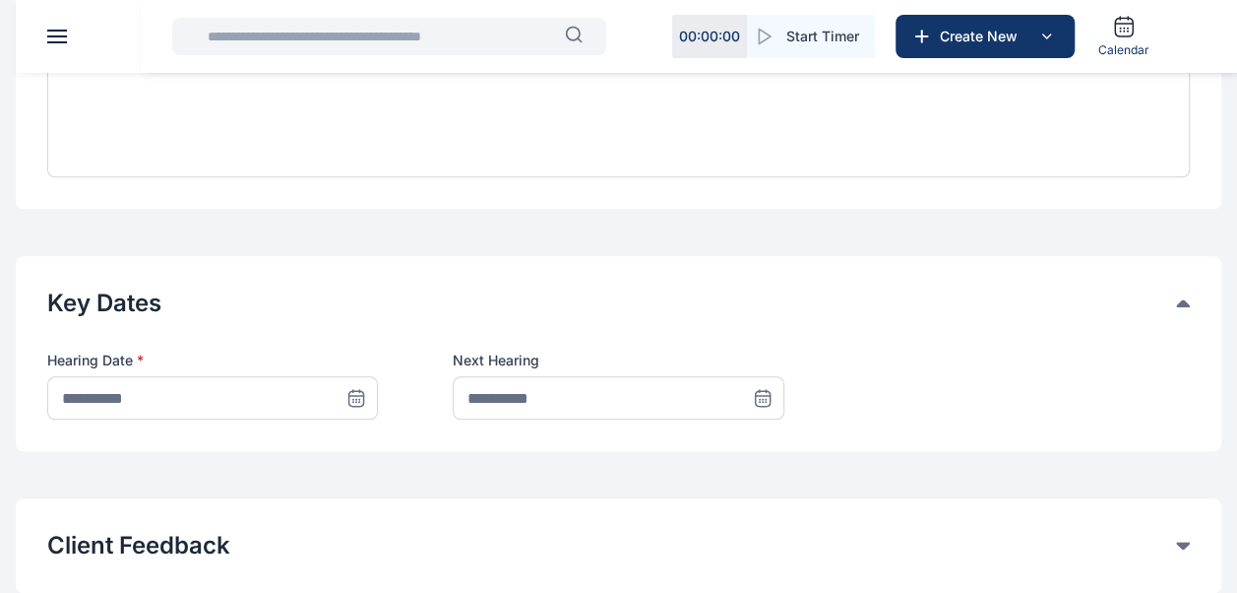
scroll to position [886, 0]
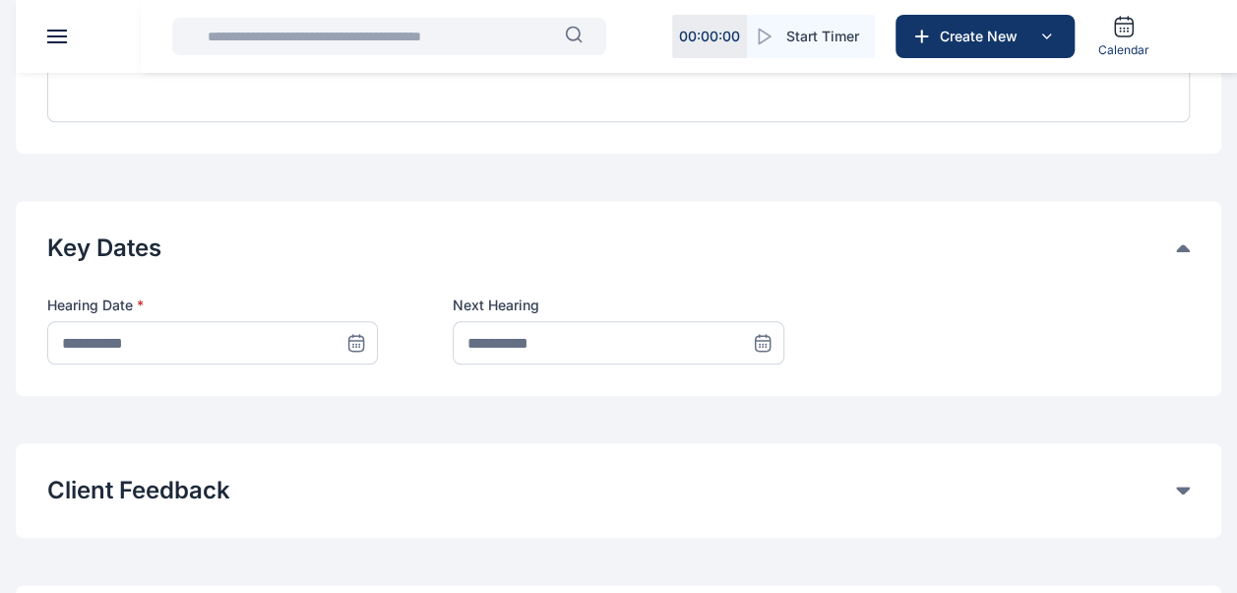
click at [352, 340] on icon at bounding box center [356, 343] width 20 height 20
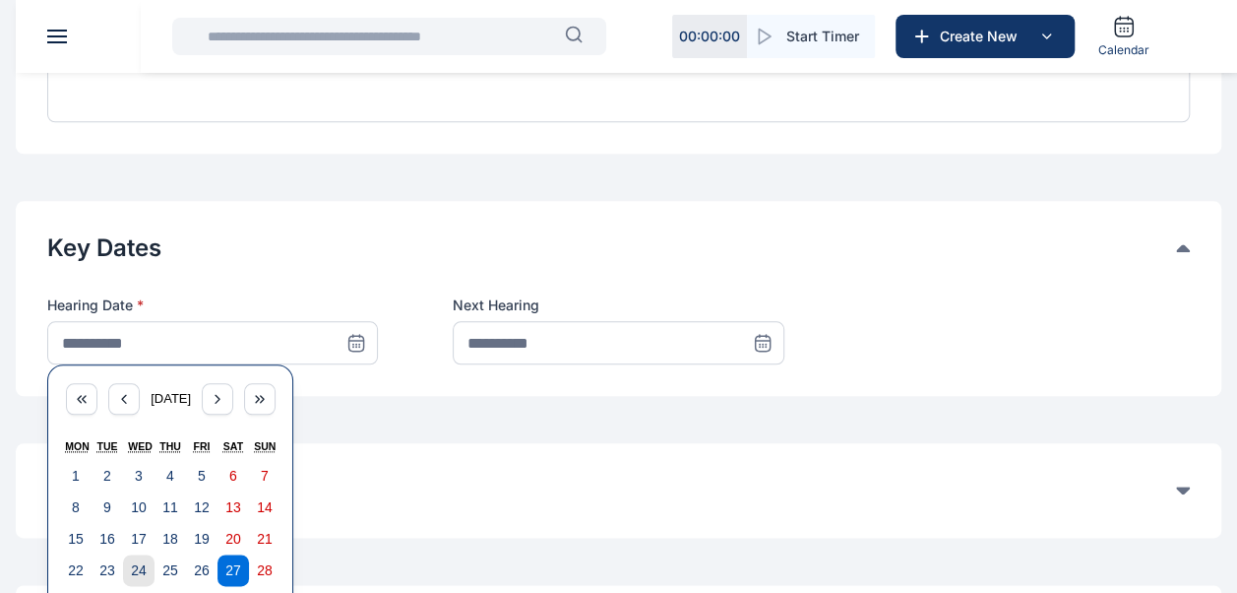
click at [150, 571] on button "24" at bounding box center [138, 569] width 31 height 31
type input "**********"
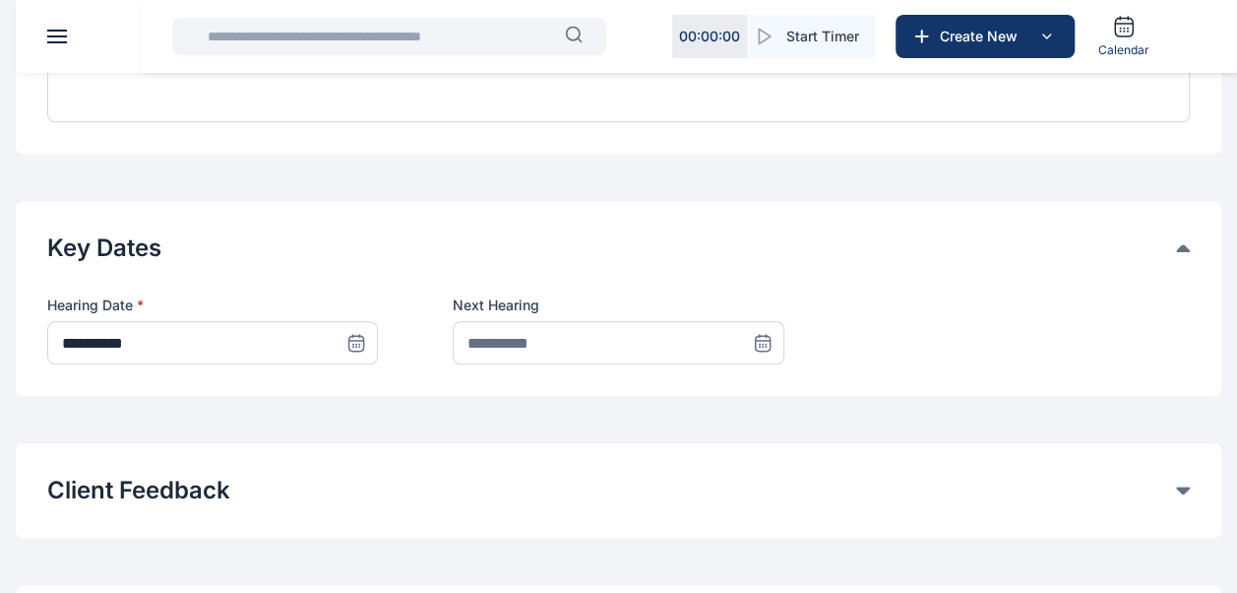
click at [756, 342] on icon at bounding box center [763, 343] width 20 height 20
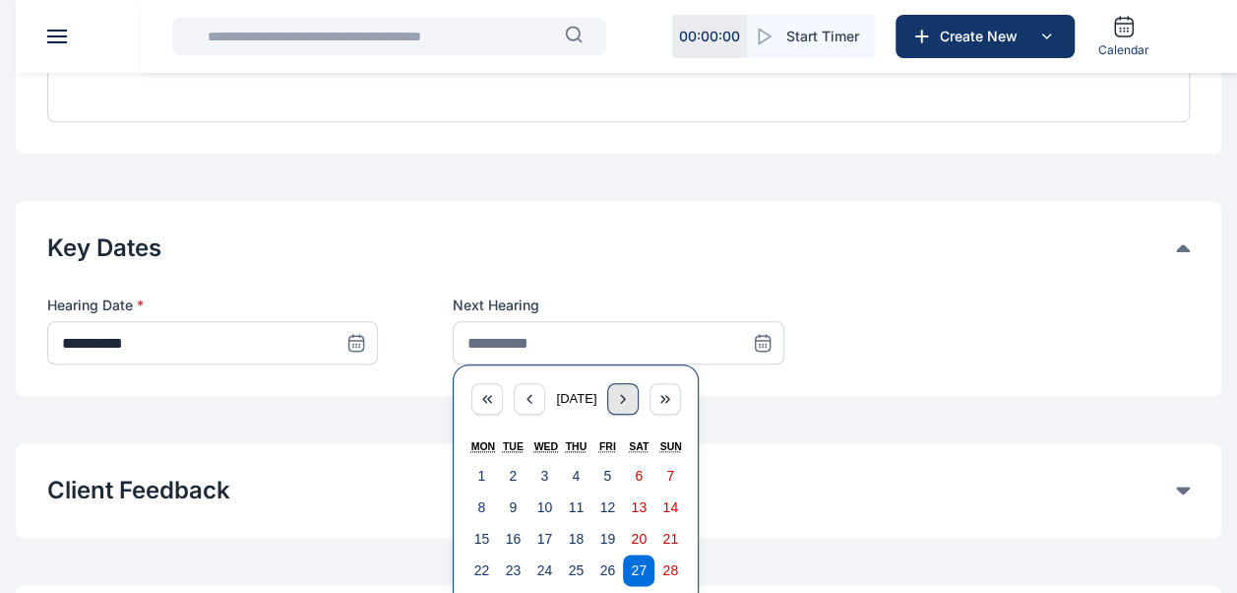
click at [628, 404] on icon "button" at bounding box center [623, 399] width 16 height 16
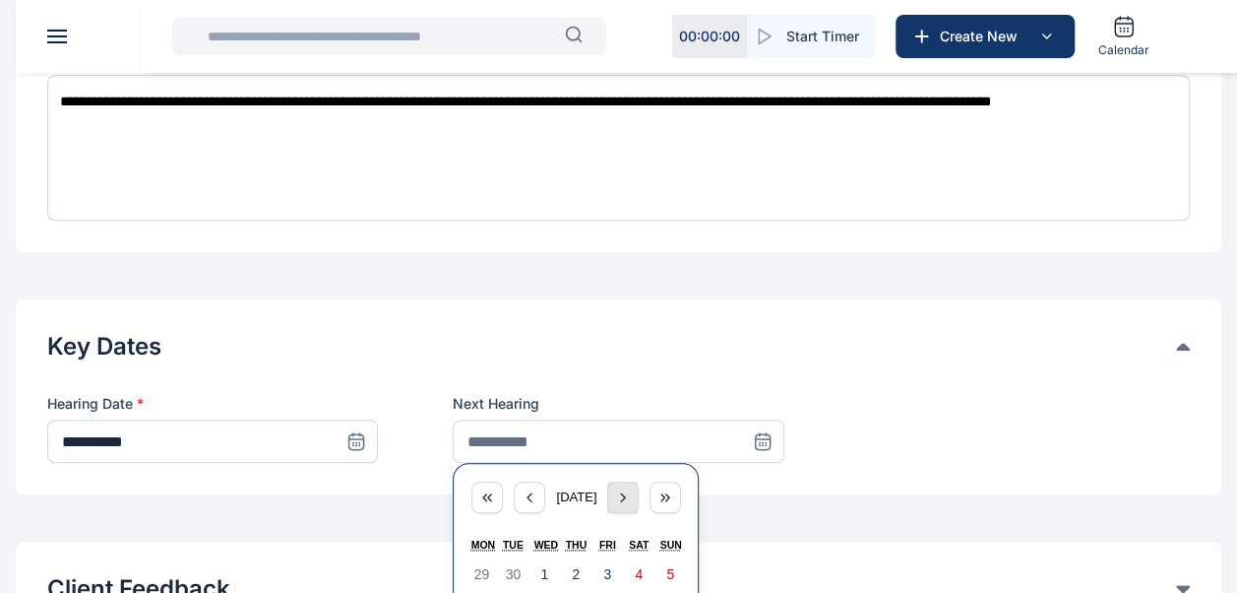
scroll to position [1083, 0]
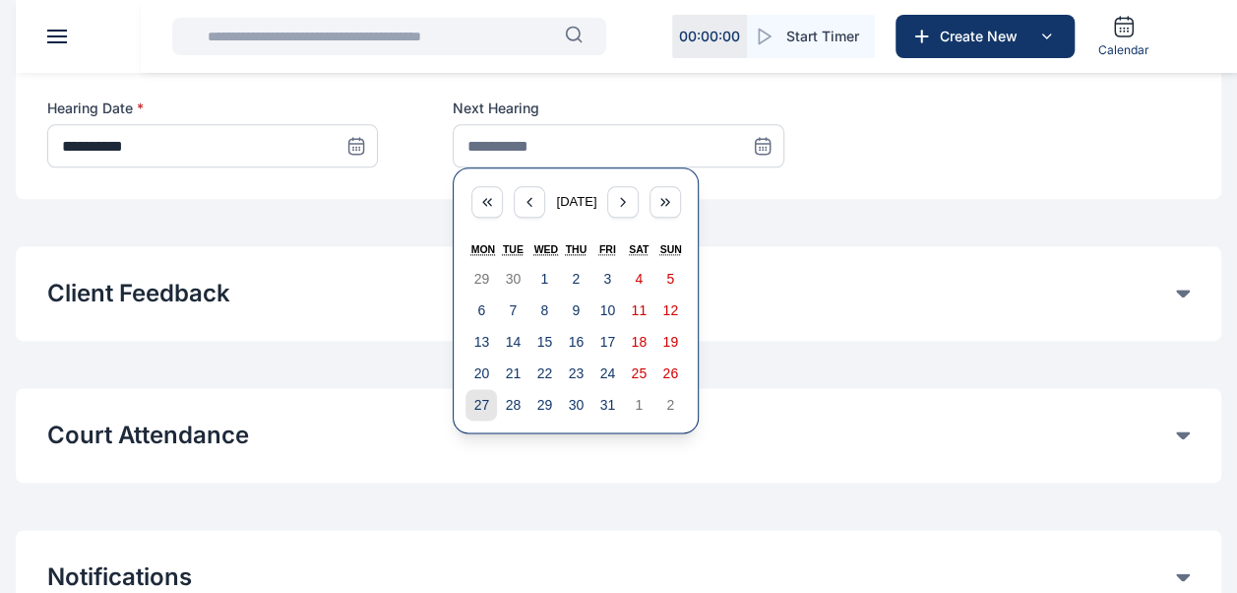
click at [488, 390] on button "27" at bounding box center [481, 404] width 31 height 31
type input "**********"
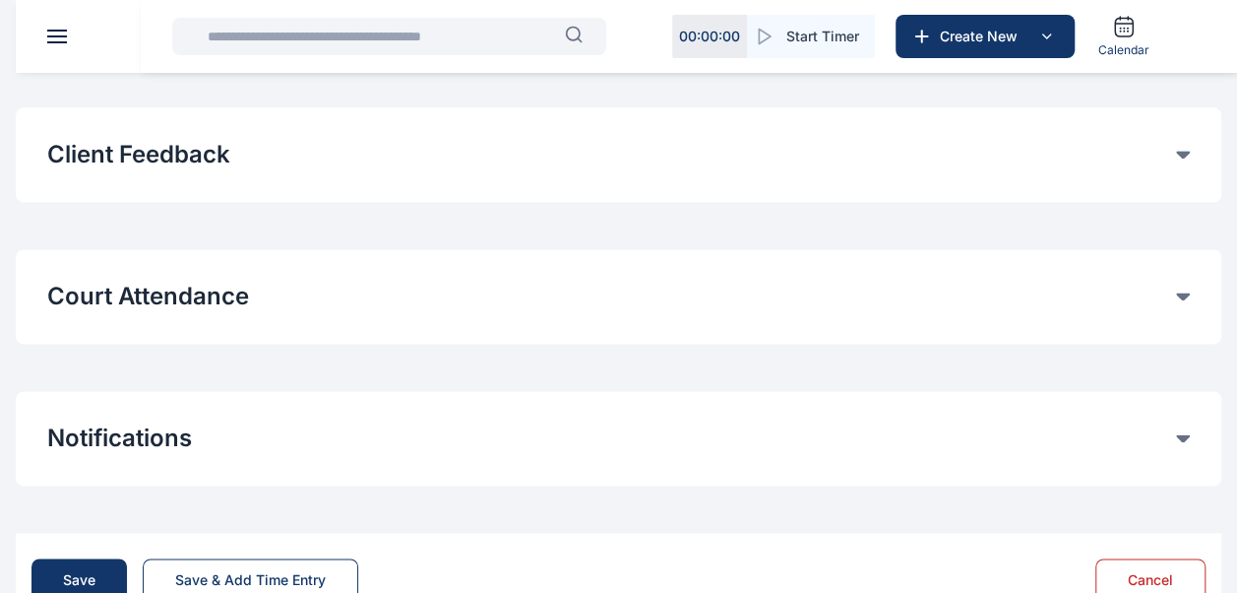
scroll to position [1286, 0]
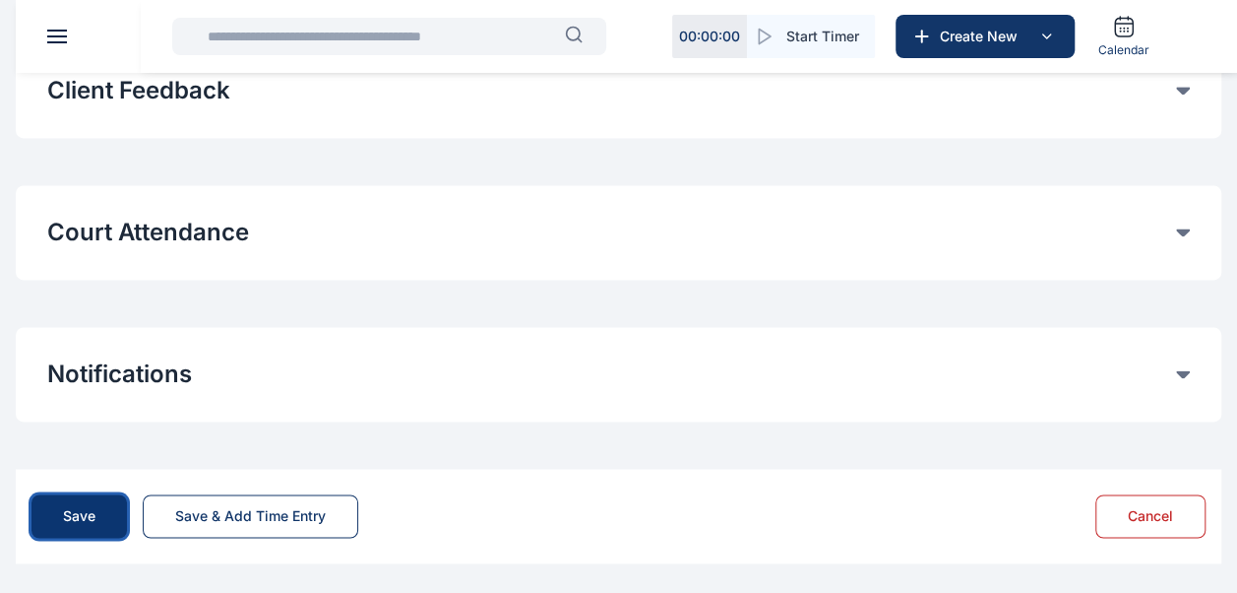
click at [85, 501] on button "Save" at bounding box center [78, 515] width 95 height 43
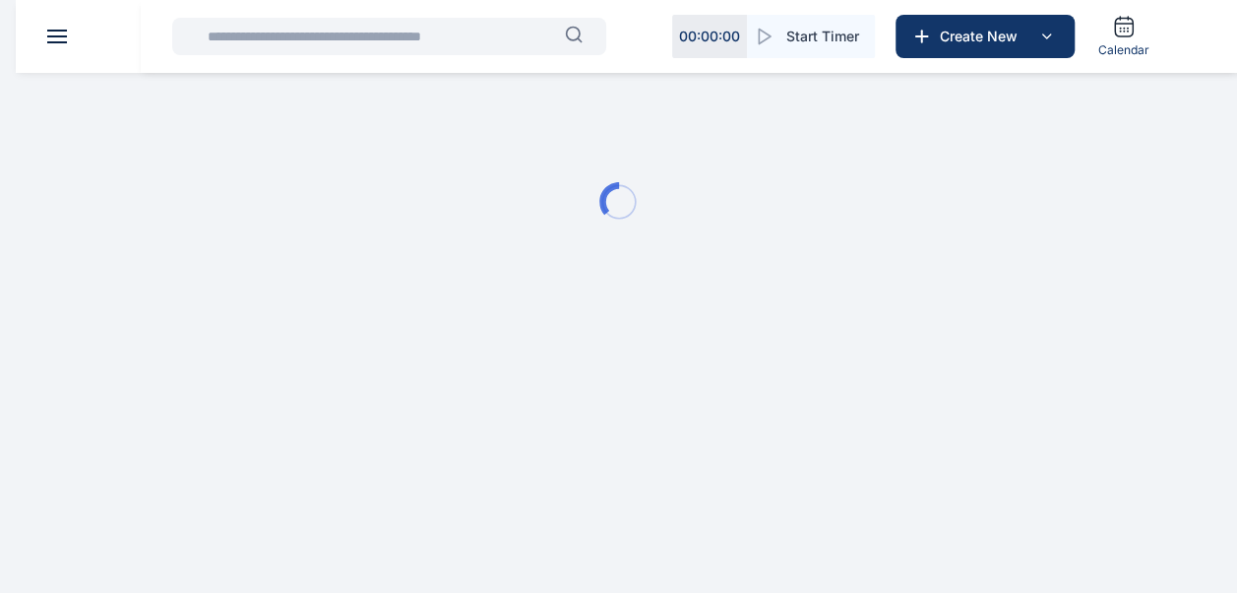
scroll to position [0, 0]
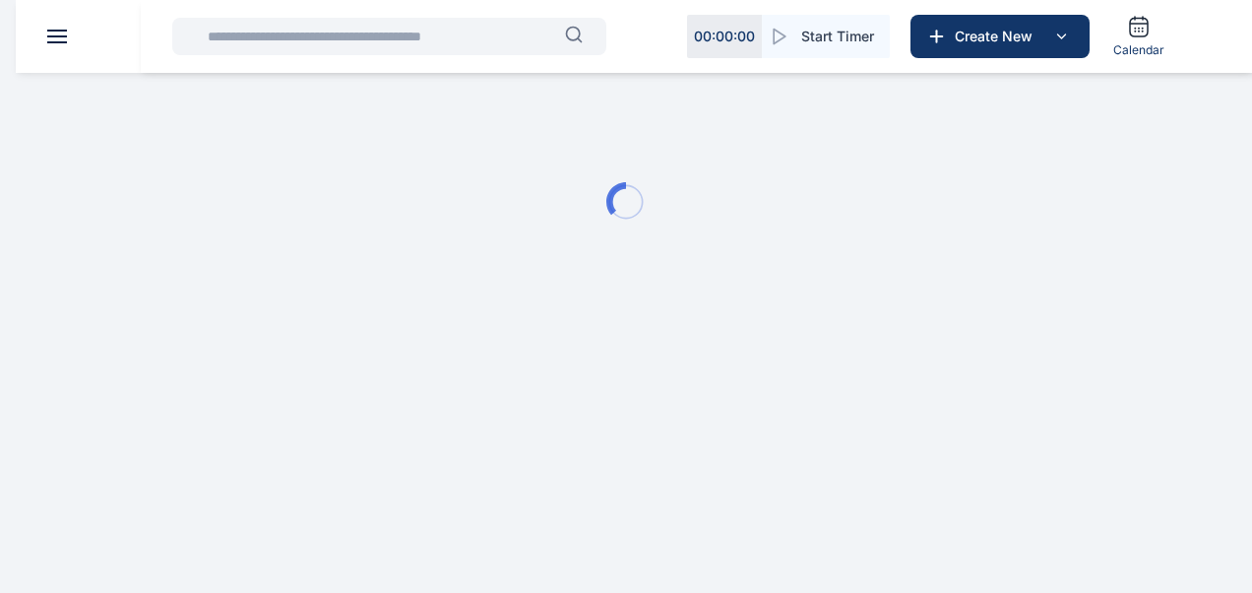
type input "**********"
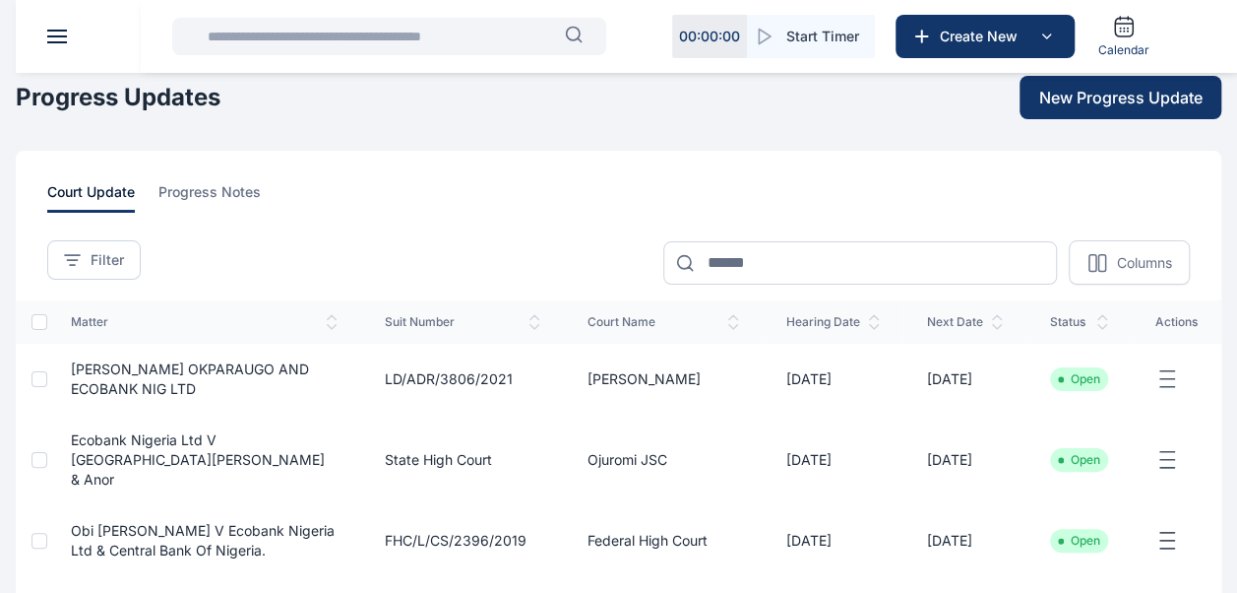
click at [266, 386] on span "[PERSON_NAME] OKPARAUGO AND ECOBANK NIG LTD" at bounding box center [190, 378] width 238 height 36
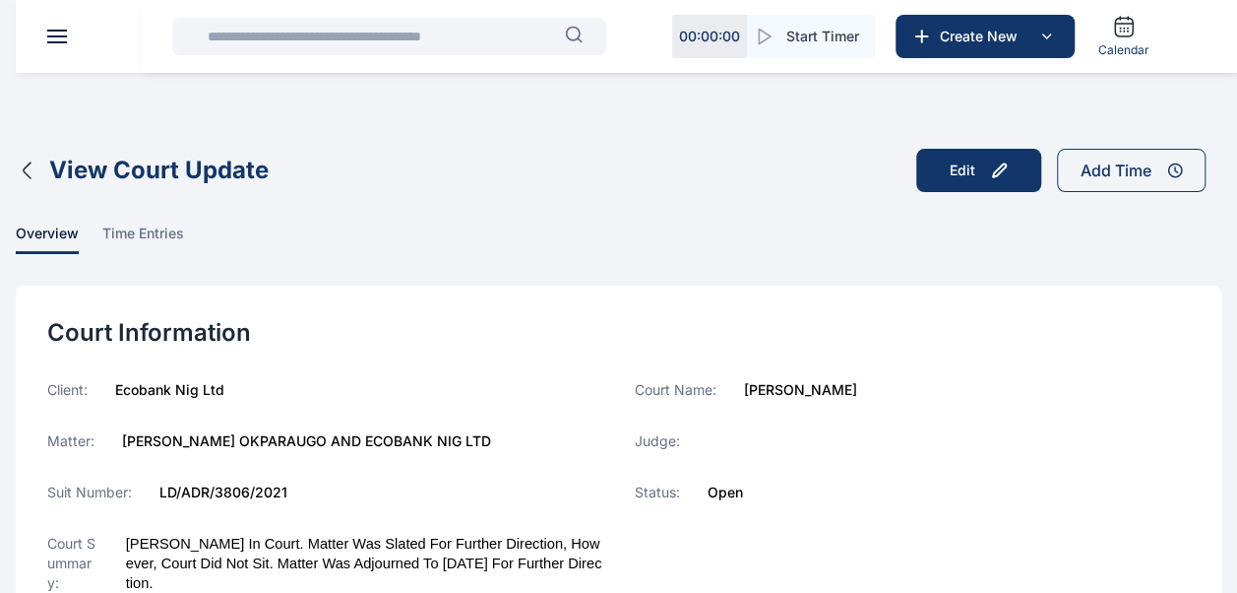
click at [28, 178] on icon "button" at bounding box center [28, 170] width 24 height 24
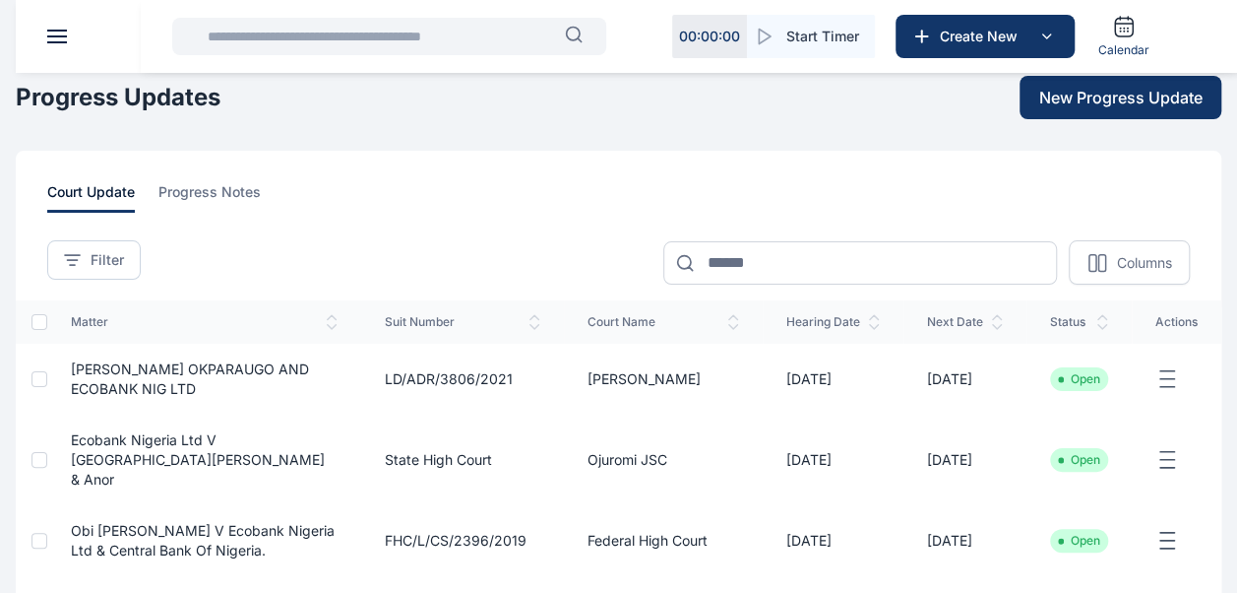
click at [449, 35] on input "text" at bounding box center [380, 36] width 369 height 39
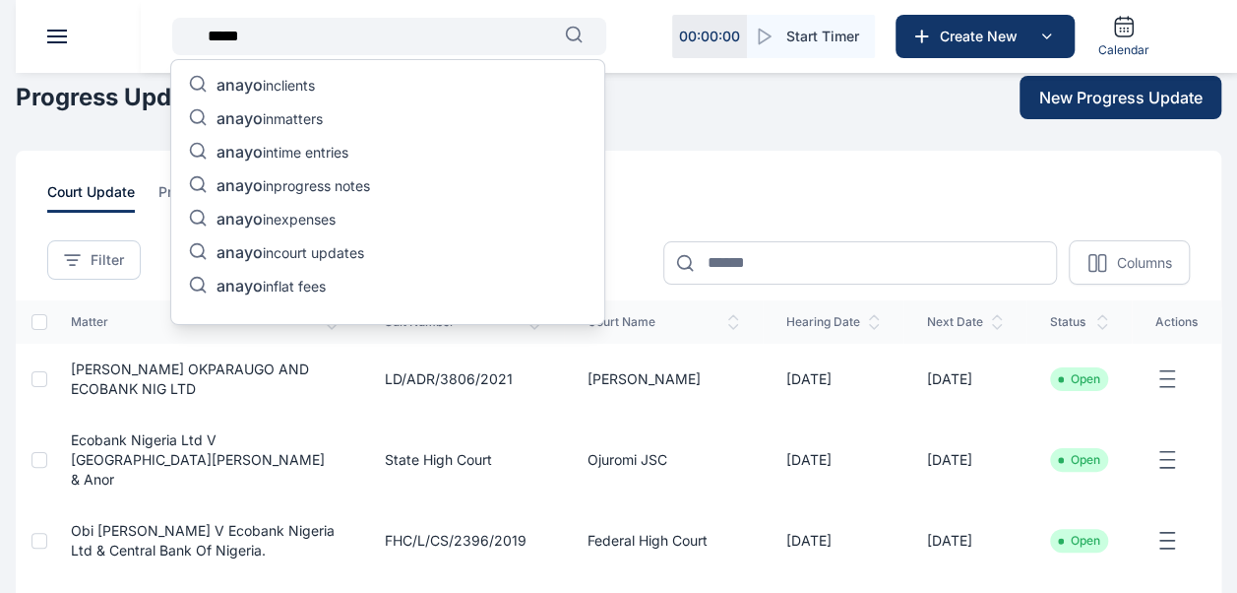
type input "*****"
click at [287, 123] on p "anayo in matters" at bounding box center [270, 120] width 106 height 24
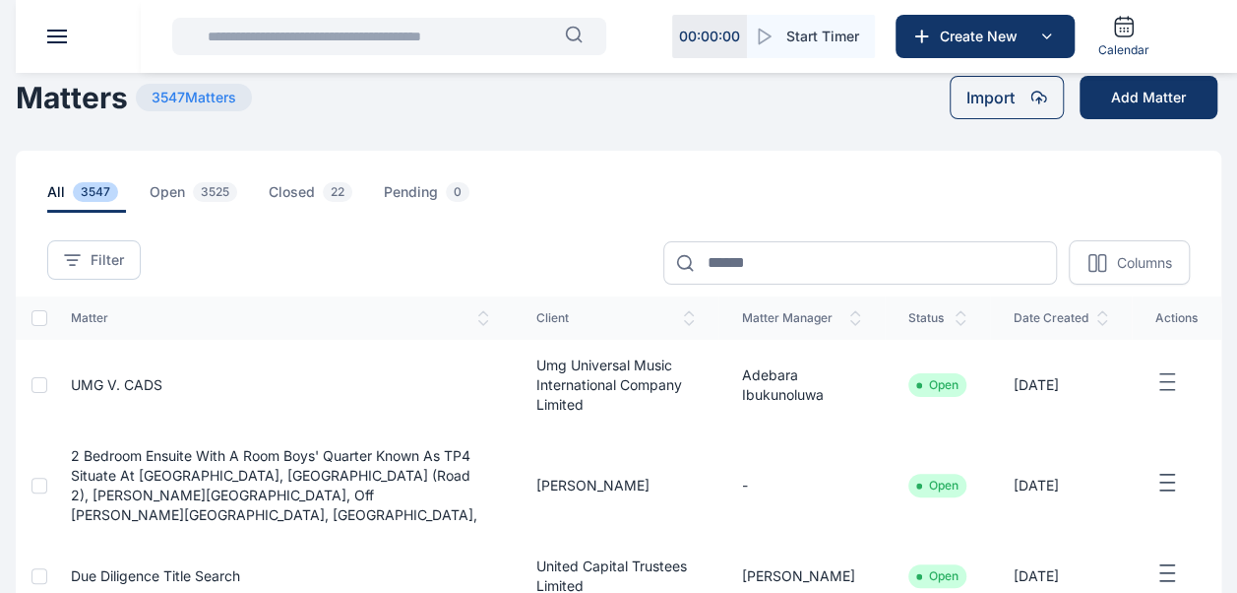
click at [325, 37] on input "text" at bounding box center [380, 36] width 369 height 39
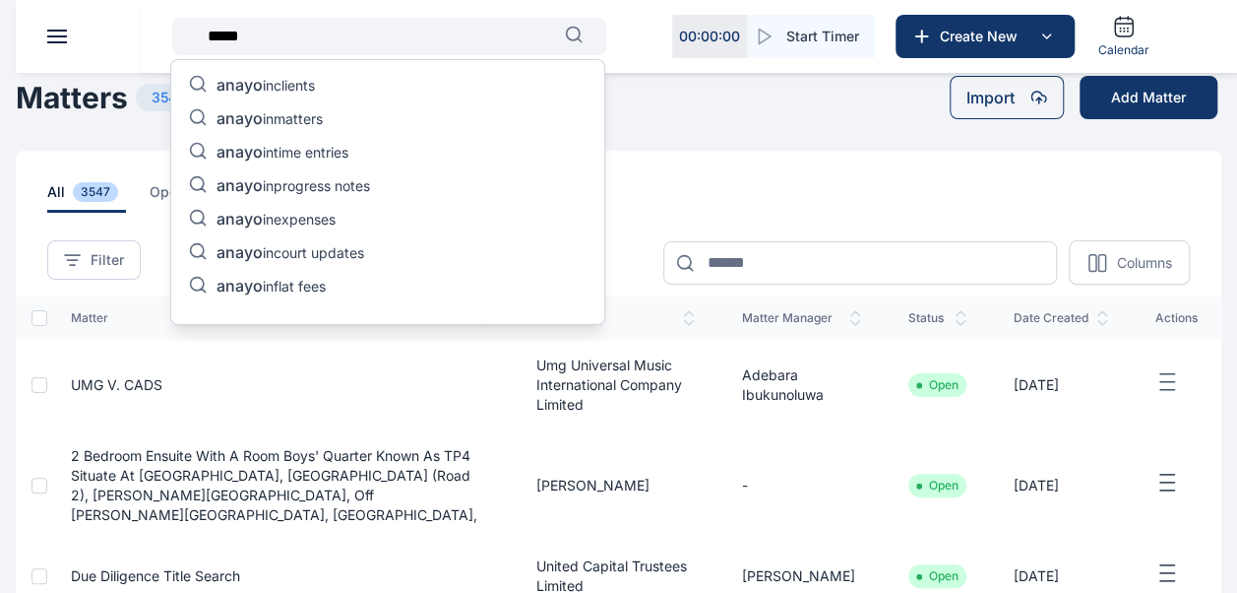
type input "*****"
click at [323, 110] on p "anayo in matters" at bounding box center [270, 120] width 106 height 24
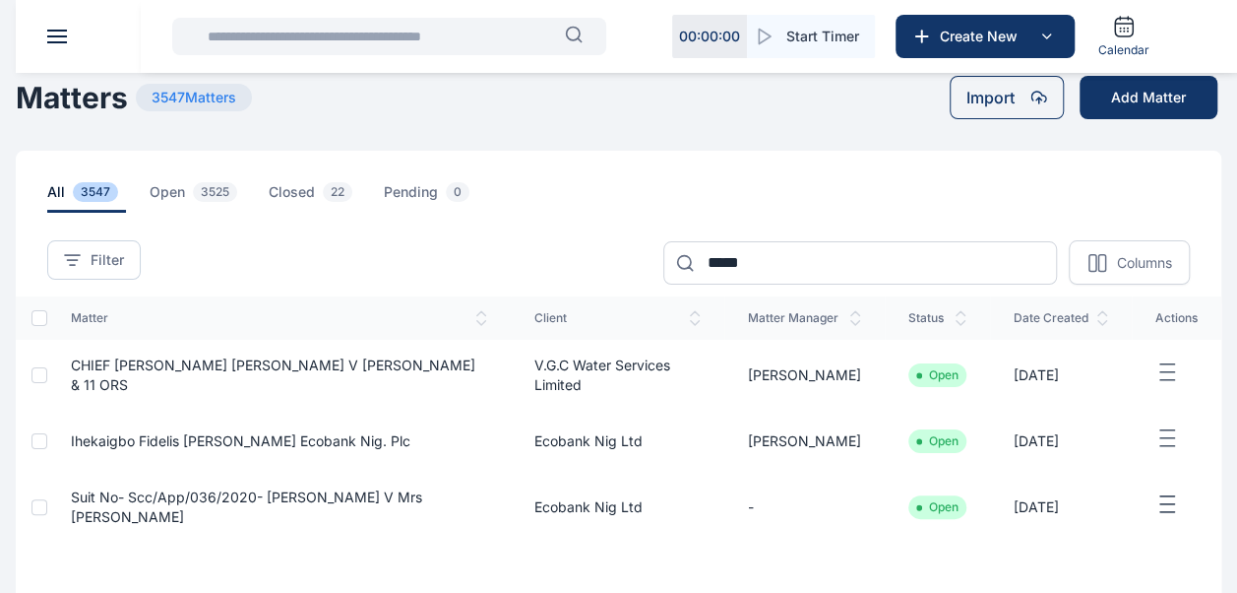
click at [285, 445] on span "Ihekaigbo Fidelis [PERSON_NAME] Ecobank Nig. Plc" at bounding box center [241, 440] width 340 height 17
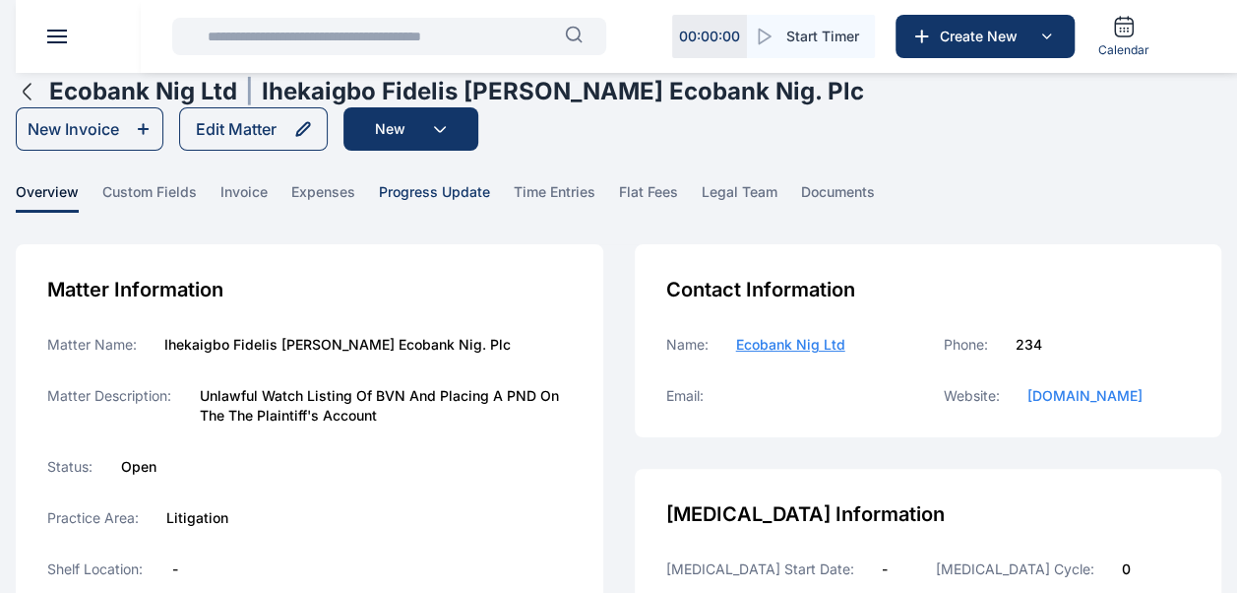
click at [452, 187] on span "progress update" at bounding box center [434, 197] width 111 height 31
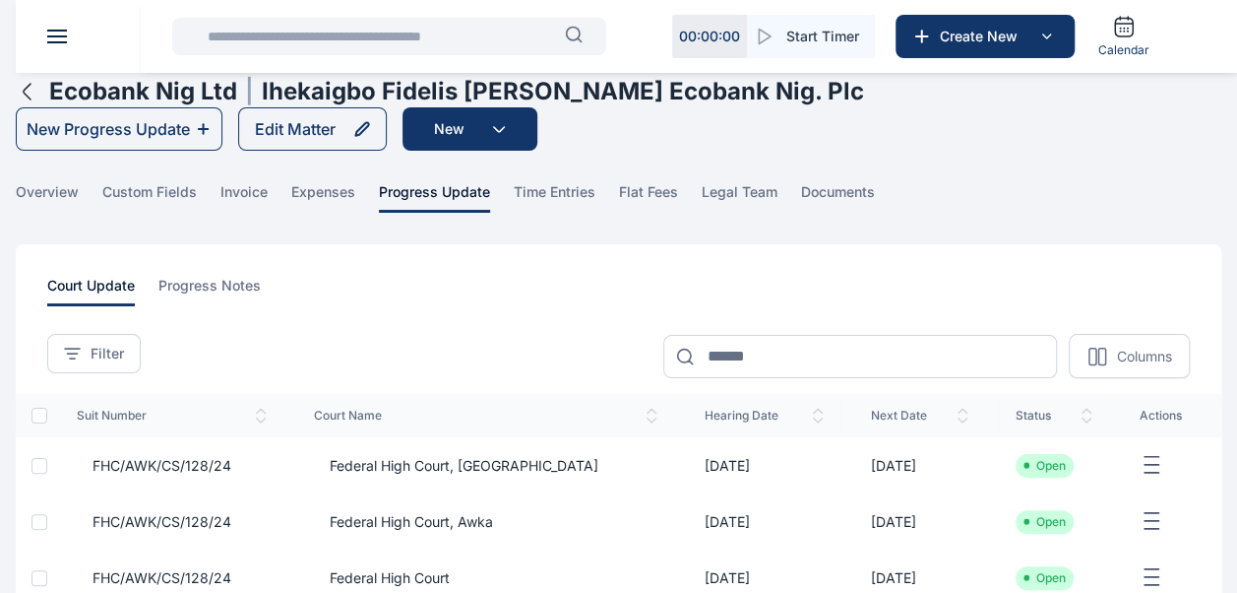
click at [505, 468] on span "Federal High Court, [GEOGRAPHIC_DATA]" at bounding box center [456, 466] width 284 height 20
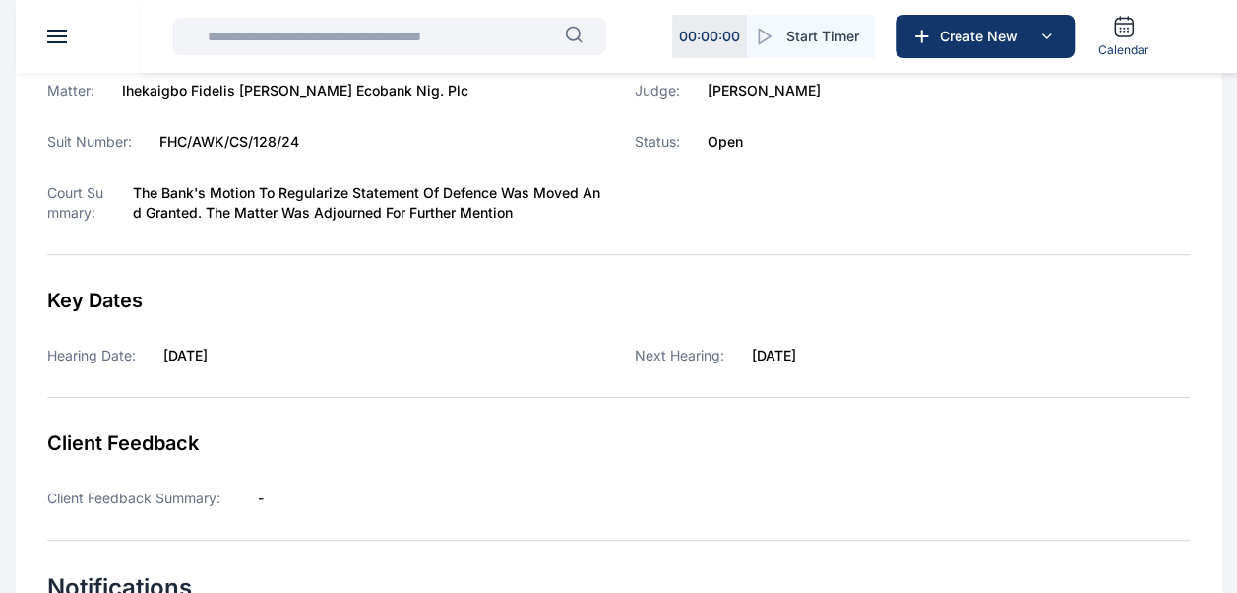
scroll to position [394, 0]
